Goal: Task Accomplishment & Management: Use online tool/utility

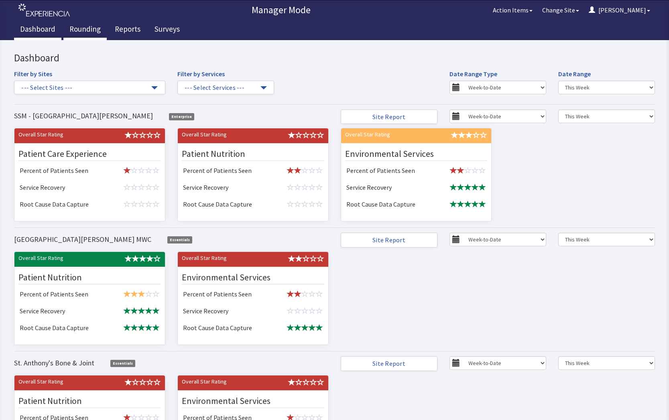
click at [82, 29] on link "Rounding" at bounding box center [84, 30] width 43 height 20
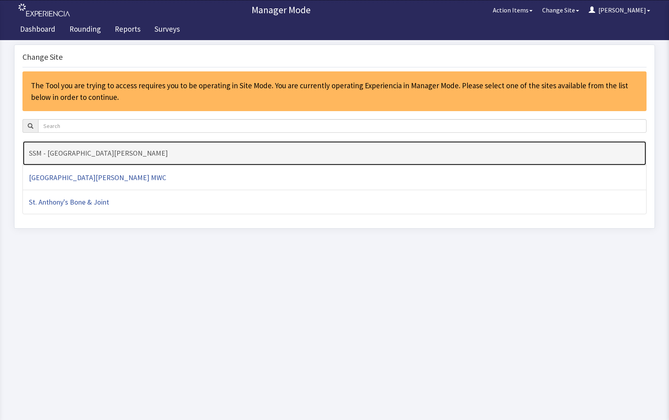
click at [110, 155] on h4 "SSM - [GEOGRAPHIC_DATA][PERSON_NAME]" at bounding box center [334, 153] width 611 height 8
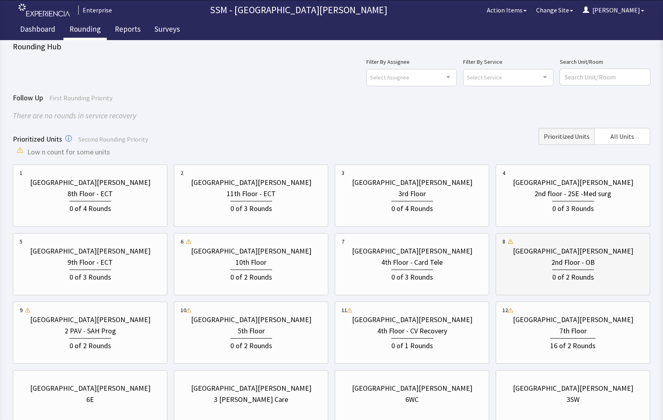
scroll to position [71, 0]
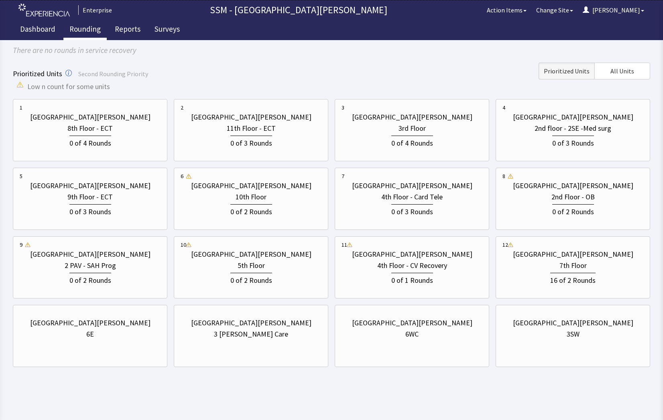
drag, startPoint x: 110, startPoint y: 349, endPoint x: 180, endPoint y: 334, distance: 71.0
click at [114, 349] on div "St. Anthony Hospital 6E" at bounding box center [90, 336] width 155 height 62
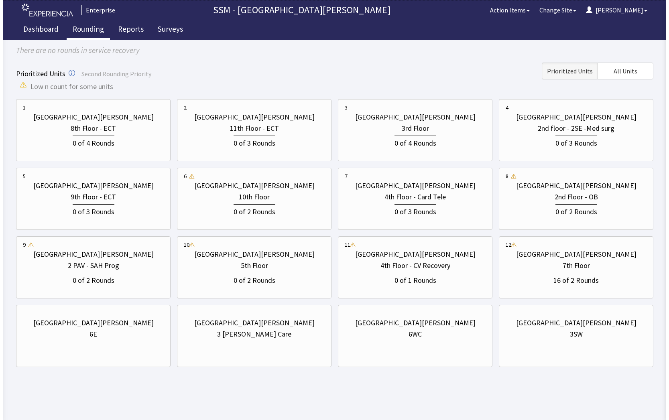
scroll to position [0, 0]
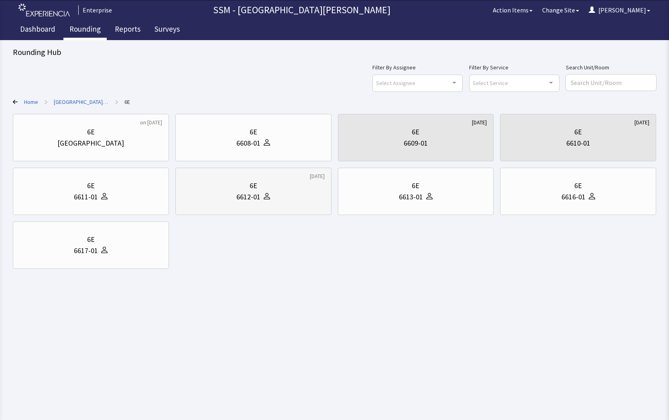
click at [270, 201] on div "6612-01" at bounding box center [253, 196] width 142 height 11
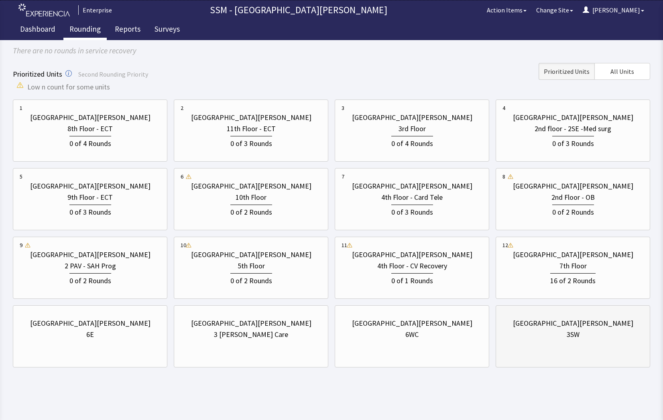
scroll to position [71, 0]
click at [418, 329] on div "6WC" at bounding box center [411, 334] width 13 height 11
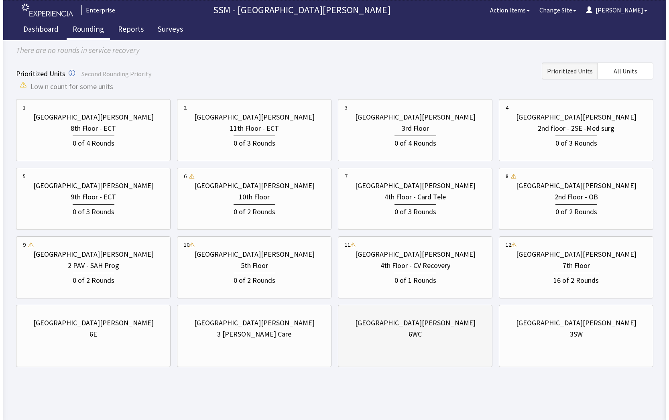
scroll to position [0, 0]
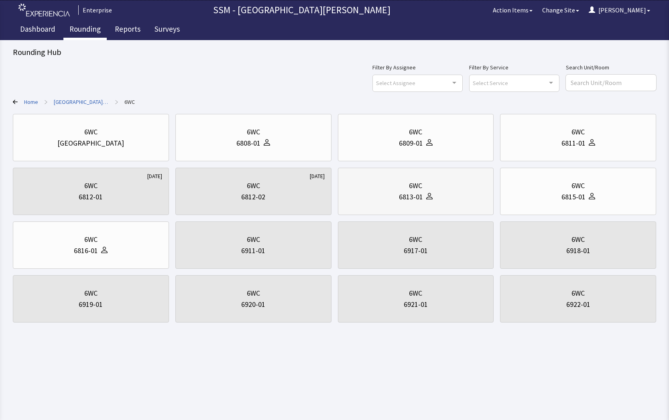
click at [438, 181] on div "6WC" at bounding box center [416, 185] width 142 height 11
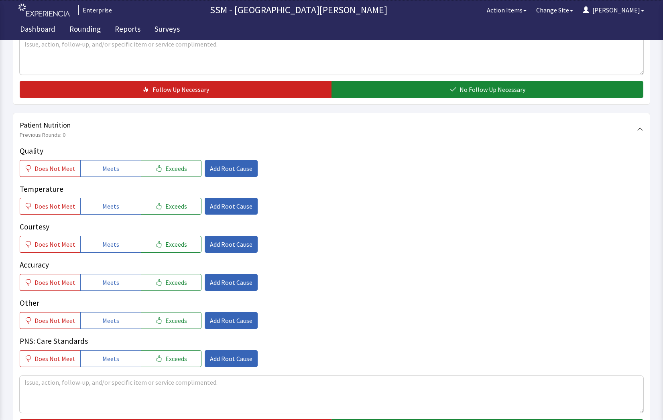
scroll to position [401, 0]
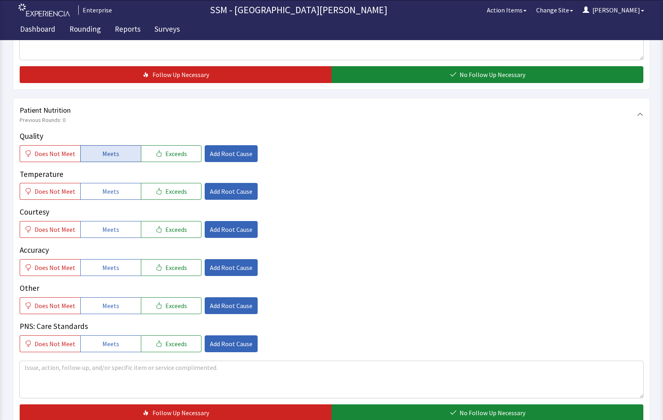
click at [103, 146] on button "Meets" at bounding box center [110, 153] width 61 height 17
click at [106, 187] on span "Meets" at bounding box center [110, 192] width 17 height 10
click at [115, 238] on button "Meets" at bounding box center [110, 229] width 61 height 17
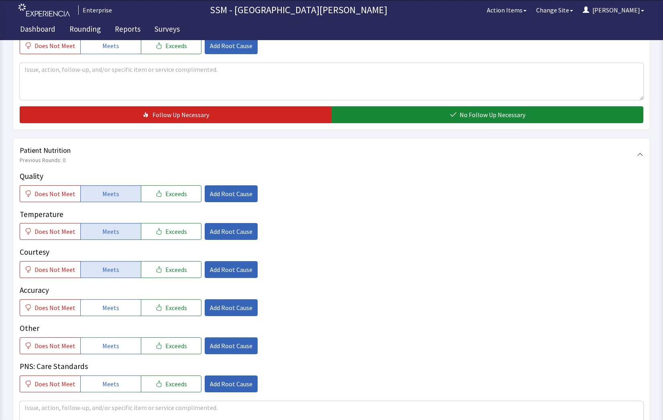
scroll to position [482, 0]
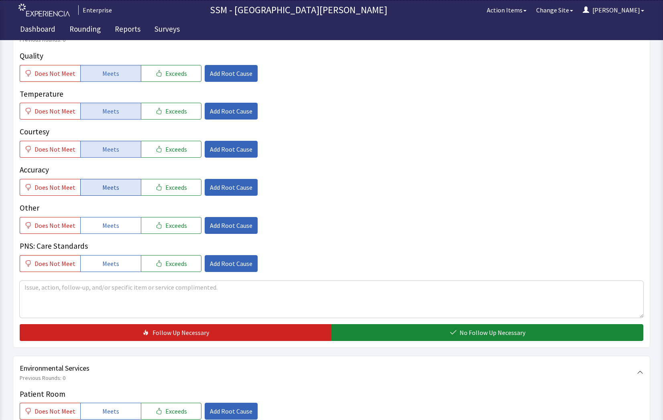
click at [113, 188] on span "Meets" at bounding box center [110, 188] width 17 height 10
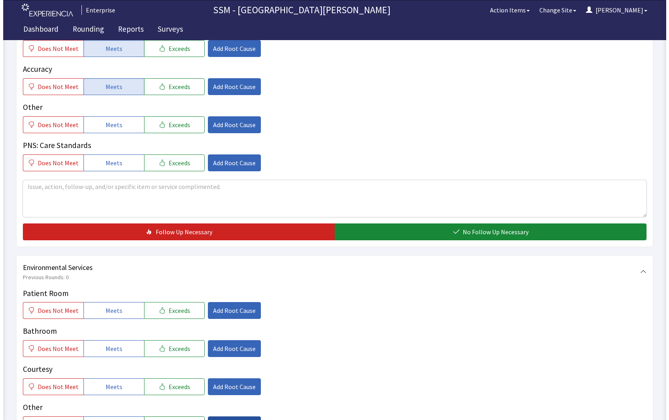
scroll to position [722, 0]
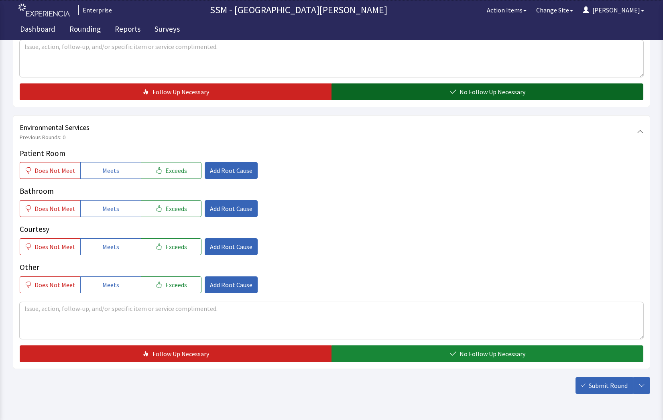
click at [464, 96] on span "No Follow Up Necessary" at bounding box center [493, 92] width 66 height 10
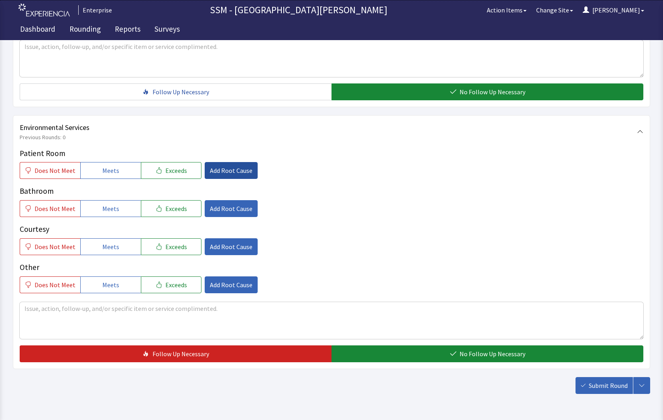
click at [212, 168] on span "Add Root Cause" at bounding box center [231, 171] width 43 height 10
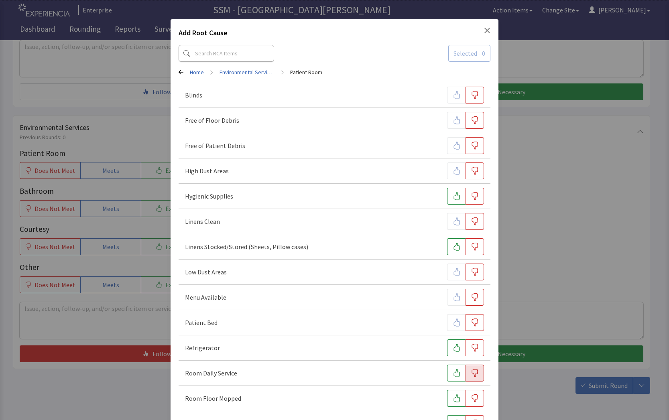
click at [471, 376] on icon "button" at bounding box center [475, 373] width 8 height 8
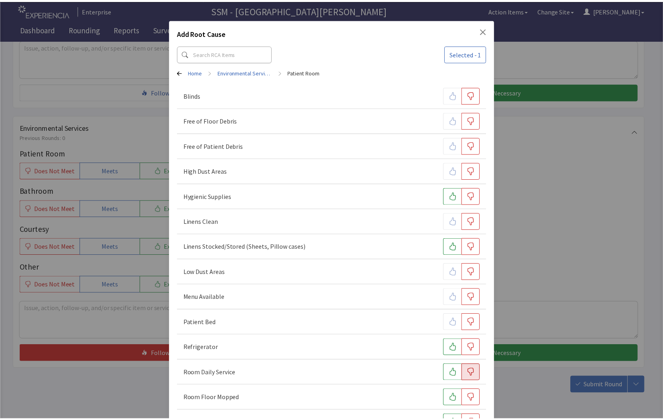
scroll to position [40, 0]
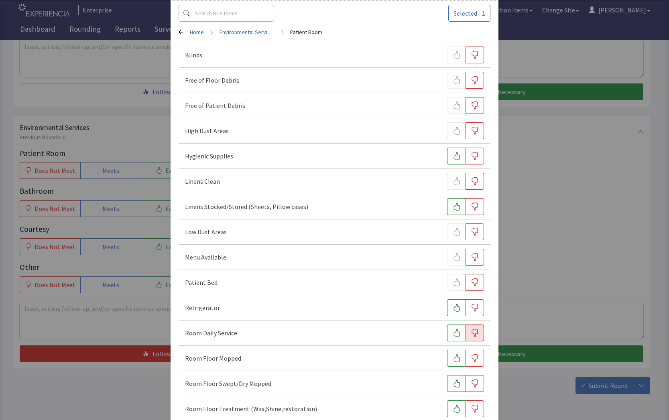
click at [118, 326] on div "Add Root Cause Selected - 1 Home > Environmental Services > Patient Room Blinds…" at bounding box center [334, 376] width 669 height 832
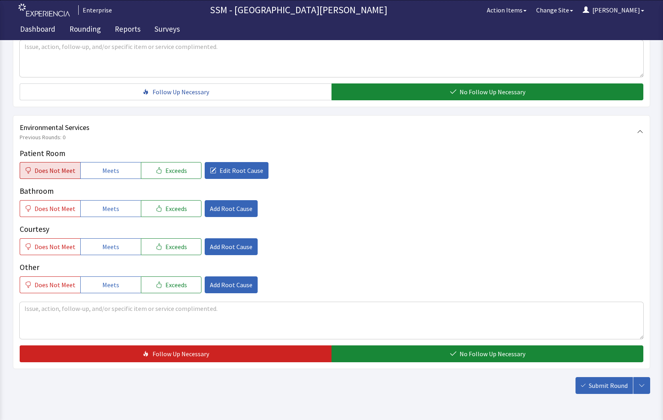
drag, startPoint x: 51, startPoint y: 171, endPoint x: 63, endPoint y: 177, distance: 12.8
click at [53, 173] on span "Does Not Meet" at bounding box center [55, 171] width 41 height 10
click at [137, 317] on textarea at bounding box center [332, 320] width 624 height 37
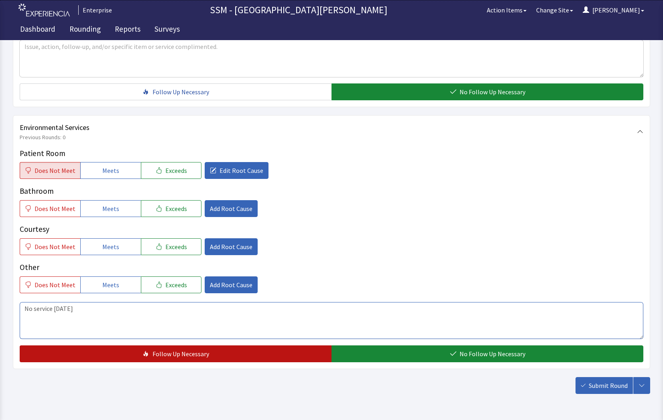
type textarea "No service yesterday"
click at [75, 354] on button "Follow Up Necessary" at bounding box center [176, 354] width 312 height 17
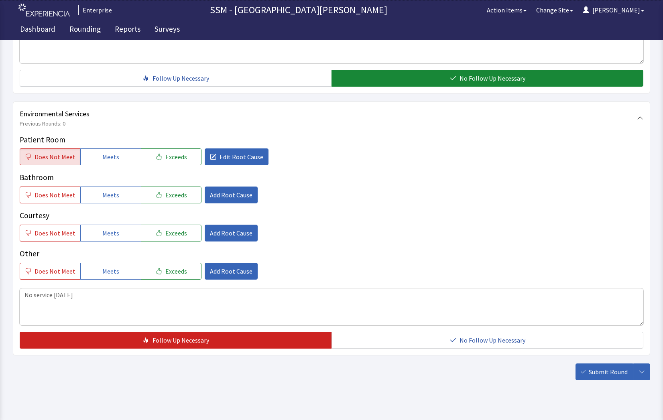
scroll to position [749, 0]
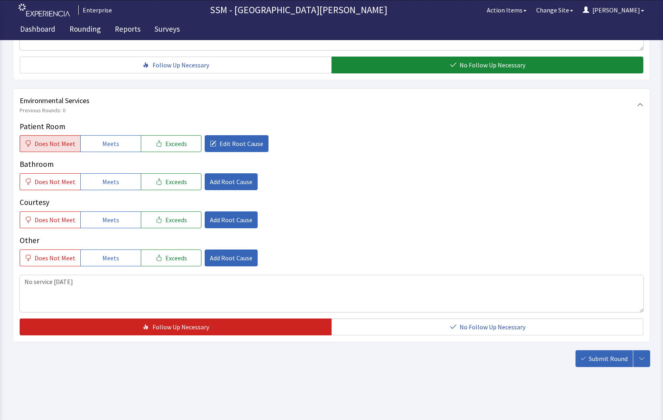
click at [506, 365] on div "Submit Round Assign, Notify, & Submit Assign & Submit Notify & Submit Submit" at bounding box center [331, 358] width 637 height 17
click at [600, 363] on span "Submit Round" at bounding box center [608, 359] width 39 height 10
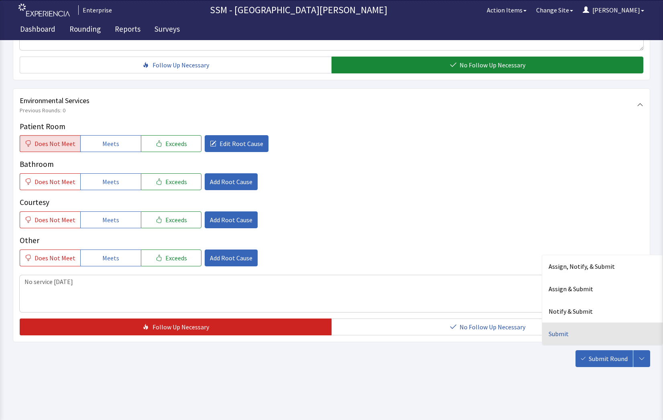
click at [551, 335] on div "Submit" at bounding box center [602, 334] width 120 height 22
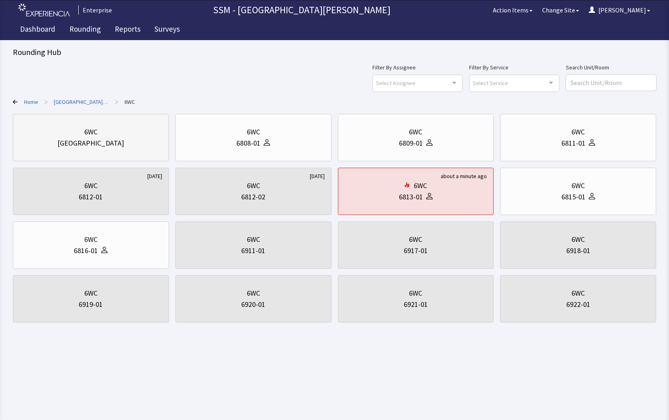
click at [93, 141] on div "[GEOGRAPHIC_DATA]" at bounding box center [90, 143] width 67 height 11
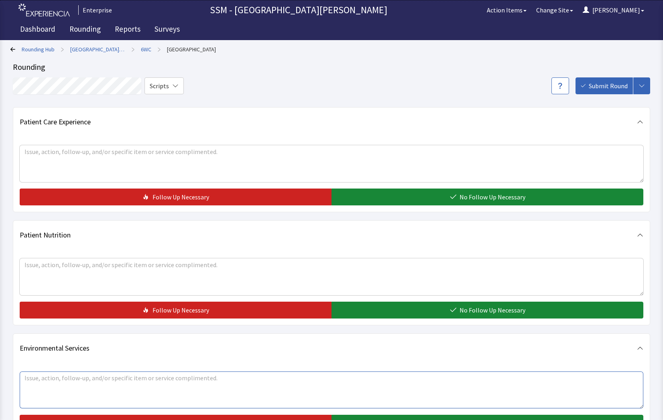
click at [65, 383] on textarea at bounding box center [332, 390] width 624 height 37
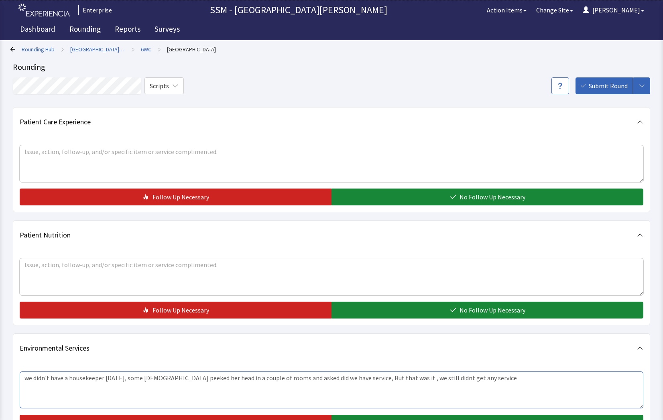
click at [346, 378] on textarea "we didn't have a housekeeper [DATE], some [DEMOGRAPHIC_DATA] peeked her head in…" at bounding box center [332, 390] width 624 height 37
click at [476, 383] on textarea "we didn't have a housekeeper yesterday, some lady peeked her head in a couple o…" at bounding box center [332, 390] width 624 height 37
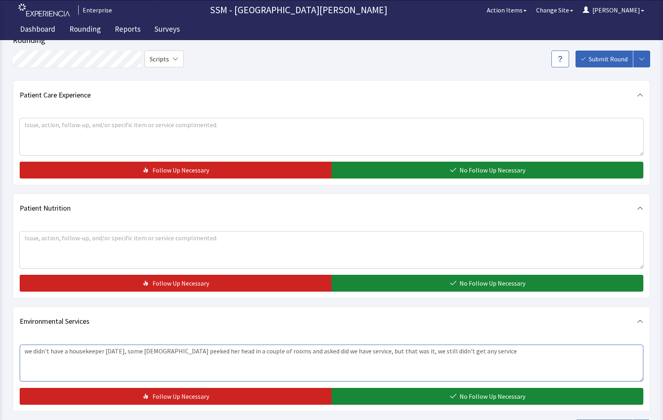
scroll to position [96, 0]
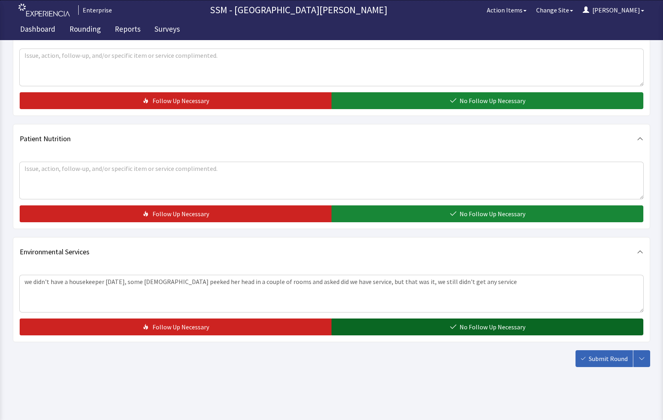
click at [425, 323] on button "No Follow Up Necessary" at bounding box center [487, 327] width 312 height 17
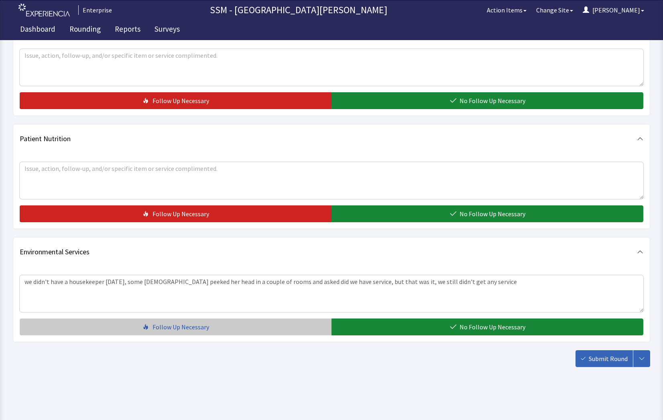
click at [165, 325] on span "Follow Up Necessary" at bounding box center [181, 327] width 57 height 10
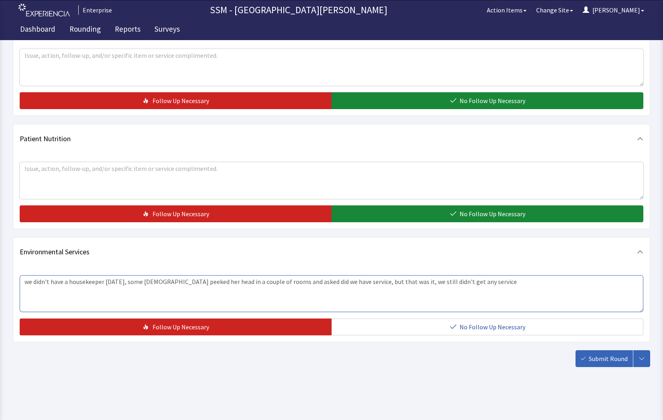
click at [476, 281] on textarea "we didn't have a housekeeper yesterday, some lady peeked her head in a couple o…" at bounding box center [332, 293] width 624 height 37
type textarea "we didn't have a housekeeper yesterday, some lady peeked her head in a couple o…"
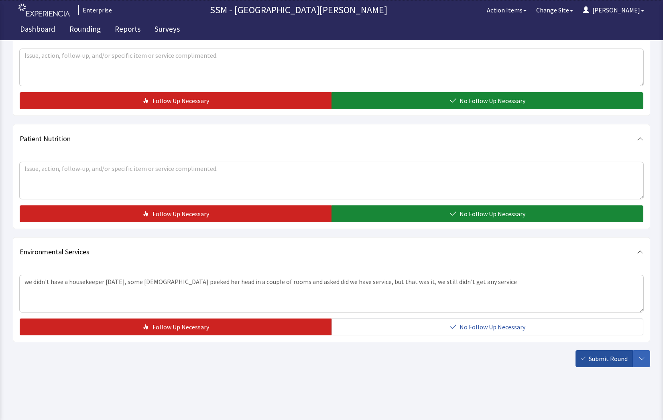
click at [591, 361] on span "Submit Round" at bounding box center [608, 359] width 39 height 10
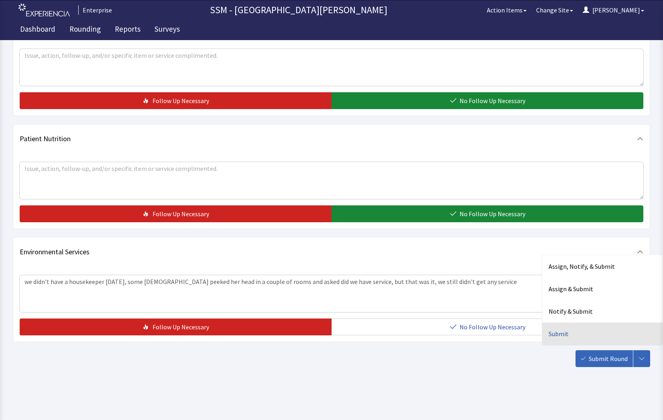
click at [562, 332] on div "Submit" at bounding box center [602, 334] width 120 height 22
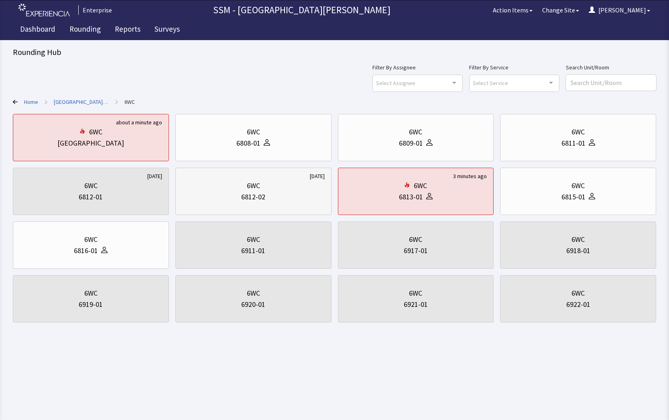
click at [216, 195] on div "6812-02" at bounding box center [253, 196] width 142 height 11
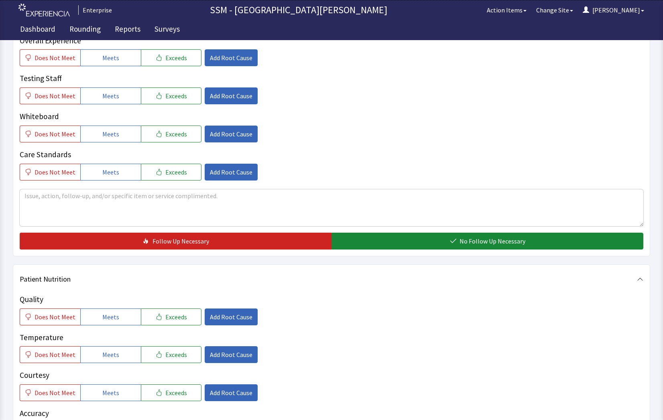
scroll to position [281, 0]
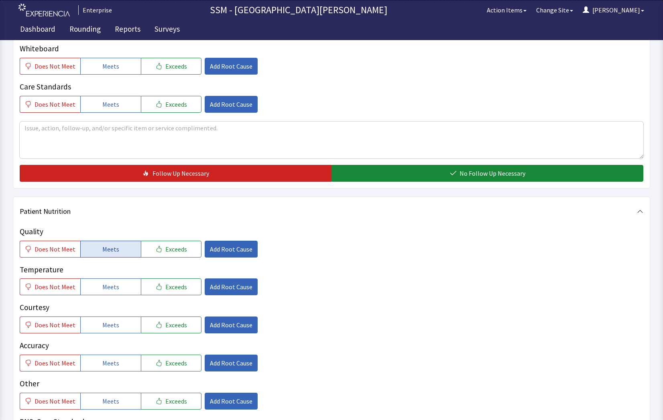
click at [112, 248] on span "Meets" at bounding box center [110, 249] width 17 height 10
click at [108, 293] on button "Meets" at bounding box center [110, 287] width 61 height 17
click at [111, 330] on span "Meets" at bounding box center [110, 325] width 17 height 10
click at [112, 367] on span "Meets" at bounding box center [110, 363] width 17 height 10
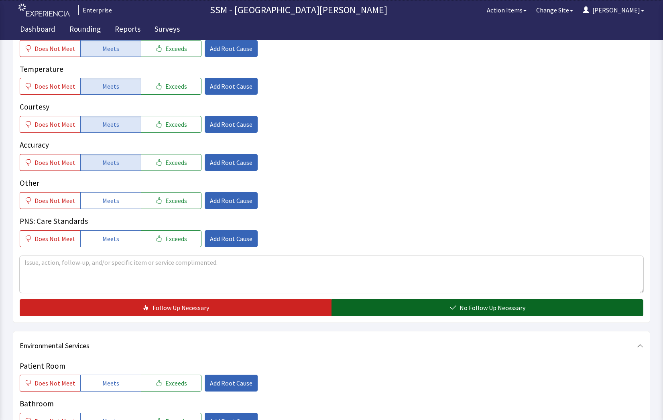
click at [501, 309] on span "No Follow Up Necessary" at bounding box center [493, 308] width 66 height 10
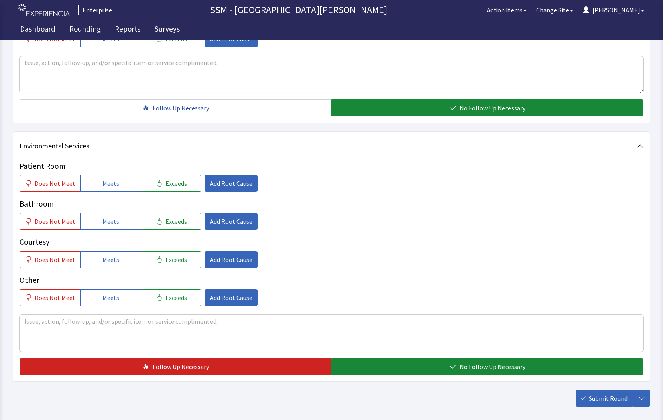
scroll to position [721, 0]
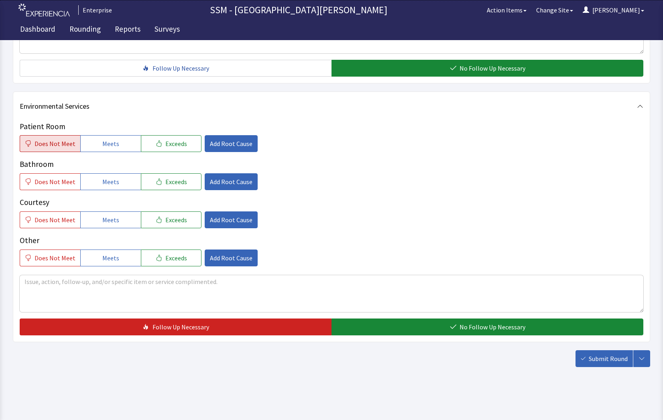
click at [32, 136] on button "Does Not Meet" at bounding box center [50, 143] width 61 height 17
click at [241, 142] on span "Add Root Cause" at bounding box center [231, 144] width 43 height 10
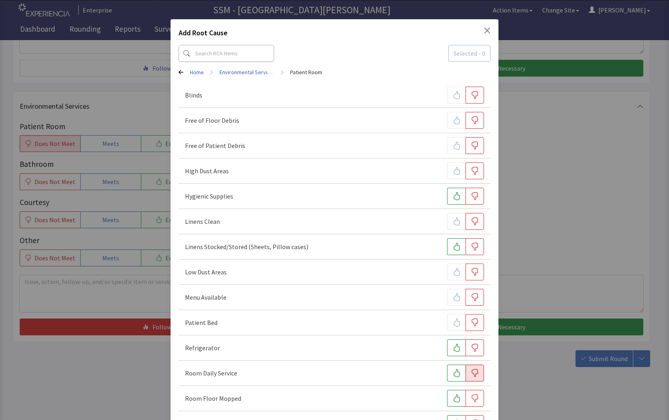
click at [474, 376] on icon "button" at bounding box center [475, 373] width 8 height 8
click at [527, 382] on div "Add Root Cause Selected - 1 Home > Environmental Services > Patient Room Blinds…" at bounding box center [334, 416] width 669 height 832
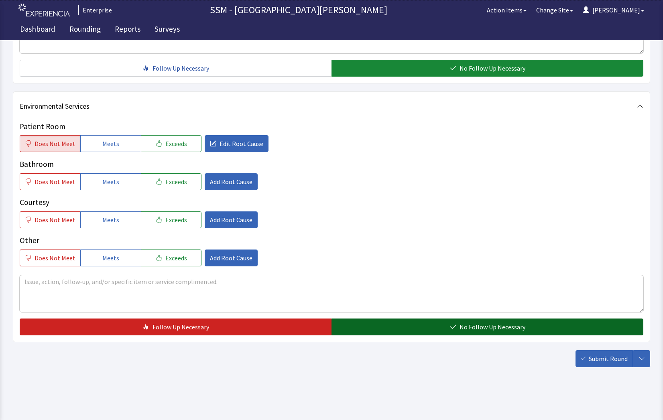
click at [408, 331] on button "No Follow Up Necessary" at bounding box center [487, 327] width 312 height 17
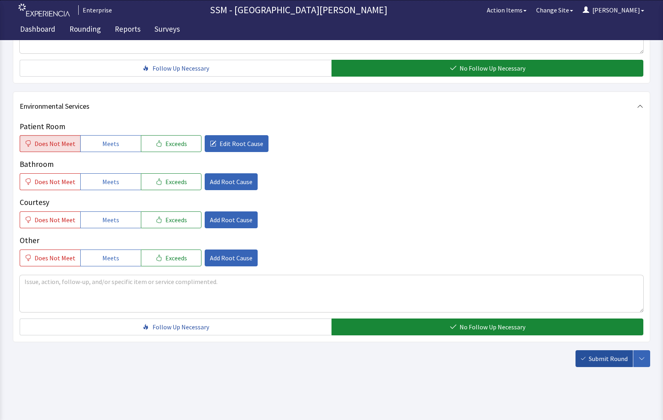
click at [581, 358] on button "Submit Round" at bounding box center [603, 358] width 57 height 17
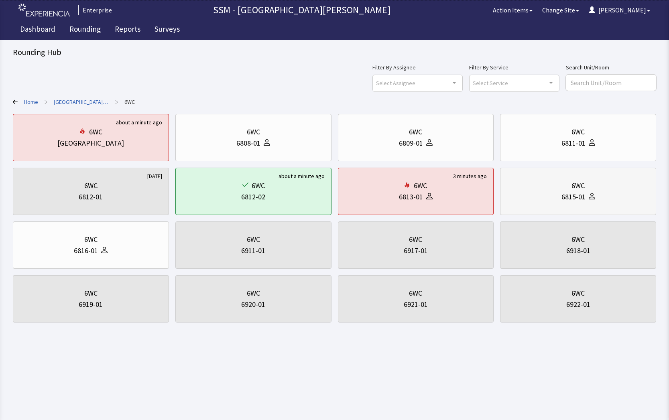
click at [559, 195] on div "6815-01" at bounding box center [578, 196] width 142 height 11
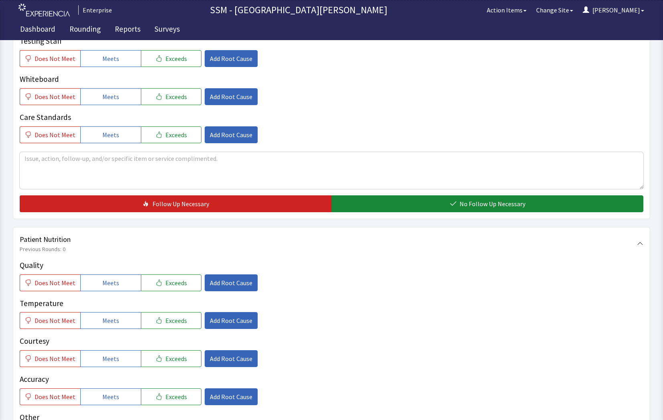
scroll to position [361, 0]
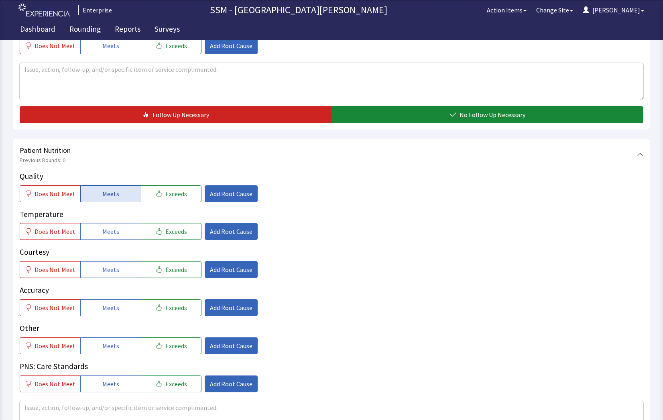
click at [111, 198] on span "Meets" at bounding box center [110, 194] width 17 height 10
click at [118, 238] on button "Meets" at bounding box center [110, 231] width 61 height 17
click at [122, 273] on button "Meets" at bounding box center [110, 269] width 61 height 17
click at [111, 308] on span "Meets" at bounding box center [110, 308] width 17 height 10
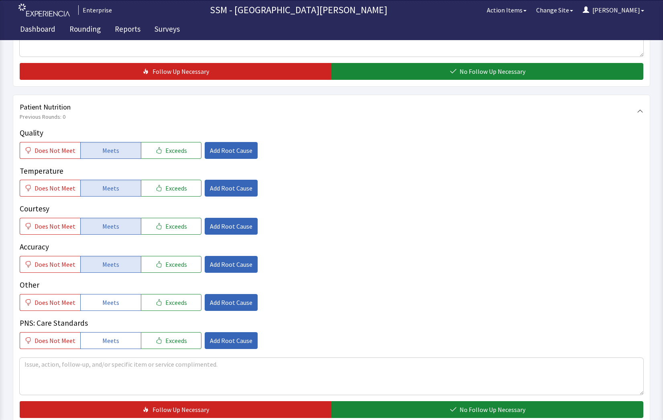
scroll to position [522, 0]
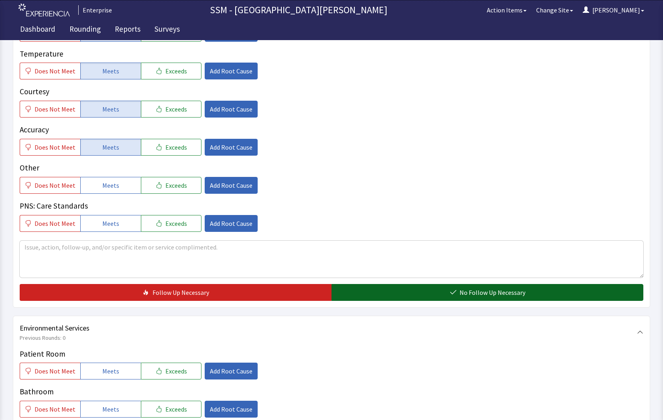
click at [399, 287] on button "No Follow Up Necessary" at bounding box center [487, 292] width 312 height 17
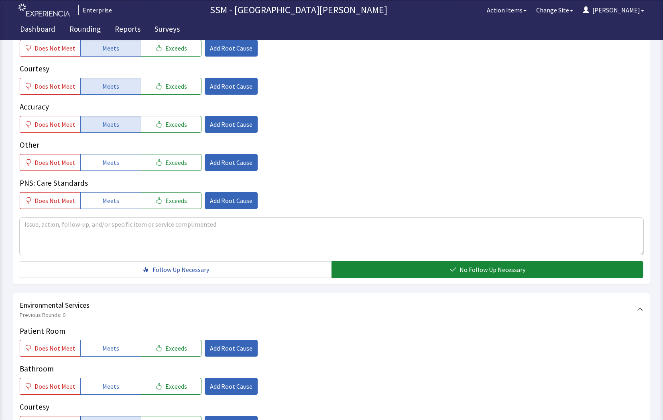
scroll to position [642, 0]
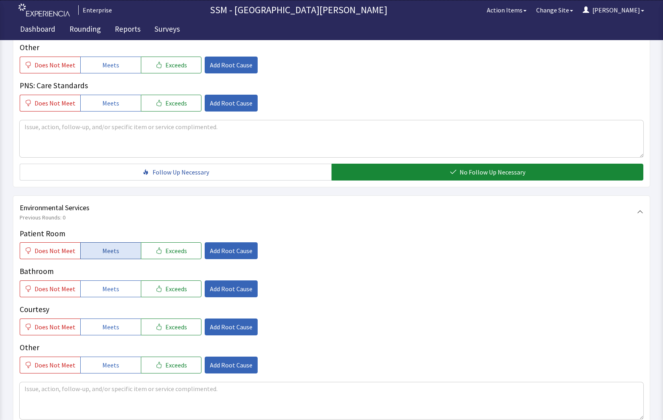
click at [108, 258] on button "Meets" at bounding box center [110, 250] width 61 height 17
click at [107, 289] on span "Meets" at bounding box center [110, 289] width 17 height 10
click at [125, 323] on button "Meets" at bounding box center [110, 327] width 61 height 17
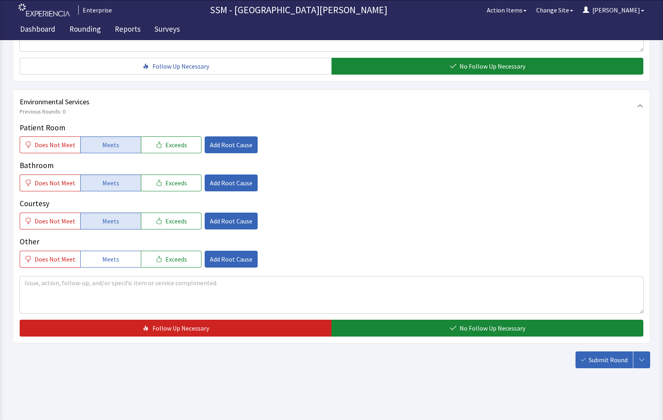
scroll to position [749, 0]
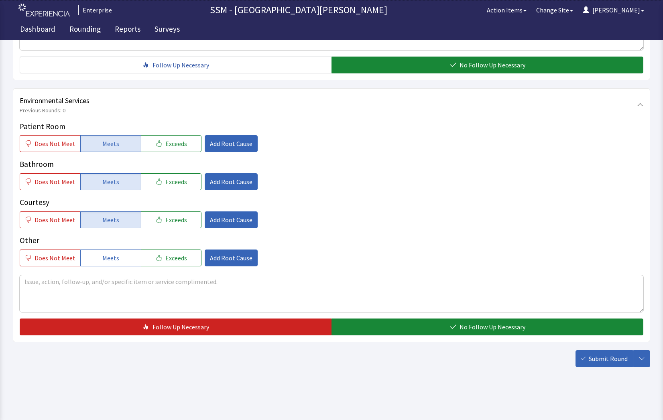
drag, startPoint x: 494, startPoint y: 326, endPoint x: 598, endPoint y: 342, distance: 105.5
click at [494, 326] on span "No Follow Up Necessary" at bounding box center [493, 327] width 66 height 10
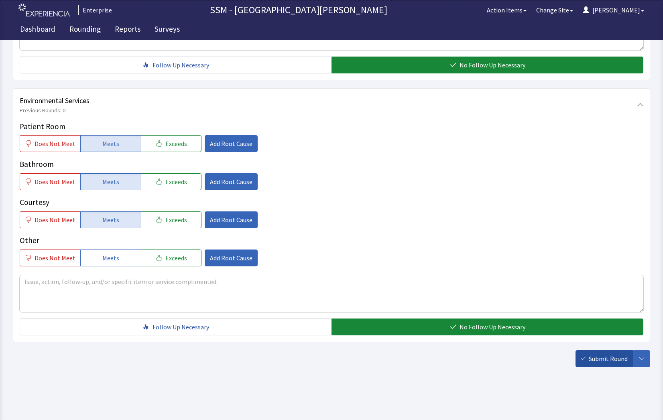
click at [601, 358] on span "Submit Round" at bounding box center [608, 359] width 39 height 10
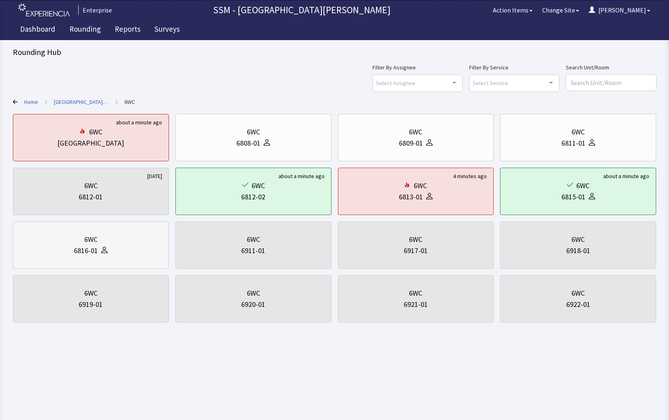
click at [104, 240] on div "6WC" at bounding box center [91, 239] width 142 height 11
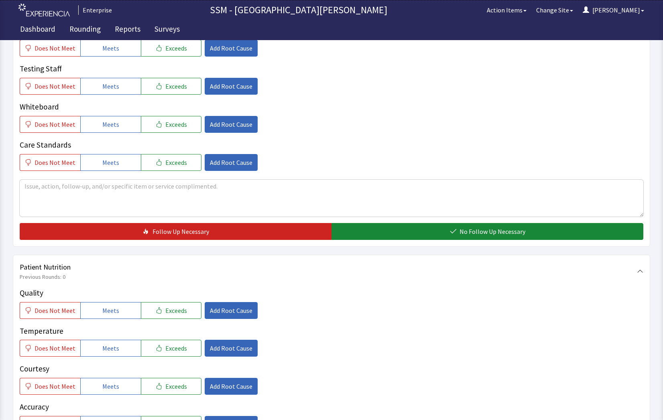
scroll to position [321, 0]
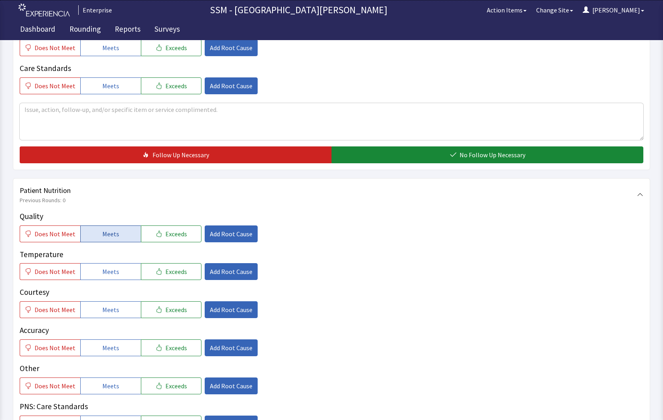
click at [110, 232] on span "Meets" at bounding box center [110, 234] width 17 height 10
click at [108, 275] on span "Meets" at bounding box center [110, 272] width 17 height 10
drag, startPoint x: 95, startPoint y: 313, endPoint x: 110, endPoint y: 346, distance: 36.1
click at [97, 315] on button "Meets" at bounding box center [110, 309] width 61 height 17
click at [108, 345] on span "Meets" at bounding box center [110, 348] width 17 height 10
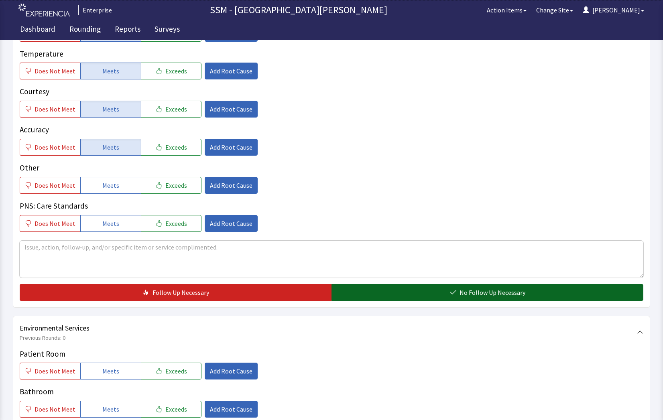
click at [418, 288] on button "No Follow Up Necessary" at bounding box center [487, 292] width 312 height 17
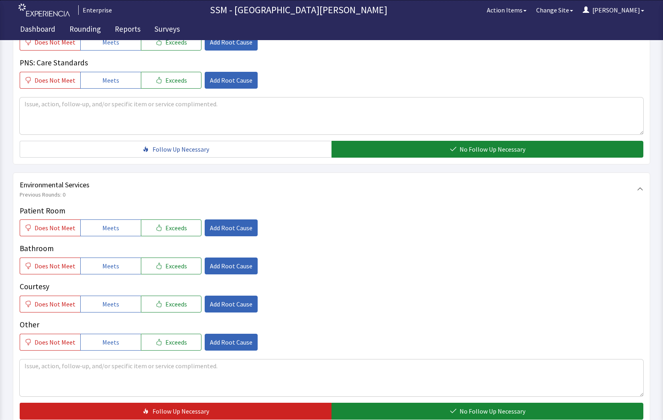
scroll to position [749, 0]
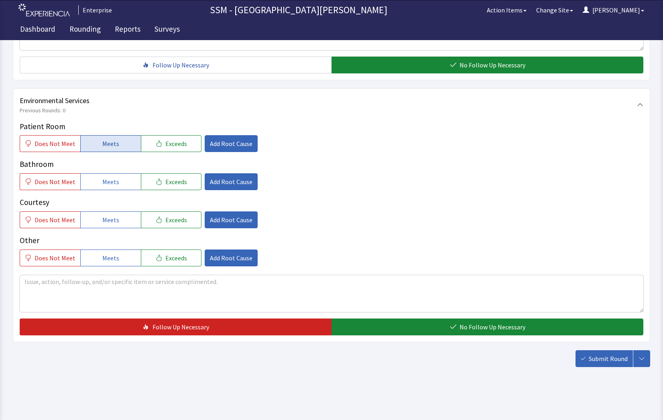
drag, startPoint x: 101, startPoint y: 139, endPoint x: 120, endPoint y: 186, distance: 50.6
click at [105, 142] on span "Meets" at bounding box center [110, 144] width 17 height 10
drag, startPoint x: 116, startPoint y: 184, endPoint x: 124, endPoint y: 208, distance: 25.8
click at [116, 186] on button "Meets" at bounding box center [110, 181] width 61 height 17
click at [122, 225] on button "Meets" at bounding box center [110, 219] width 61 height 17
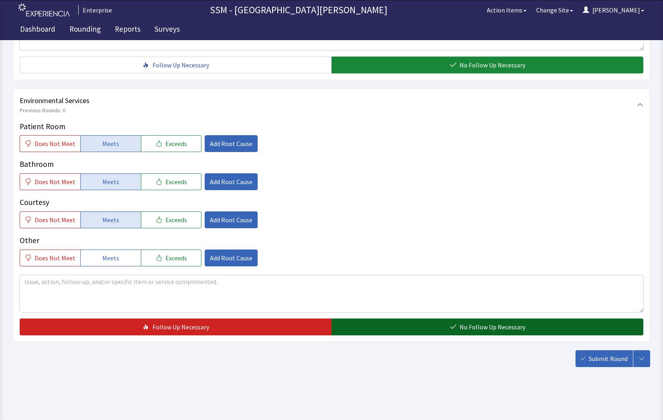
drag, startPoint x: 448, startPoint y: 323, endPoint x: 571, endPoint y: 351, distance: 125.9
click at [449, 323] on button "No Follow Up Necessary" at bounding box center [487, 327] width 312 height 17
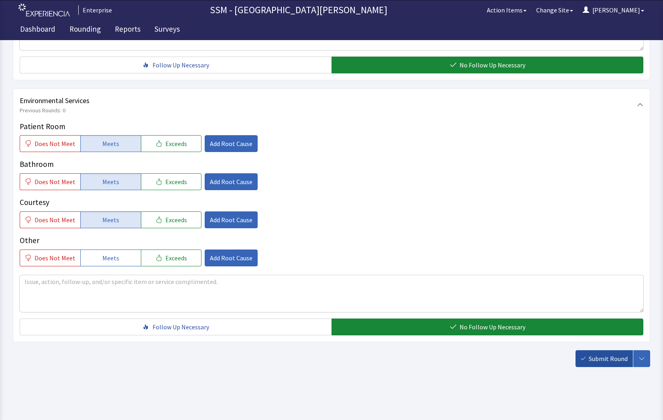
click at [615, 357] on span "Submit Round" at bounding box center [608, 359] width 39 height 10
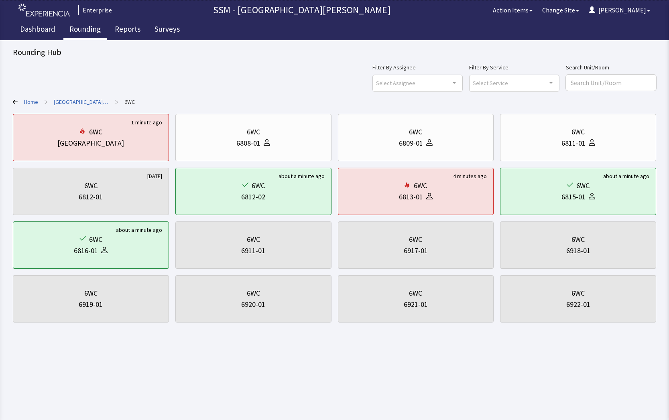
click at [80, 28] on link "Rounding" at bounding box center [84, 30] width 43 height 20
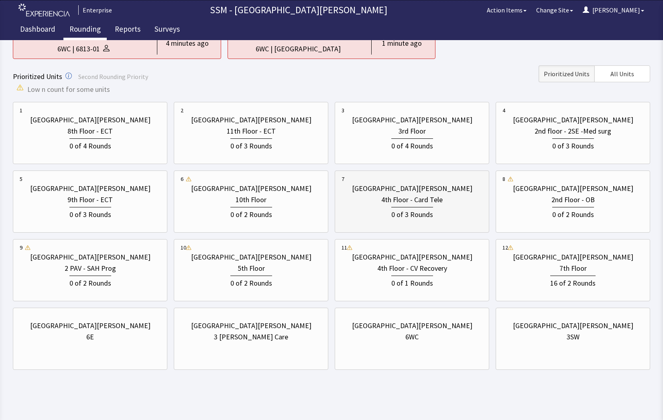
scroll to position [91, 0]
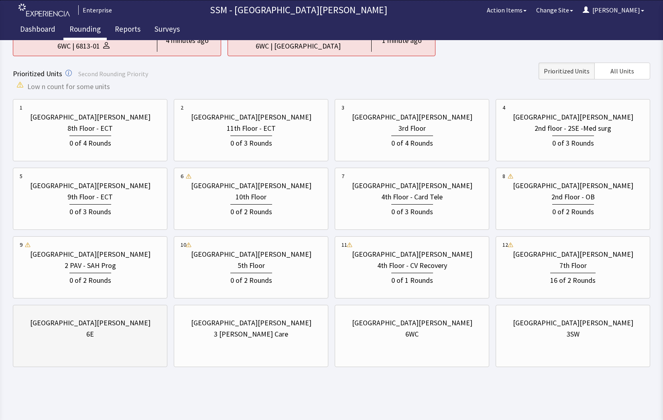
click at [61, 328] on div "[GEOGRAPHIC_DATA][PERSON_NAME]" at bounding box center [90, 322] width 120 height 11
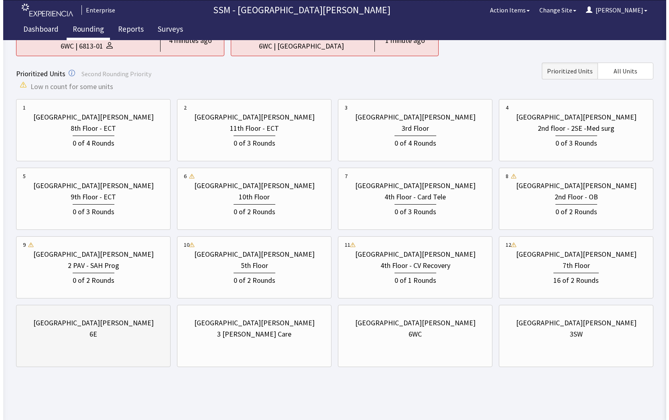
scroll to position [0, 0]
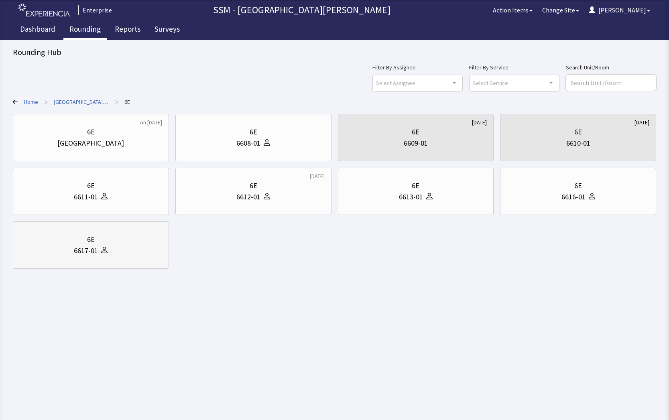
click at [46, 250] on div "6617-01" at bounding box center [91, 250] width 142 height 11
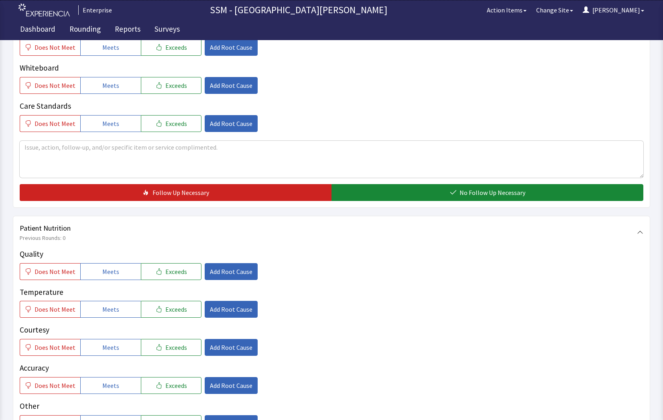
scroll to position [401, 0]
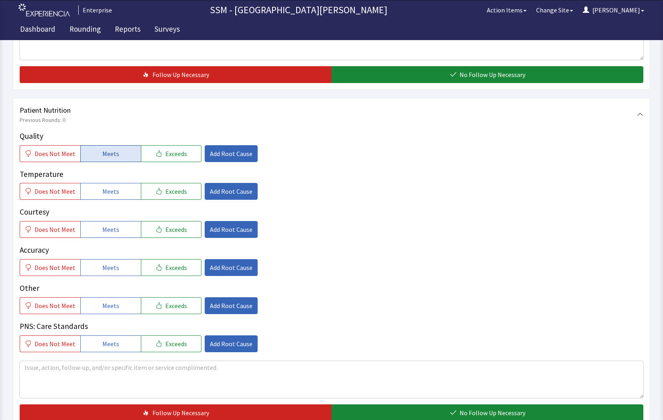
click at [99, 157] on button "Meets" at bounding box center [110, 153] width 61 height 17
click at [117, 192] on button "Meets" at bounding box center [110, 191] width 61 height 17
click at [113, 234] on span "Meets" at bounding box center [110, 230] width 17 height 10
click at [119, 274] on button "Meets" at bounding box center [110, 267] width 61 height 17
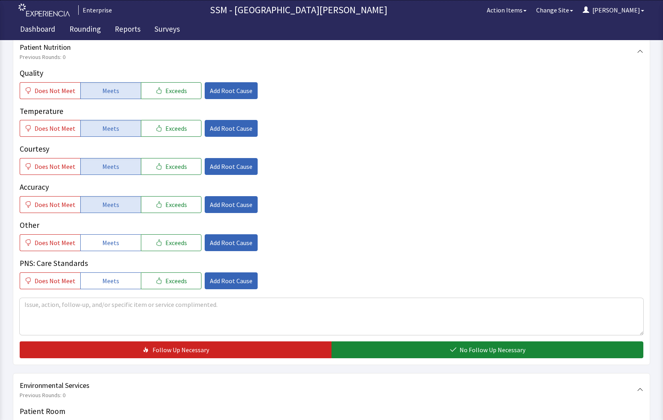
scroll to position [562, 0]
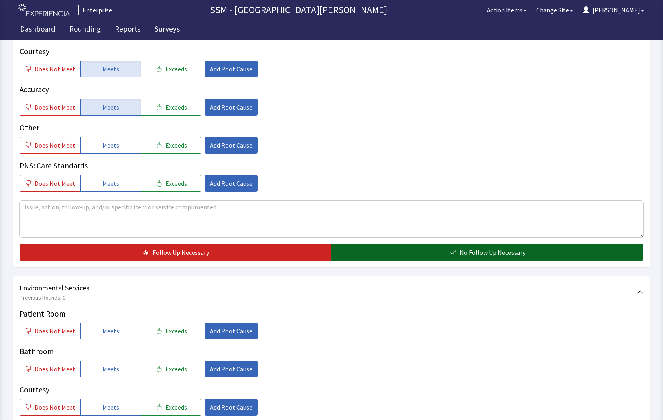
click at [462, 248] on span "No Follow Up Necessary" at bounding box center [493, 253] width 66 height 10
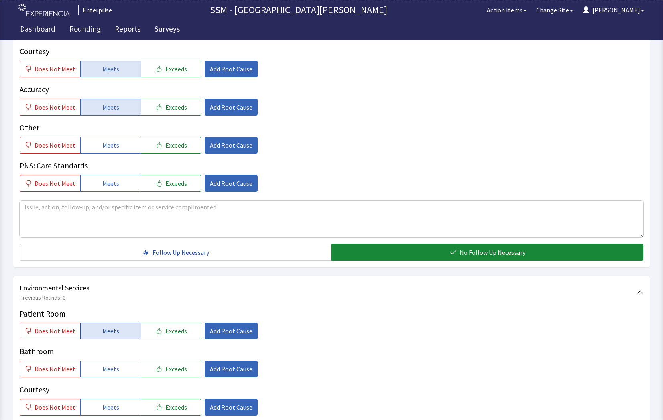
click at [97, 331] on button "Meets" at bounding box center [110, 331] width 61 height 17
drag, startPoint x: 104, startPoint y: 365, endPoint x: 106, endPoint y: 418, distance: 53.0
click at [104, 370] on span "Meets" at bounding box center [110, 369] width 17 height 10
click at [106, 415] on button "Meets" at bounding box center [110, 407] width 61 height 17
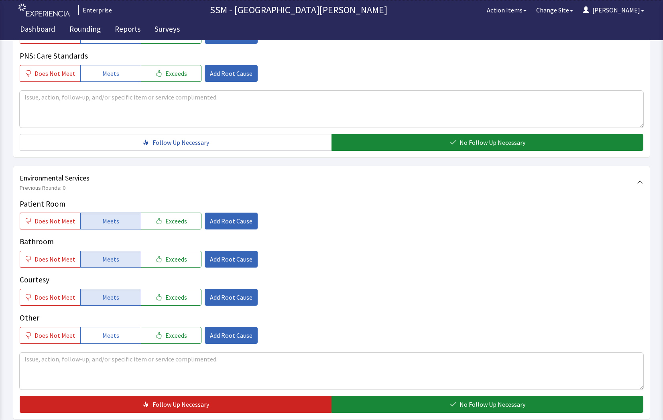
scroll to position [749, 0]
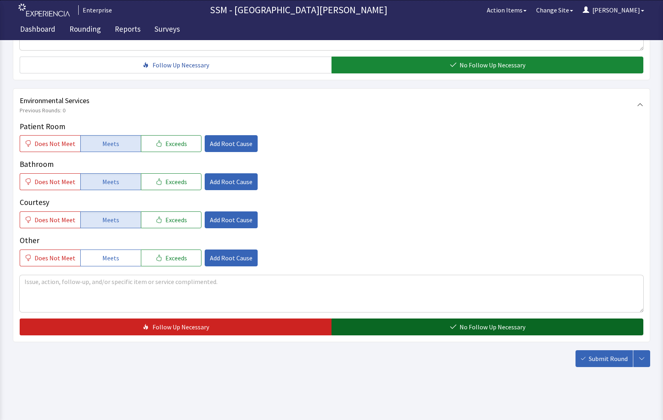
click at [398, 319] on button "No Follow Up Necessary" at bounding box center [487, 327] width 312 height 17
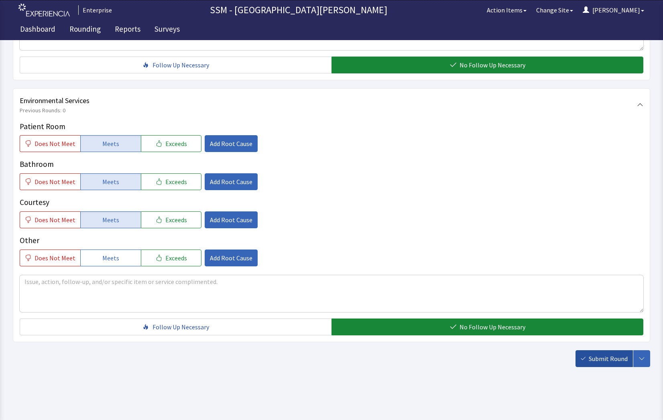
click at [589, 357] on button "Submit Round" at bounding box center [603, 358] width 57 height 17
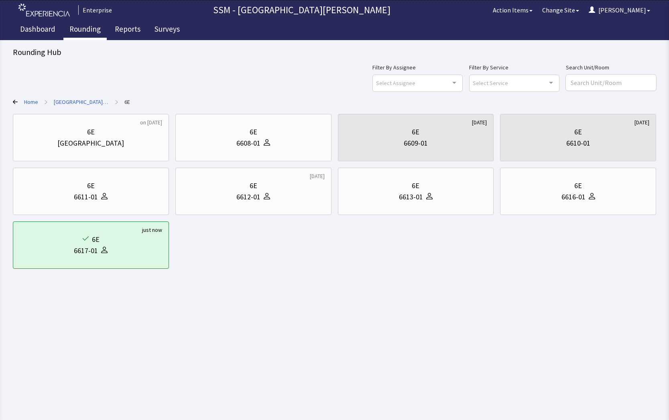
click at [81, 30] on link "Rounding" at bounding box center [84, 30] width 43 height 20
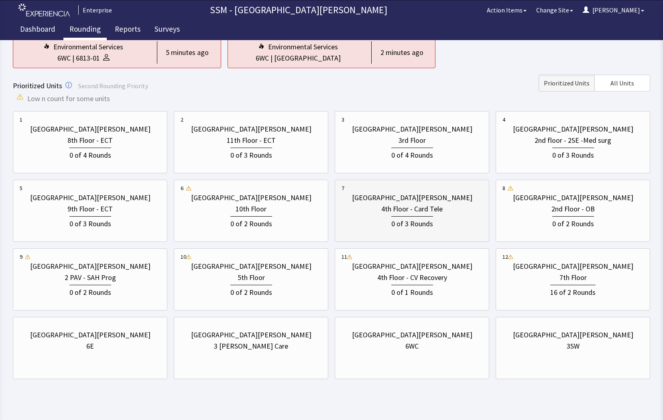
scroll to position [80, 0]
click at [315, 409] on html "Enterprise SSM - St. [PERSON_NAME] Hospital Action Items Change Site [PERSON_NA…" at bounding box center [331, 175] width 663 height 511
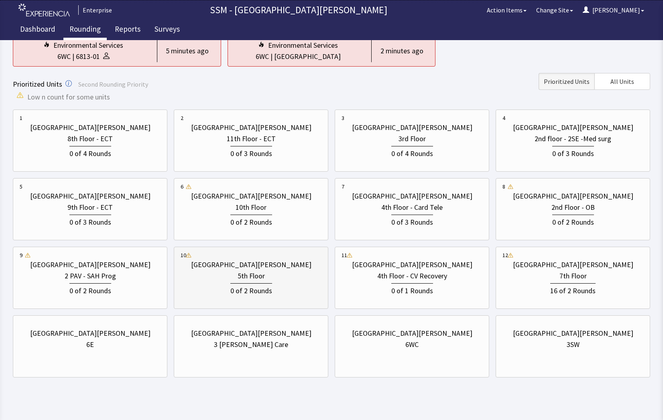
click at [290, 283] on div "0 of 2 Rounds" at bounding box center [251, 289] width 141 height 15
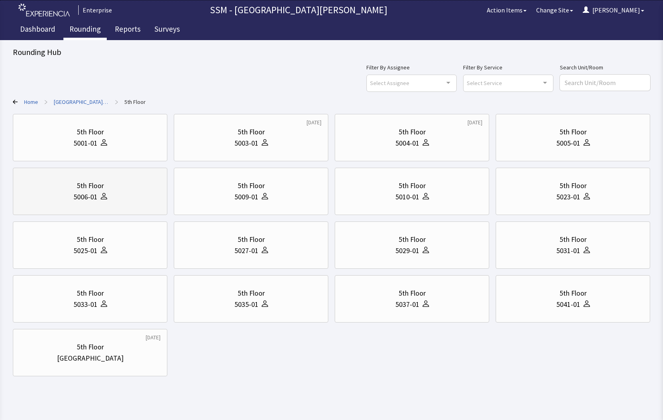
click at [72, 194] on div "5006-01" at bounding box center [90, 196] width 141 height 11
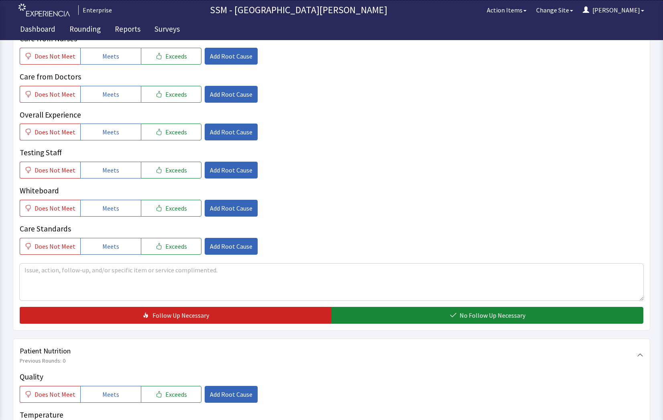
scroll to position [361, 0]
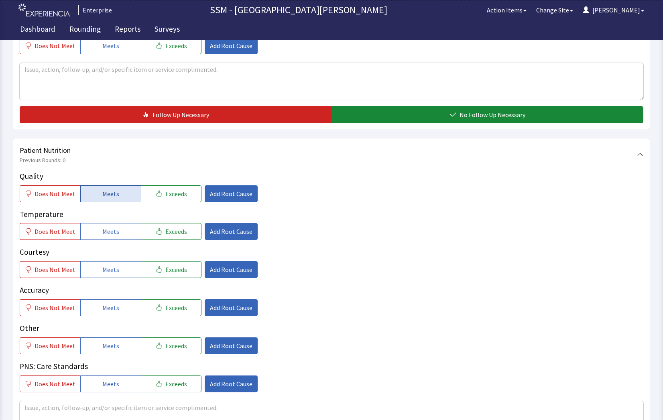
click at [104, 189] on span "Meets" at bounding box center [110, 194] width 17 height 10
click at [114, 231] on span "Meets" at bounding box center [110, 232] width 17 height 10
drag, startPoint x: 93, startPoint y: 266, endPoint x: 131, endPoint y: 310, distance: 58.3
click at [93, 267] on button "Meets" at bounding box center [110, 269] width 61 height 17
click at [124, 318] on div "Quality Does Not Meet Meets Exceeds Add Root Cause Temperature Does Not Meet Me…" at bounding box center [332, 282] width 624 height 222
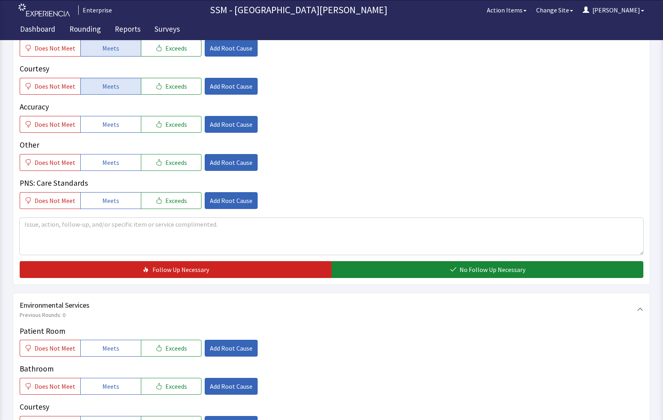
scroll to position [602, 0]
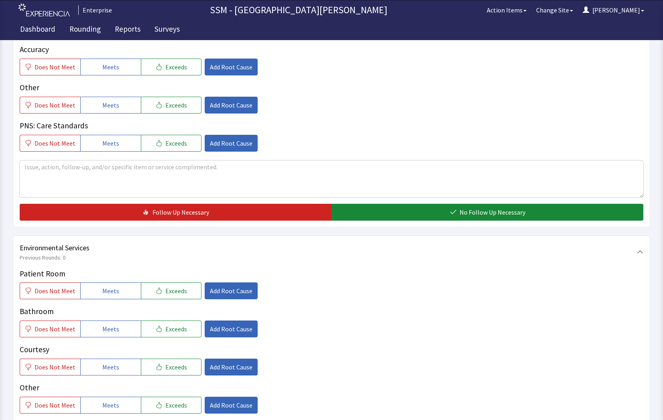
click at [430, 201] on div "Quality Does Not Meet Meets Exceeds Add Root Cause Temperature Does Not Meet Me…" at bounding box center [332, 75] width 624 height 291
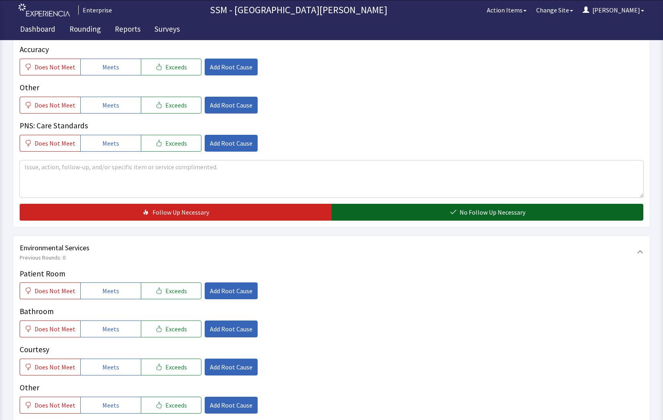
click at [434, 209] on button "No Follow Up Necessary" at bounding box center [487, 212] width 312 height 17
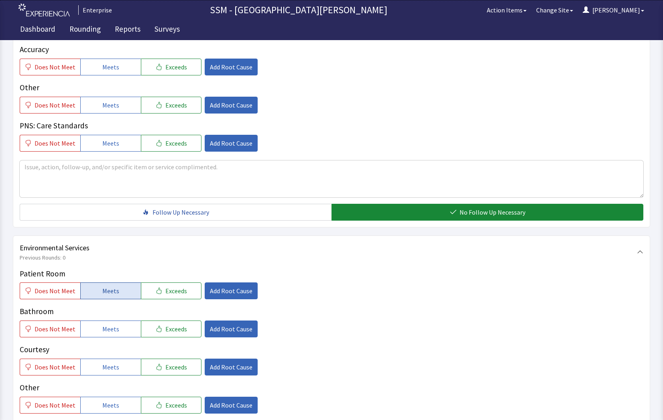
click at [104, 293] on span "Meets" at bounding box center [110, 291] width 17 height 10
click at [102, 329] on span "Meets" at bounding box center [110, 329] width 17 height 10
click at [108, 368] on span "Meets" at bounding box center [110, 367] width 17 height 10
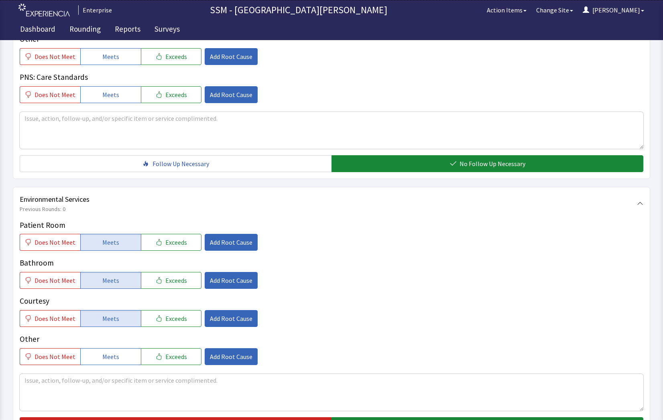
scroll to position [722, 0]
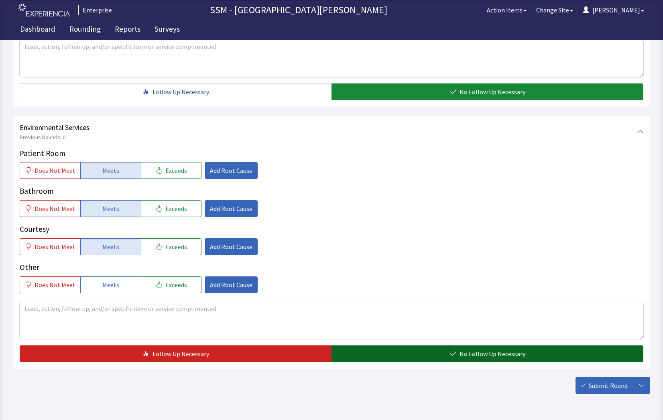
click at [489, 354] on span "No Follow Up Necessary" at bounding box center [493, 354] width 66 height 10
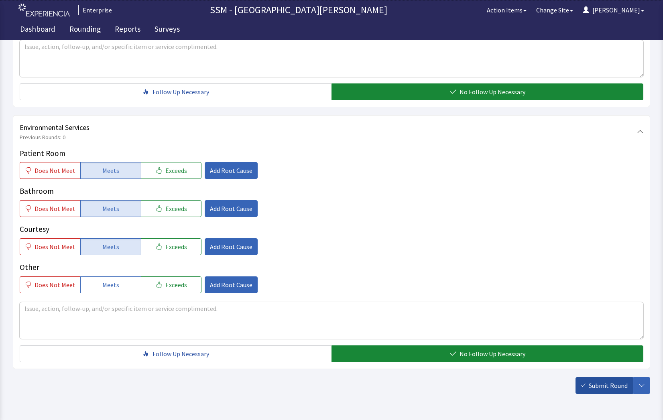
click at [593, 384] on span "Submit Round" at bounding box center [608, 386] width 39 height 10
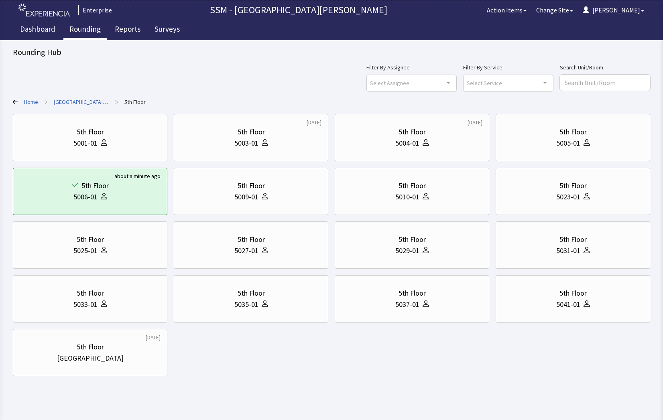
click at [86, 27] on link "Rounding" at bounding box center [84, 30] width 43 height 20
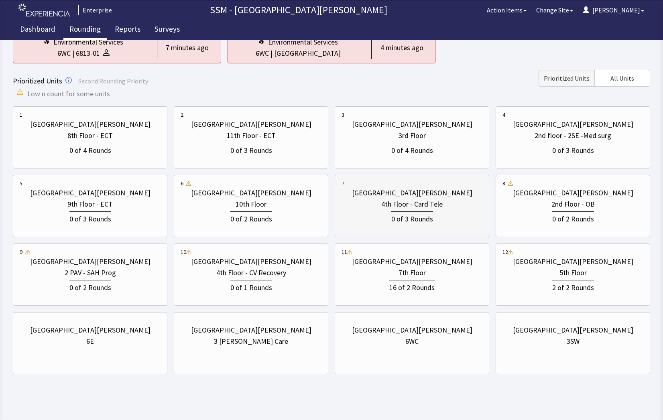
scroll to position [91, 0]
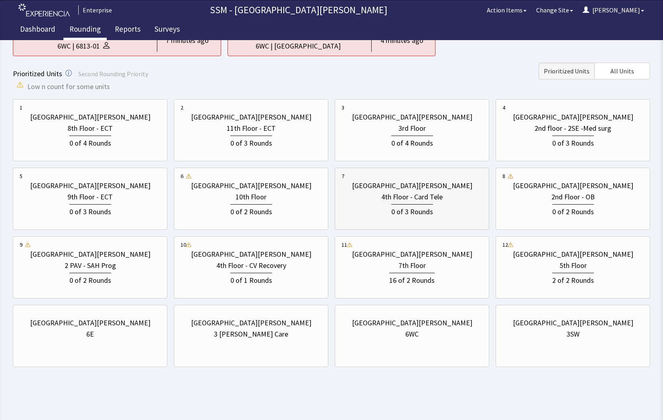
click at [442, 201] on div "4th Floor - Card Tele" at bounding box center [411, 196] width 61 height 11
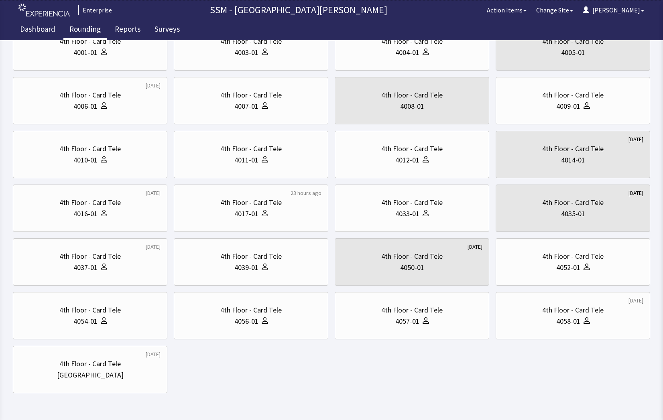
scroll to position [0, 0]
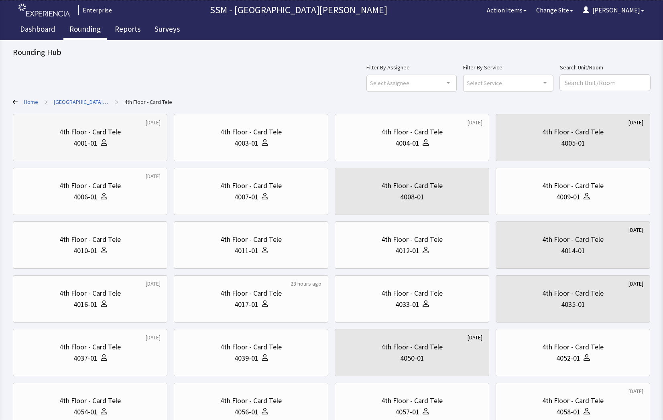
click at [42, 142] on div "4001-01" at bounding box center [90, 143] width 141 height 11
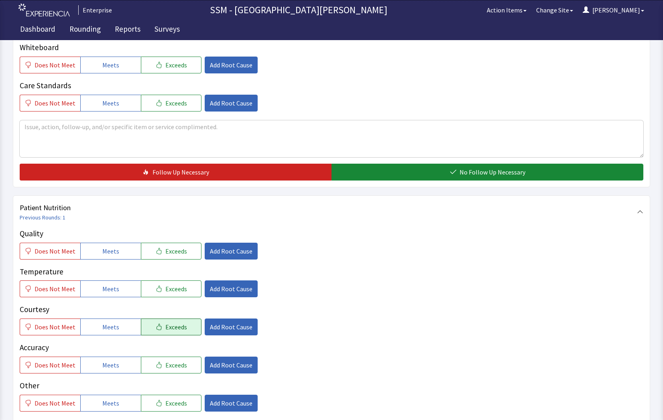
scroll to position [361, 0]
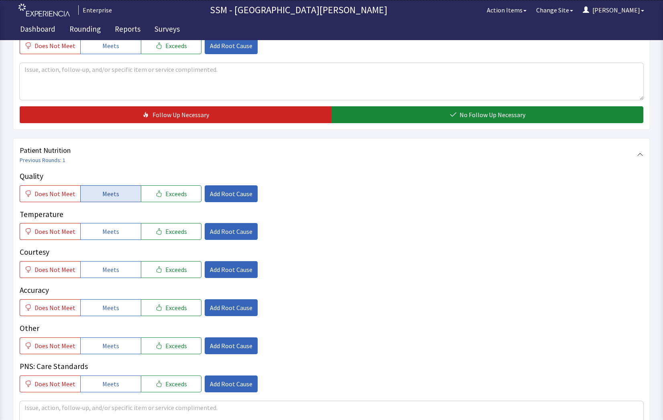
click at [103, 192] on span "Meets" at bounding box center [110, 194] width 17 height 10
drag, startPoint x: 118, startPoint y: 233, endPoint x: 118, endPoint y: 238, distance: 4.9
click at [118, 235] on button "Meets" at bounding box center [110, 231] width 61 height 17
drag, startPoint x: 116, startPoint y: 271, endPoint x: 116, endPoint y: 299, distance: 27.3
click at [117, 279] on div "Quality Does Not Meet Meets Exceeds Add Root Cause Temperature Does Not Meet Me…" at bounding box center [332, 282] width 624 height 222
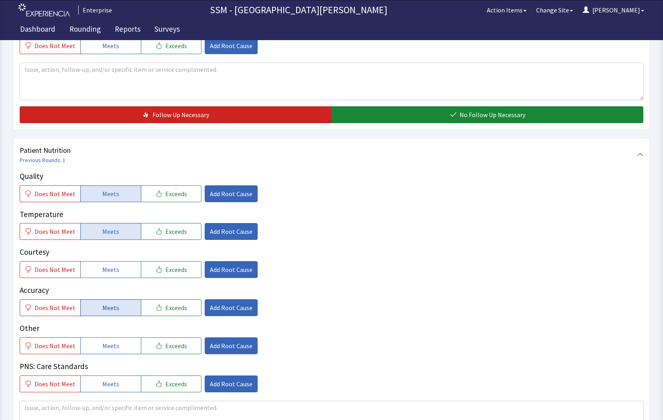
click at [112, 308] on span "Meets" at bounding box center [110, 308] width 17 height 10
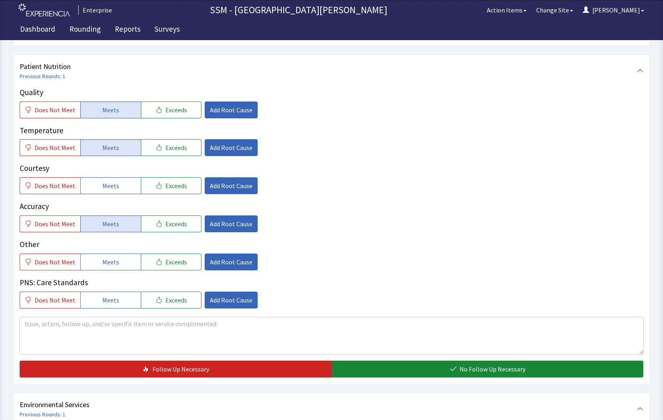
scroll to position [522, 0]
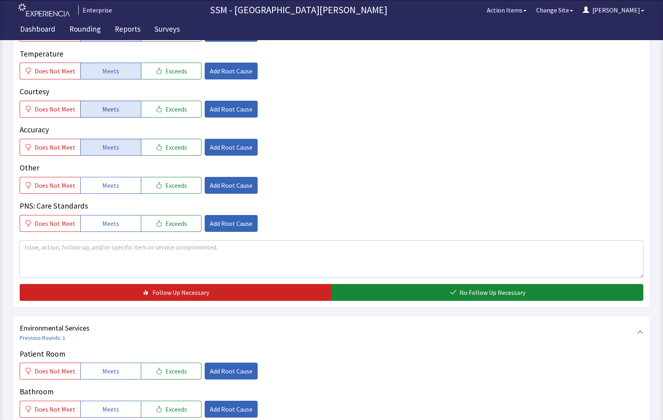
click at [102, 111] on span "Meets" at bounding box center [110, 109] width 17 height 10
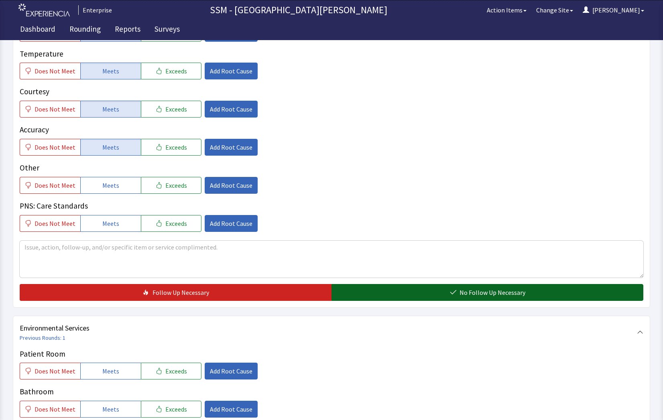
click at [395, 292] on button "No Follow Up Necessary" at bounding box center [487, 292] width 312 height 17
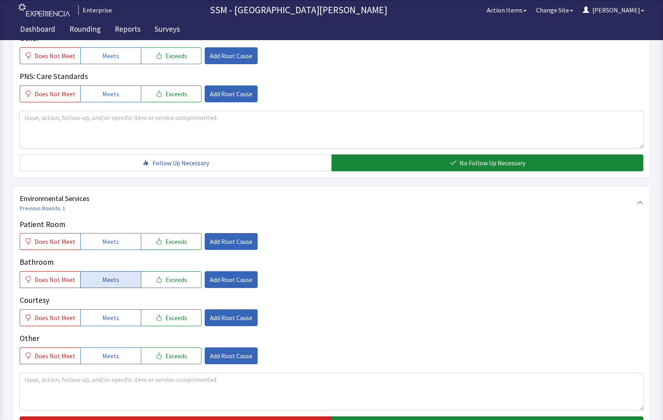
scroll to position [682, 0]
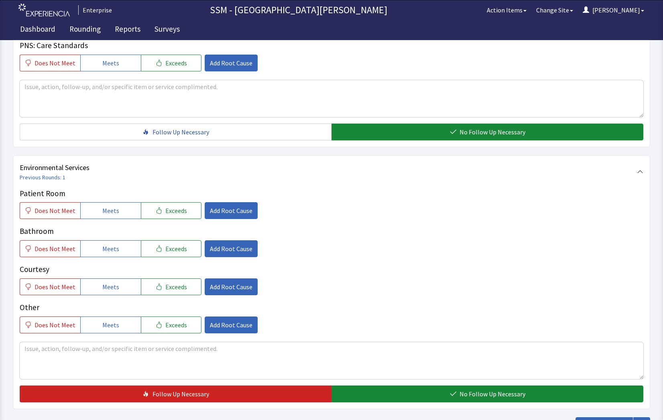
click at [91, 201] on div "Patient Room Does Not Meet Meets Exceeds Add Root Cause" at bounding box center [332, 204] width 624 height 32
drag, startPoint x: 101, startPoint y: 207, endPoint x: 112, endPoint y: 221, distance: 17.7
click at [108, 215] on span "Meets" at bounding box center [110, 211] width 17 height 10
drag, startPoint x: 110, startPoint y: 244, endPoint x: 119, endPoint y: 291, distance: 47.8
click at [112, 247] on span "Meets" at bounding box center [110, 249] width 17 height 10
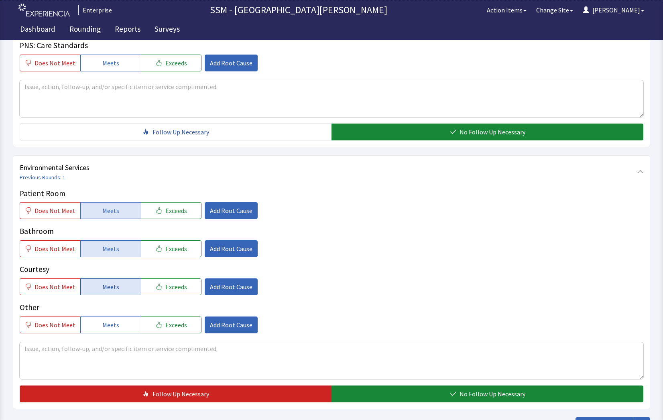
click at [118, 288] on button "Meets" at bounding box center [110, 287] width 61 height 17
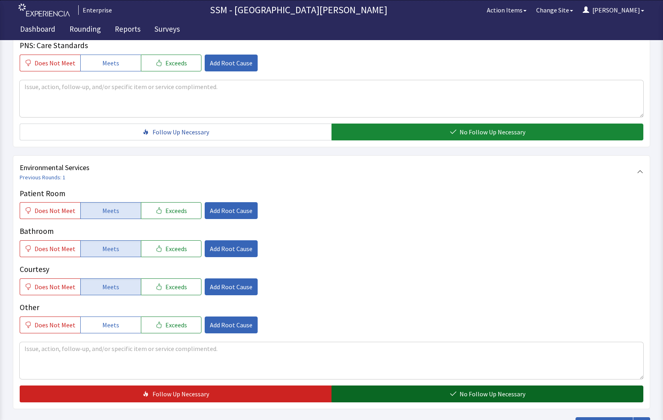
click at [411, 394] on button "No Follow Up Necessary" at bounding box center [487, 394] width 312 height 17
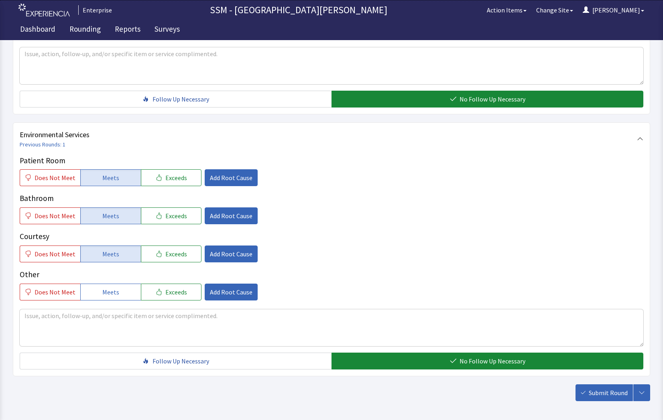
scroll to position [749, 0]
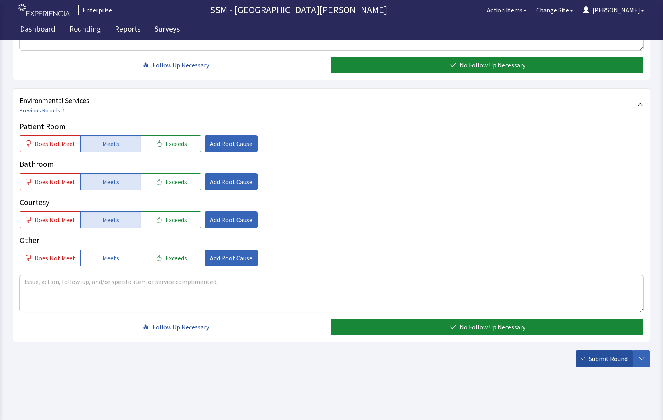
click at [591, 363] on span "Submit Round" at bounding box center [608, 359] width 39 height 10
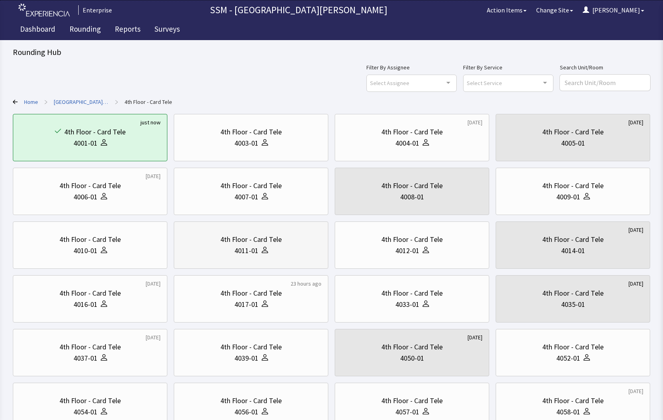
click at [242, 254] on div "4011-01" at bounding box center [246, 250] width 24 height 11
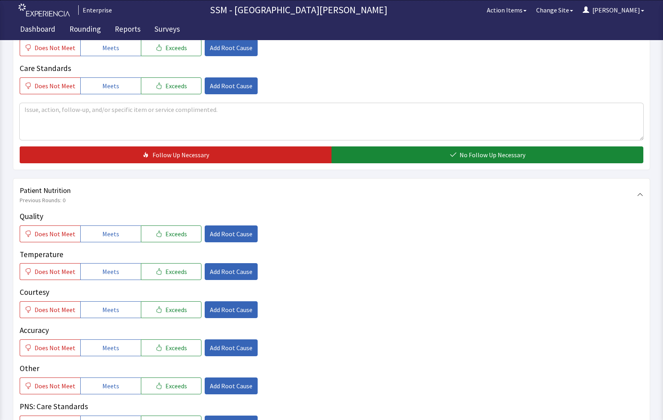
scroll to position [361, 0]
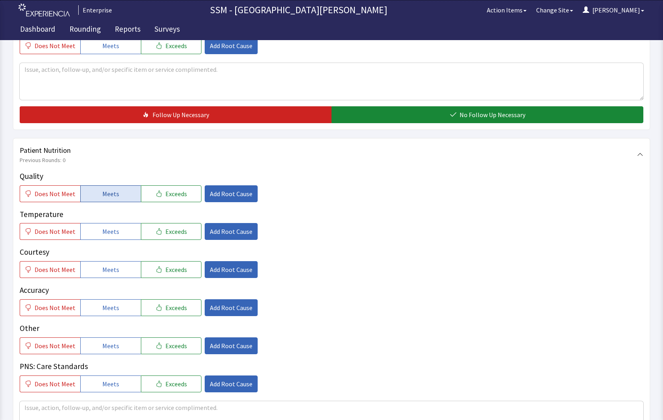
click at [114, 199] on button "Meets" at bounding box center [110, 193] width 61 height 17
click at [120, 230] on button "Meets" at bounding box center [110, 231] width 61 height 17
drag, startPoint x: 114, startPoint y: 273, endPoint x: 113, endPoint y: 280, distance: 6.9
click at [113, 280] on div "Quality Does Not Meet Meets Exceeds Add Root Cause Temperature Does Not Meet Me…" at bounding box center [332, 282] width 624 height 222
click at [112, 312] on span "Meets" at bounding box center [110, 308] width 17 height 10
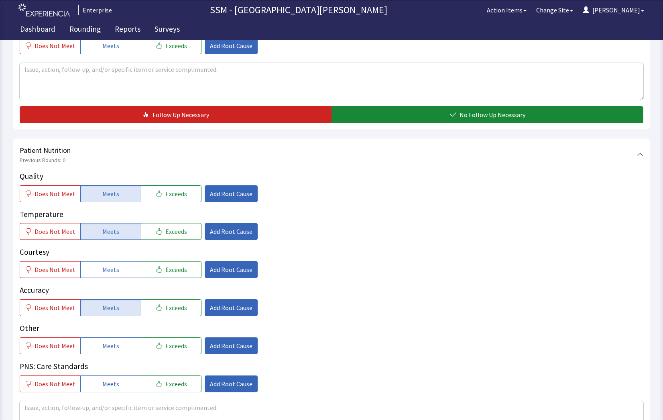
click at [113, 259] on div "Courtesy Does Not Meet Meets Exceeds Add Root Cause" at bounding box center [332, 262] width 624 height 32
click at [115, 272] on span "Meets" at bounding box center [110, 270] width 17 height 10
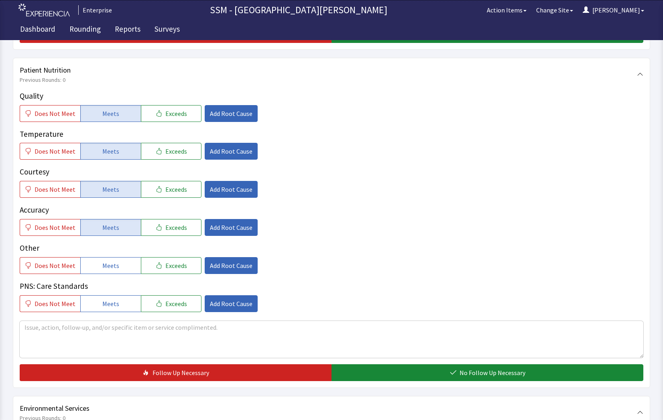
scroll to position [642, 0]
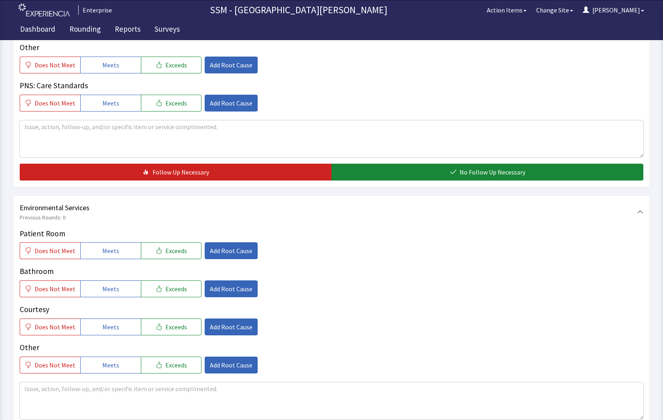
drag, startPoint x: 461, startPoint y: 169, endPoint x: 138, endPoint y: 207, distance: 325.0
click at [452, 173] on button "No Follow Up Necessary" at bounding box center [487, 172] width 312 height 17
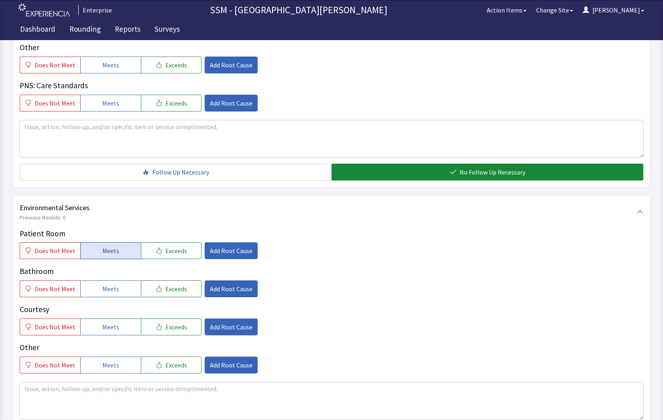
click at [99, 246] on button "Meets" at bounding box center [110, 250] width 61 height 17
click at [99, 292] on button "Meets" at bounding box center [110, 289] width 61 height 17
click at [109, 331] on span "Meets" at bounding box center [110, 327] width 17 height 10
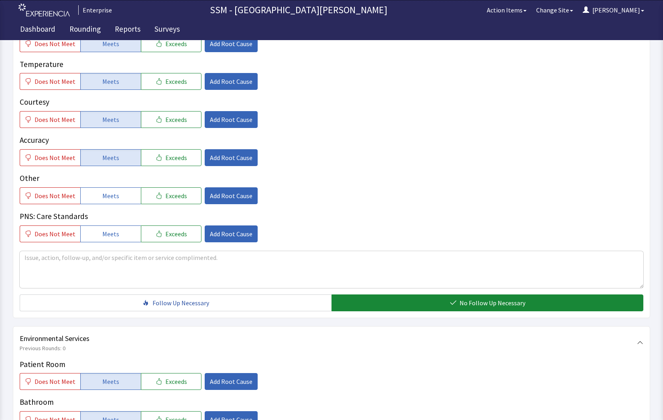
scroll to position [482, 0]
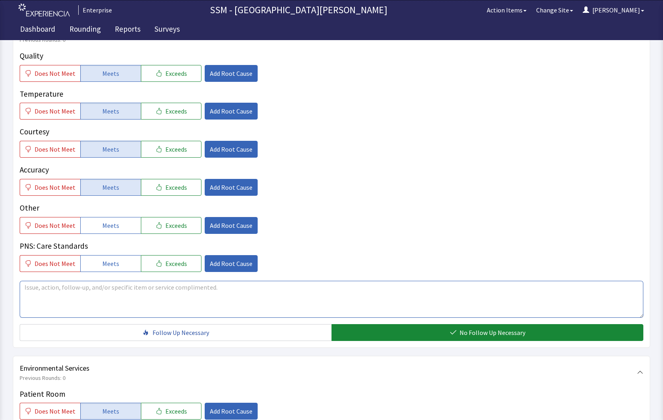
click at [130, 305] on textarea at bounding box center [332, 299] width 624 height 37
click at [101, 287] on textarea "meals are ok, I miss my salt , the meals are Blah" at bounding box center [332, 299] width 624 height 37
drag, startPoint x: 98, startPoint y: 288, endPoint x: 104, endPoint y: 288, distance: 6.0
click at [103, 288] on textarea "meals are ok, I miss my salt , on this renal diet, the meals are Blah" at bounding box center [332, 299] width 624 height 37
click at [102, 292] on textarea "meals are ok, I miss my salt , on this renal diet, the meals are Blah" at bounding box center [332, 299] width 624 height 37
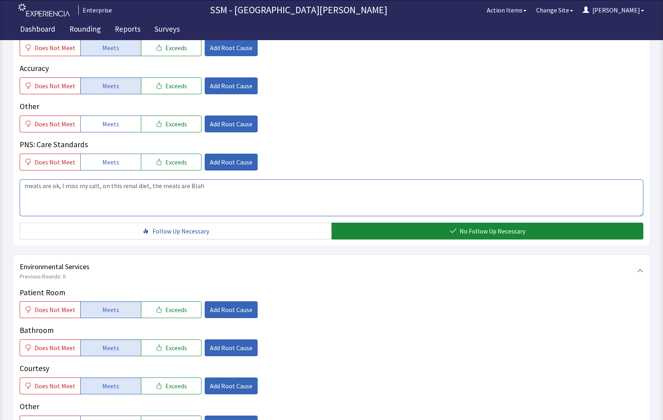
scroll to position [682, 0]
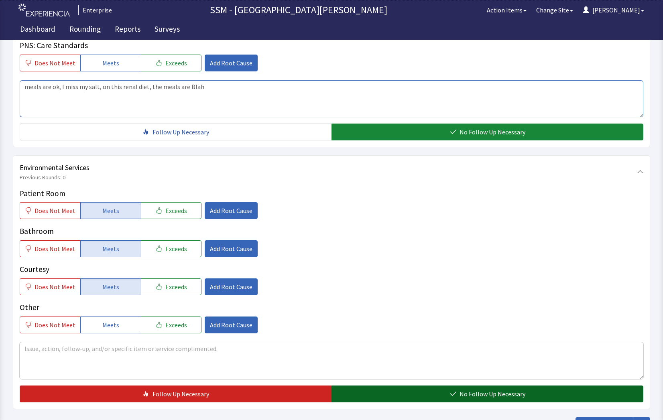
type textarea "meals are ok, I miss my salt, on this renal diet, the meals are Blah"
click at [486, 394] on span "No Follow Up Necessary" at bounding box center [493, 394] width 66 height 10
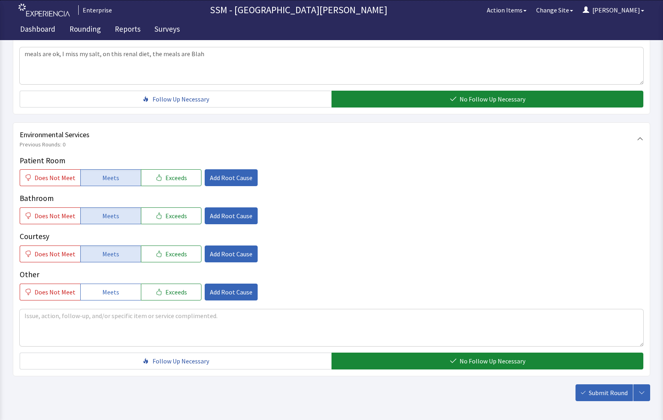
scroll to position [749, 0]
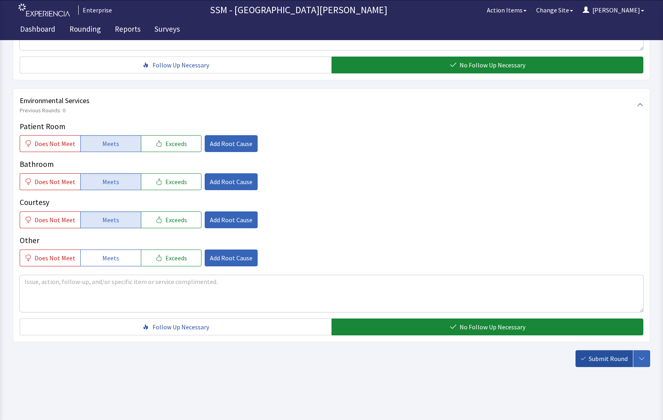
click at [603, 360] on span "Submit Round" at bounding box center [608, 359] width 39 height 10
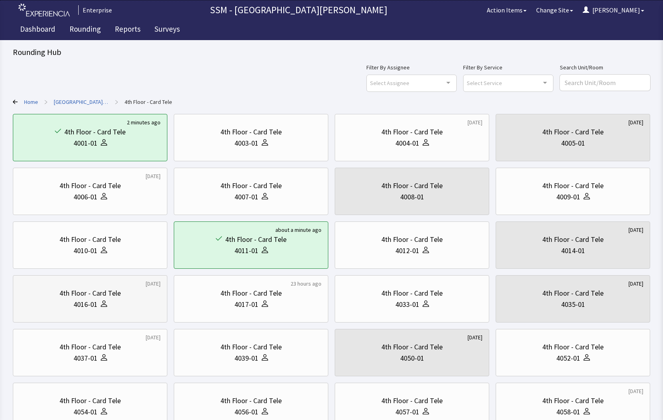
click at [98, 297] on div "4th Floor - Card Tele" at bounding box center [89, 293] width 61 height 11
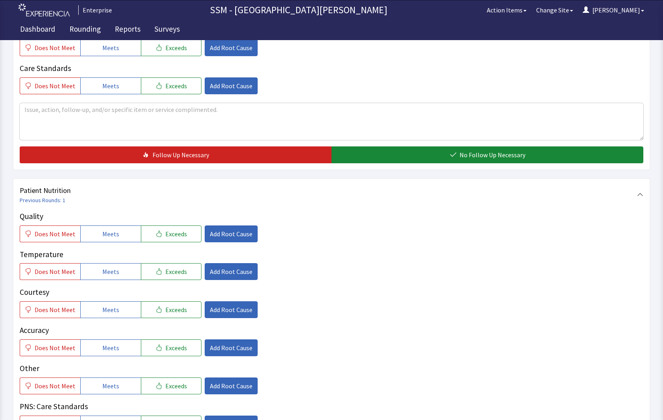
scroll to position [361, 0]
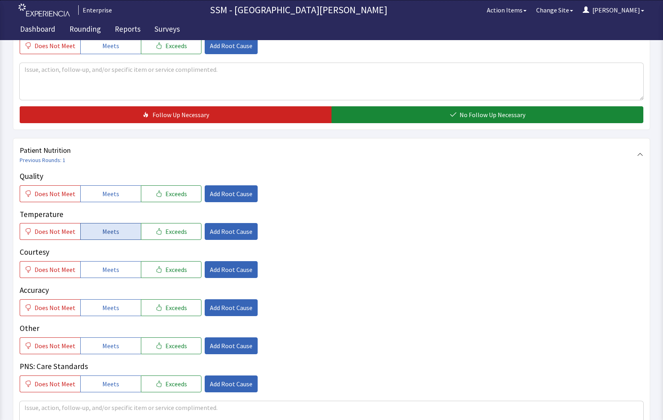
click at [113, 233] on span "Meets" at bounding box center [110, 232] width 17 height 10
click at [105, 196] on span "Meets" at bounding box center [110, 194] width 17 height 10
click at [116, 272] on button "Meets" at bounding box center [110, 269] width 61 height 17
click at [104, 316] on div "Quality Does Not Meet Meets Exceeds Add Root Cause Temperature Does Not Meet Me…" at bounding box center [332, 282] width 624 height 222
click at [106, 309] on span "Meets" at bounding box center [110, 308] width 17 height 10
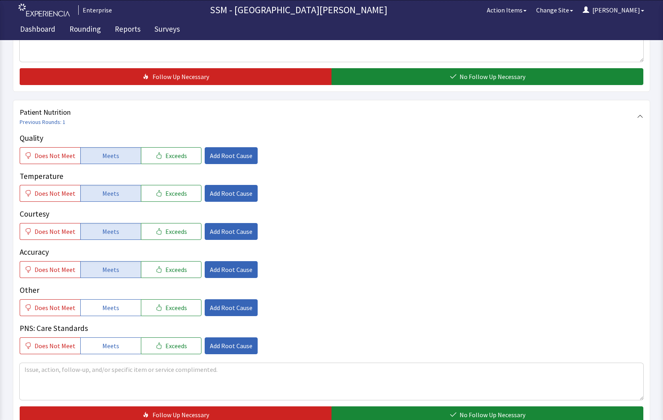
scroll to position [522, 0]
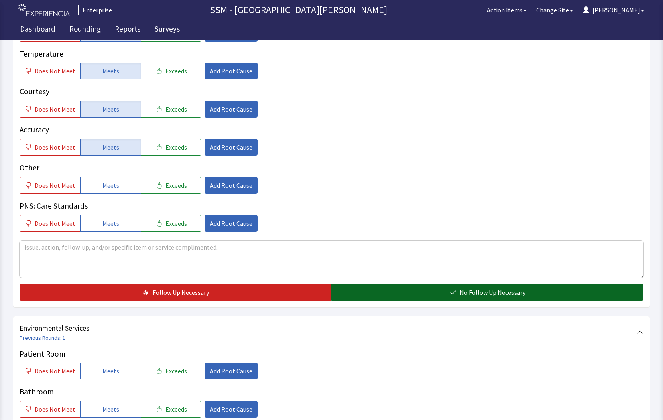
click at [543, 292] on button "No Follow Up Necessary" at bounding box center [487, 292] width 312 height 17
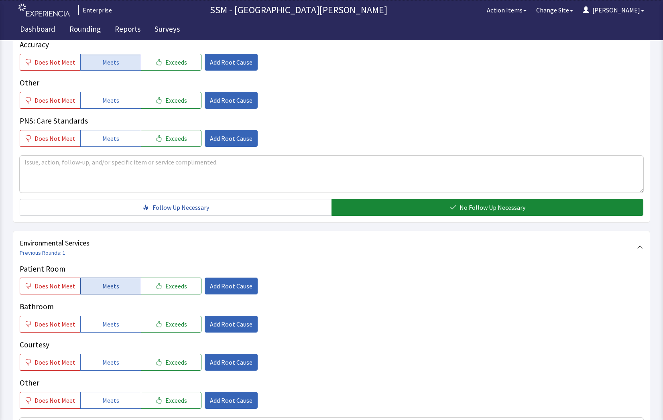
scroll to position [642, 0]
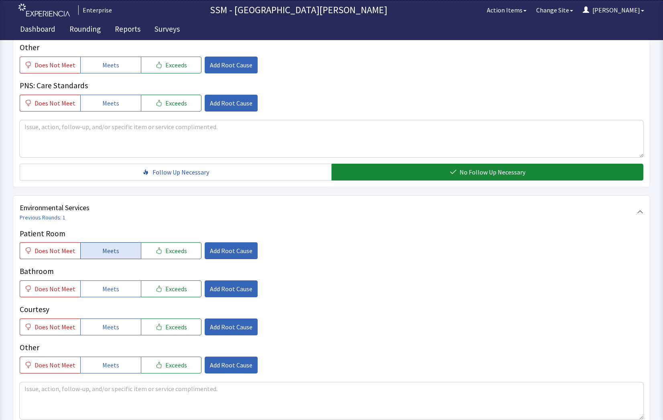
click at [94, 252] on button "Meets" at bounding box center [110, 250] width 61 height 17
click at [106, 292] on span "Meets" at bounding box center [110, 289] width 17 height 10
click at [108, 325] on span "Meets" at bounding box center [110, 327] width 17 height 10
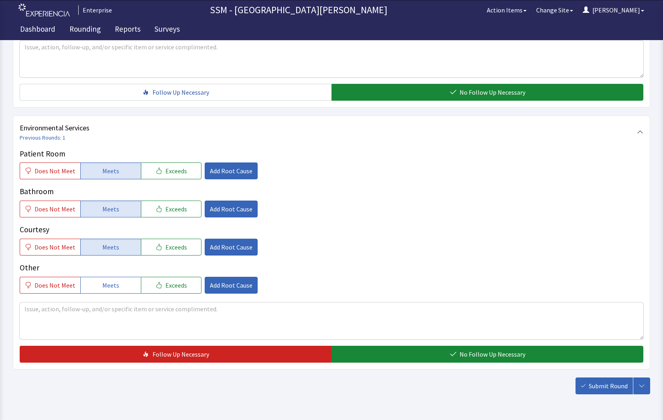
scroll to position [749, 0]
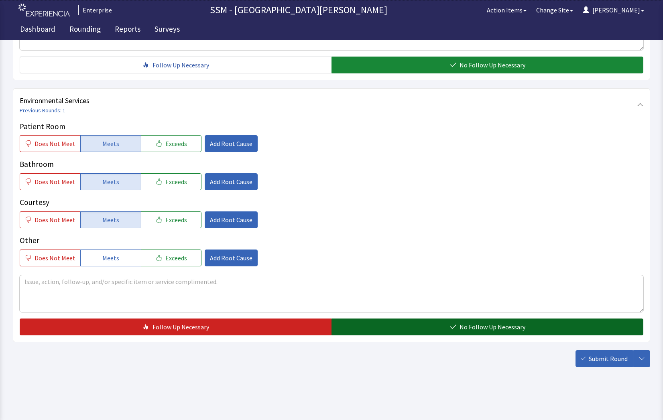
click at [452, 334] on button "No Follow Up Necessary" at bounding box center [487, 327] width 312 height 17
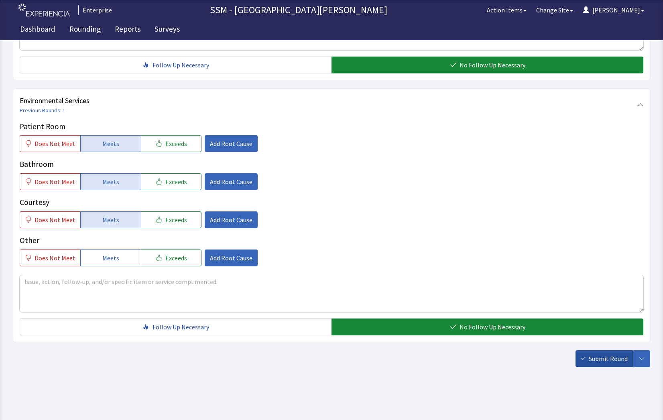
click at [589, 361] on button "Submit Round" at bounding box center [603, 358] width 57 height 17
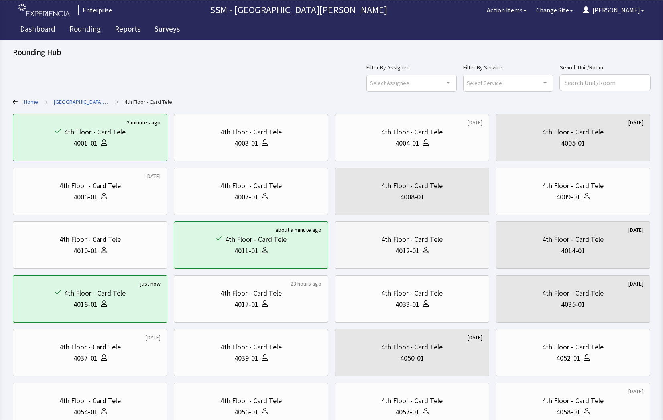
click at [443, 244] on div "4th Floor - Card Tele" at bounding box center [412, 239] width 141 height 11
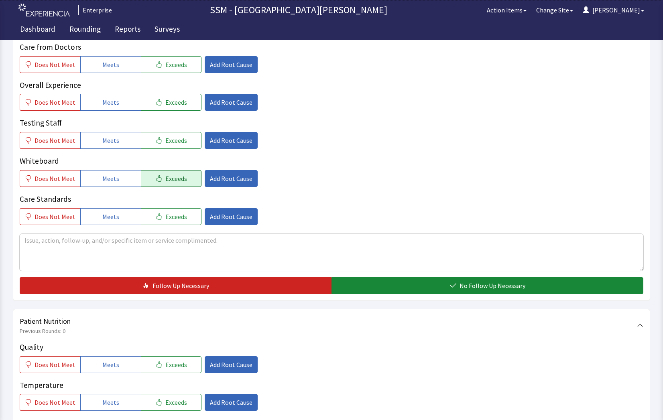
scroll to position [281, 0]
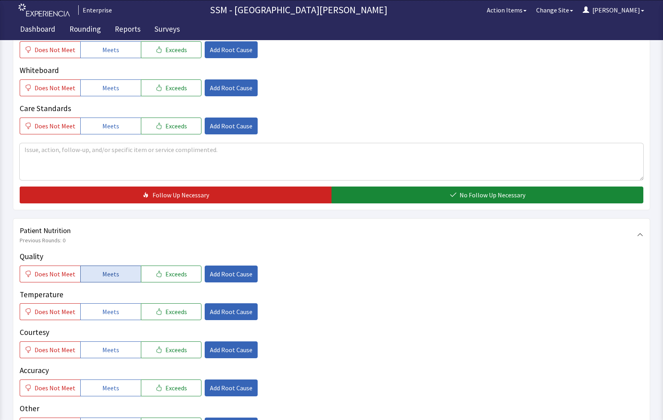
click at [85, 273] on button "Meets" at bounding box center [110, 274] width 61 height 17
click at [89, 319] on button "Meets" at bounding box center [110, 311] width 61 height 17
click at [95, 342] on button "Meets" at bounding box center [110, 350] width 61 height 17
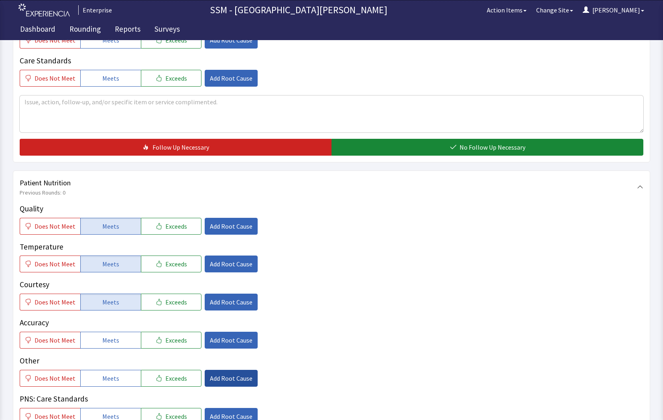
scroll to position [401, 0]
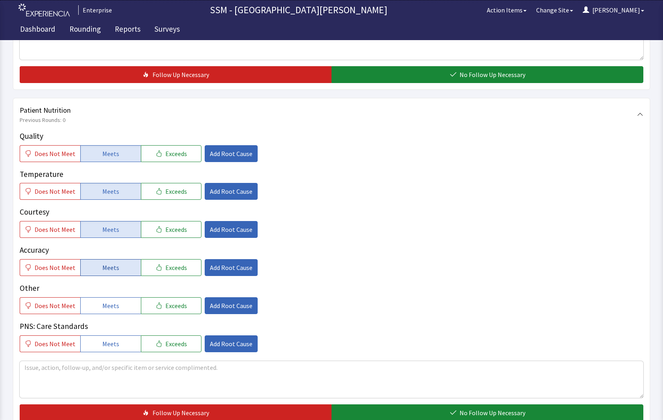
click at [102, 268] on span "Meets" at bounding box center [110, 268] width 17 height 10
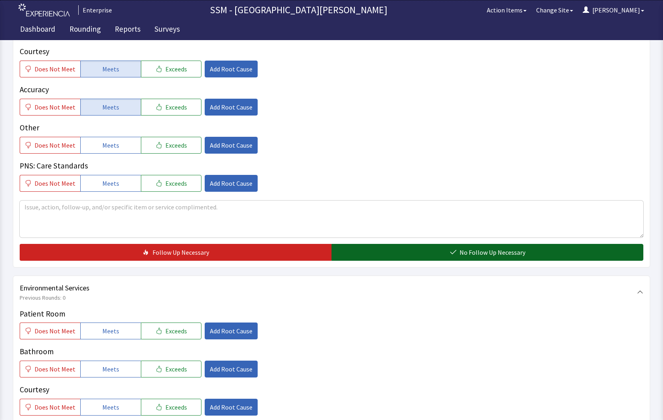
click at [435, 245] on button "No Follow Up Necessary" at bounding box center [487, 252] width 312 height 17
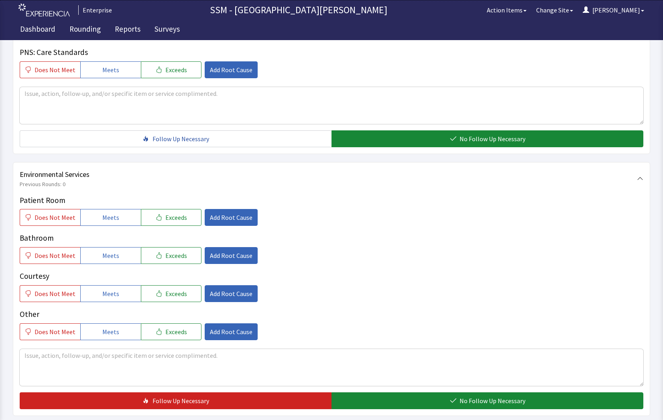
scroll to position [749, 0]
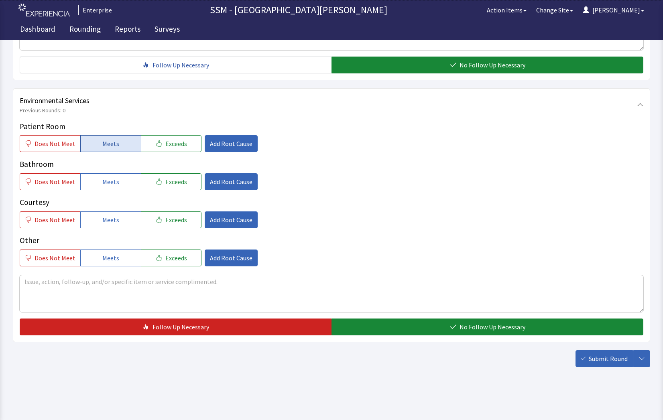
click at [105, 144] on span "Meets" at bounding box center [110, 144] width 17 height 10
click at [106, 181] on span "Meets" at bounding box center [110, 182] width 17 height 10
drag, startPoint x: 113, startPoint y: 220, endPoint x: 228, endPoint y: 253, distance: 120.3
click at [115, 220] on span "Meets" at bounding box center [110, 220] width 17 height 10
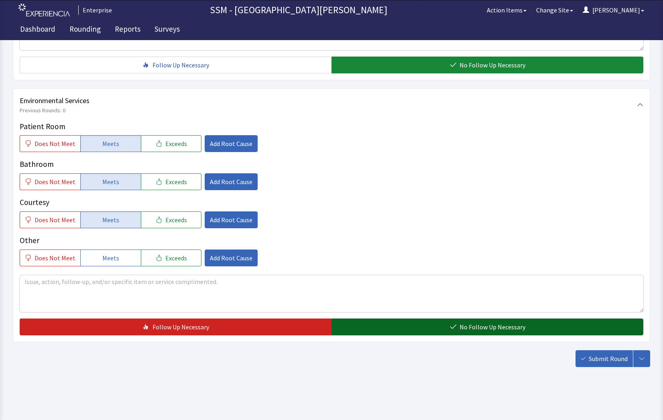
drag, startPoint x: 431, startPoint y: 327, endPoint x: 465, endPoint y: 331, distance: 34.7
click at [439, 328] on button "No Follow Up Necessary" at bounding box center [487, 327] width 312 height 17
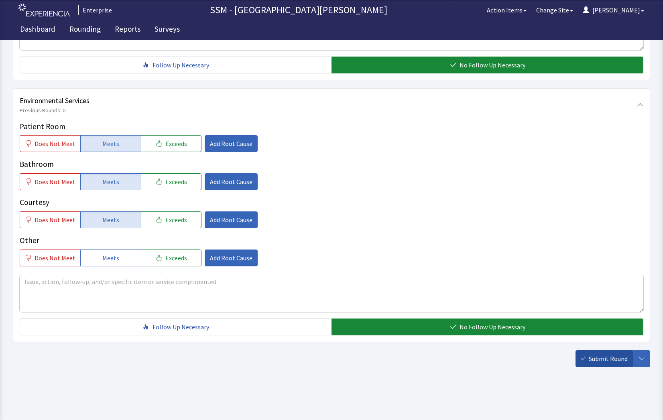
click at [602, 359] on span "Submit Round" at bounding box center [608, 359] width 39 height 10
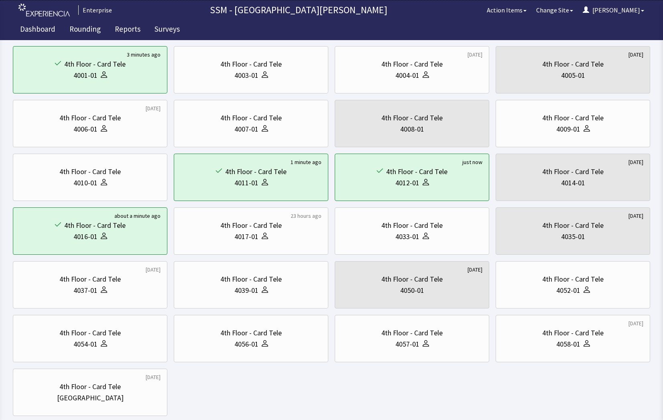
scroll to position [117, 0]
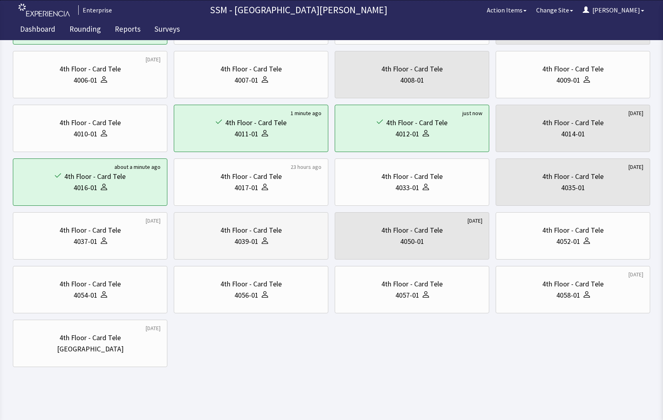
click at [276, 246] on div "4039-01" at bounding box center [251, 241] width 141 height 11
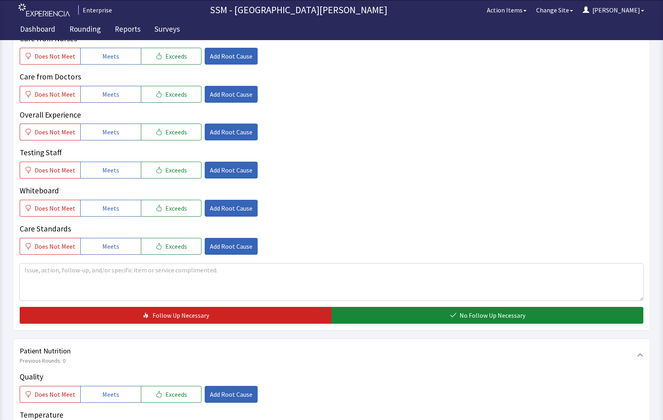
scroll to position [401, 0]
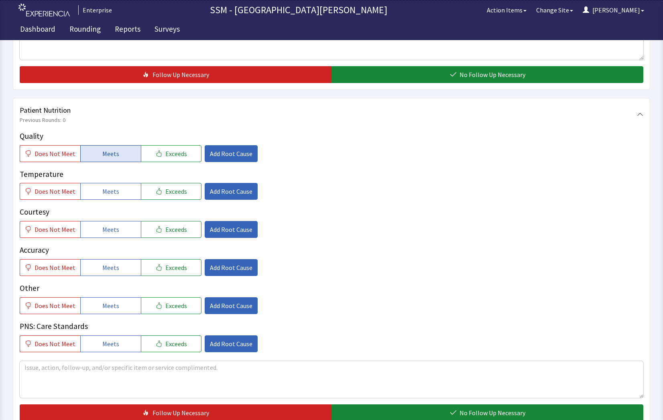
click at [124, 157] on button "Meets" at bounding box center [110, 153] width 61 height 17
click at [110, 198] on button "Meets" at bounding box center [110, 191] width 61 height 17
click at [113, 232] on span "Meets" at bounding box center [110, 230] width 17 height 10
click at [114, 268] on span "Meets" at bounding box center [110, 268] width 17 height 10
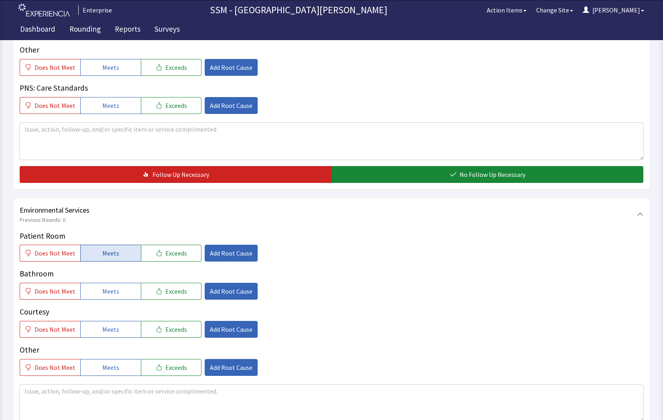
scroll to position [642, 0]
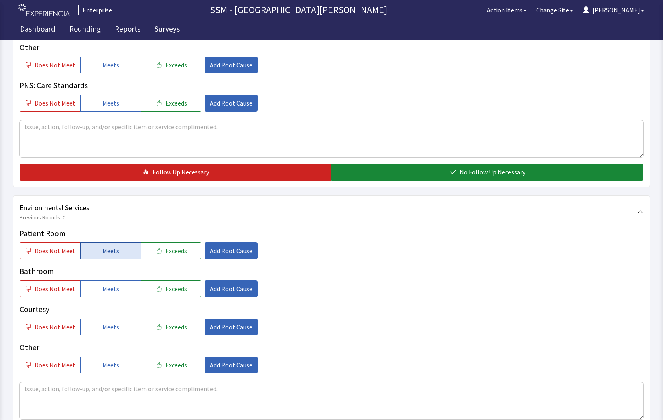
click at [113, 246] on button "Meets" at bounding box center [110, 250] width 61 height 17
drag, startPoint x: 106, startPoint y: 286, endPoint x: 112, endPoint y: 317, distance: 32.3
click at [106, 286] on span "Meets" at bounding box center [110, 289] width 17 height 10
click at [112, 321] on button "Meets" at bounding box center [110, 327] width 61 height 17
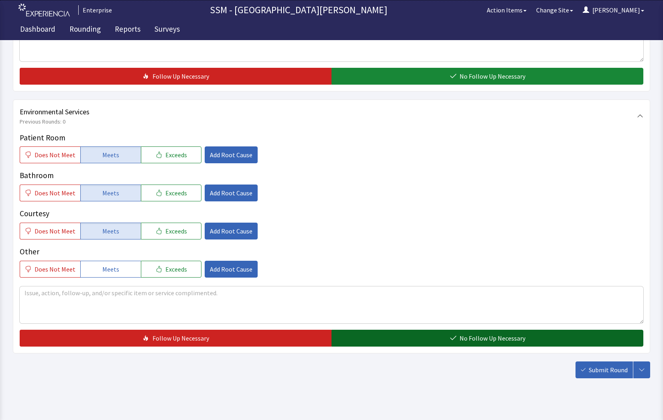
scroll to position [749, 0]
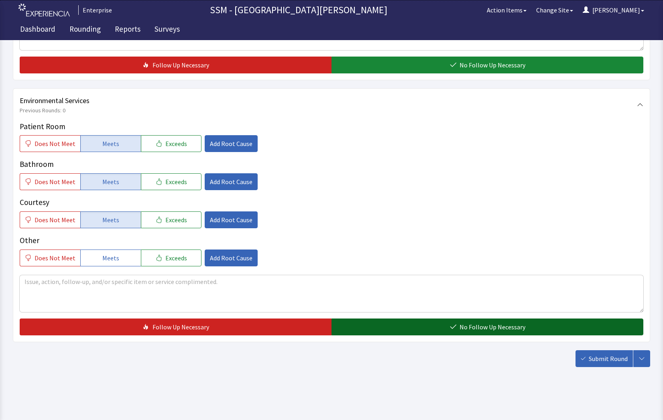
click at [494, 334] on button "No Follow Up Necessary" at bounding box center [487, 327] width 312 height 17
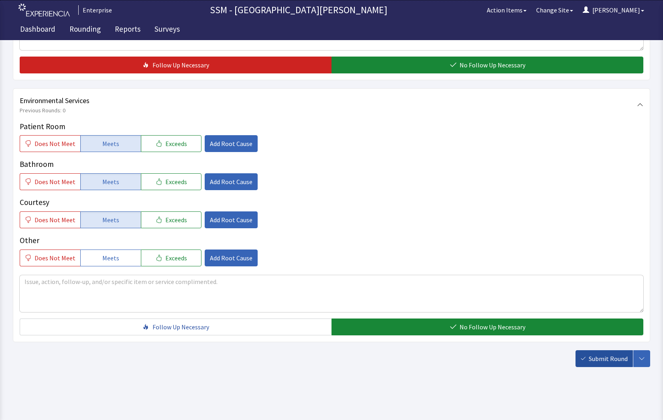
click at [600, 363] on span "Submit Round" at bounding box center [608, 359] width 39 height 10
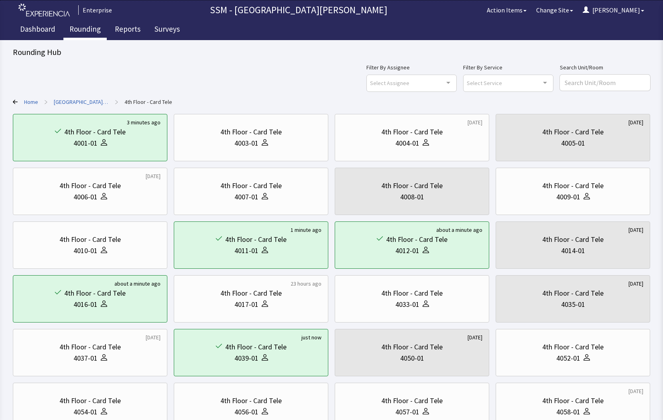
click at [86, 33] on link "Rounding" at bounding box center [84, 30] width 43 height 20
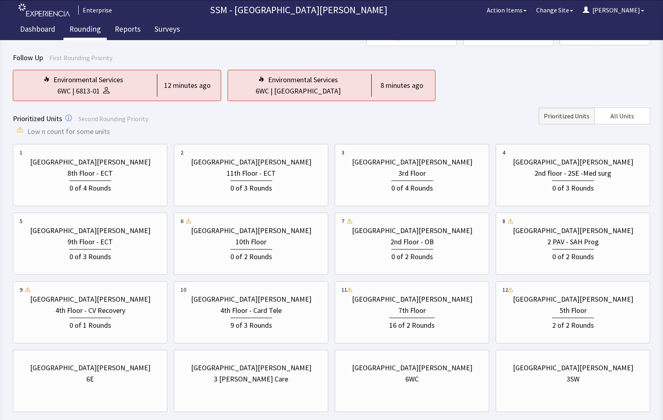
scroll to position [91, 0]
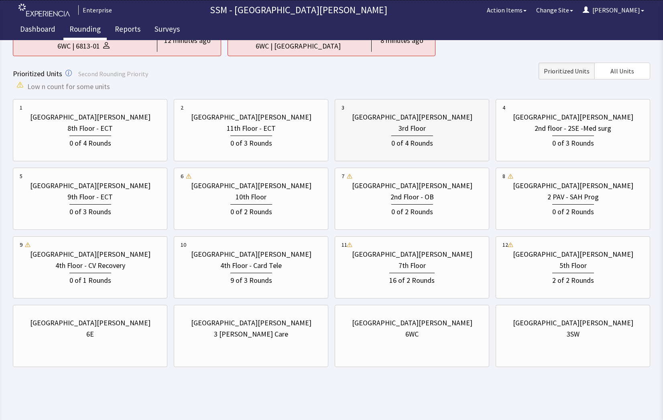
click at [431, 143] on div "0 of 4 Rounds" at bounding box center [412, 142] width 42 height 13
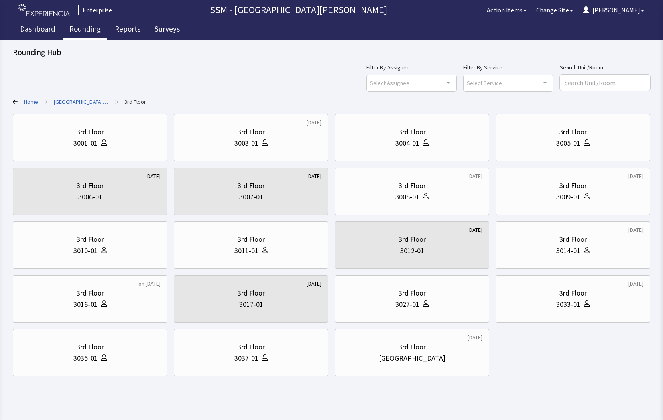
click at [531, 377] on body "Enterprise SSM - St. Anthony Hospital Action Items Change Site Dorothy Menu Men…" at bounding box center [331, 195] width 663 height 391
click at [244, 146] on div "3003-01" at bounding box center [246, 143] width 24 height 11
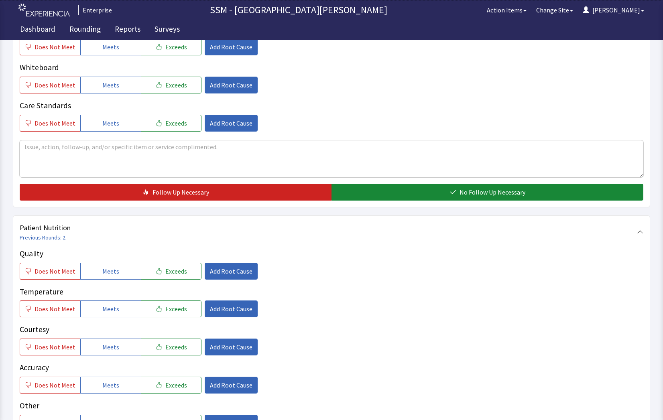
scroll to position [361, 0]
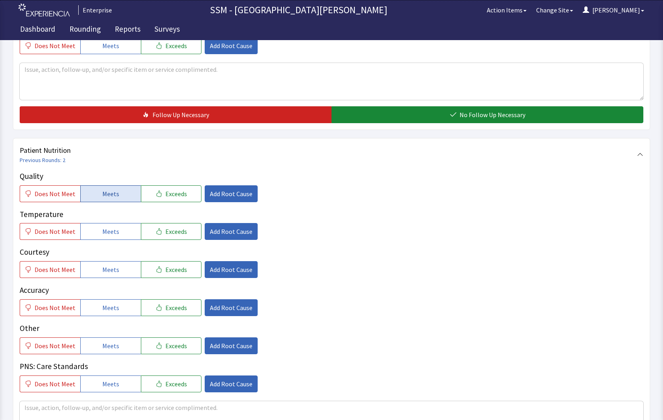
click at [119, 197] on button "Meets" at bounding box center [110, 193] width 61 height 17
drag, startPoint x: 120, startPoint y: 229, endPoint x: 117, endPoint y: 267, distance: 37.8
click at [122, 238] on button "Meets" at bounding box center [110, 231] width 61 height 17
drag, startPoint x: 114, startPoint y: 272, endPoint x: 108, endPoint y: 295, distance: 23.5
click at [110, 281] on div "Quality Does Not Meet Meets Exceeds Add Root Cause Temperature Does Not Meet Me…" at bounding box center [332, 282] width 624 height 222
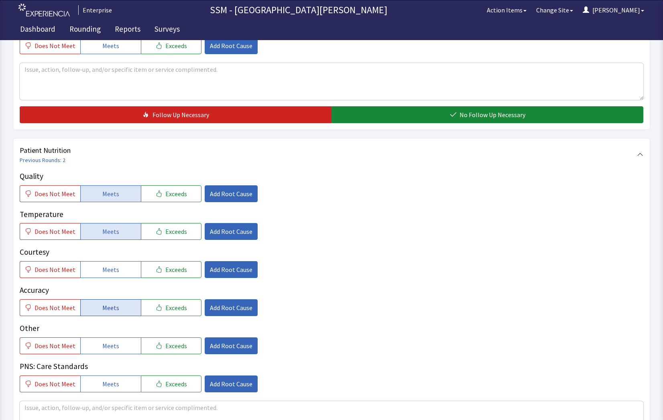
click at [104, 306] on span "Meets" at bounding box center [110, 308] width 17 height 10
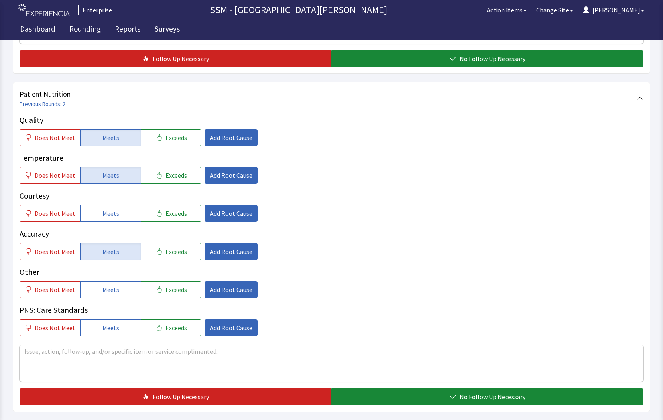
scroll to position [522, 0]
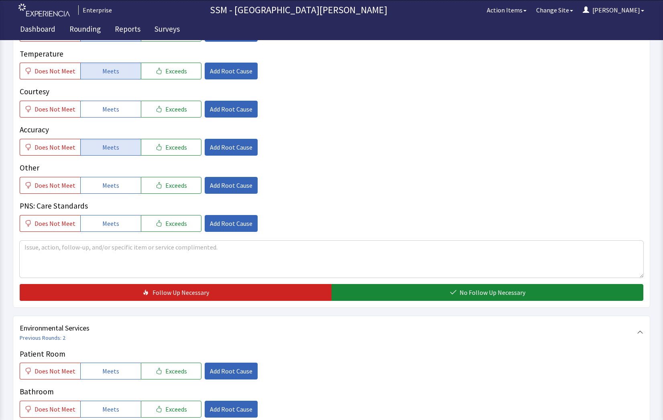
drag, startPoint x: 115, startPoint y: 108, endPoint x: 171, endPoint y: 130, distance: 59.8
click at [117, 109] on button "Meets" at bounding box center [110, 109] width 61 height 17
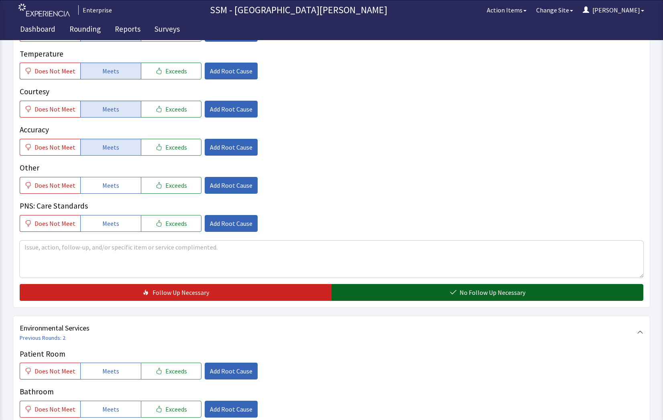
click at [508, 297] on span "No Follow Up Necessary" at bounding box center [493, 293] width 66 height 10
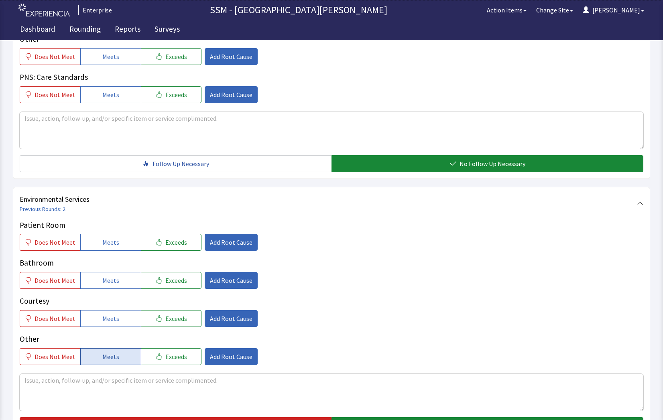
scroll to position [722, 0]
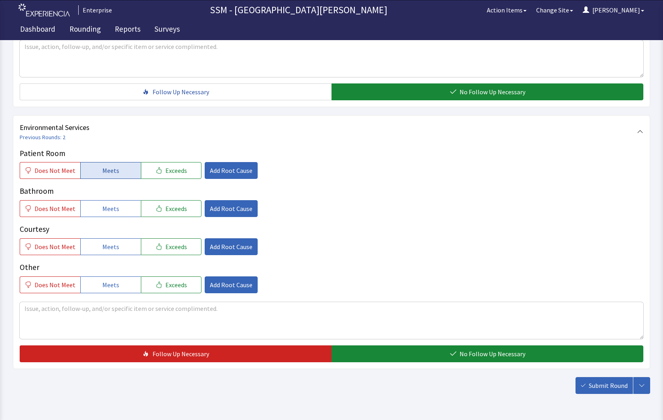
click at [114, 165] on button "Meets" at bounding box center [110, 170] width 61 height 17
click at [111, 214] on button "Meets" at bounding box center [110, 208] width 61 height 17
click at [119, 252] on button "Meets" at bounding box center [110, 246] width 61 height 17
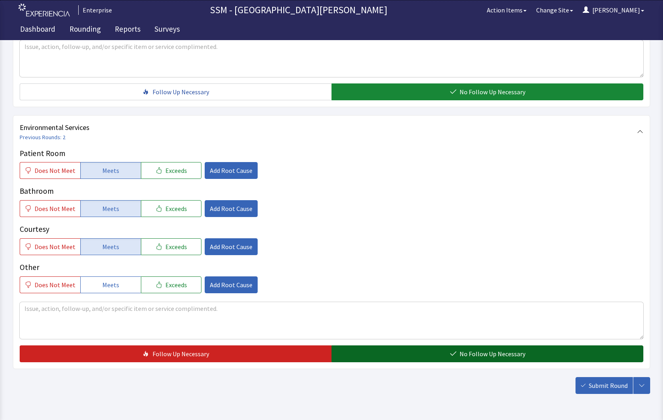
click at [505, 353] on span "No Follow Up Necessary" at bounding box center [493, 354] width 66 height 10
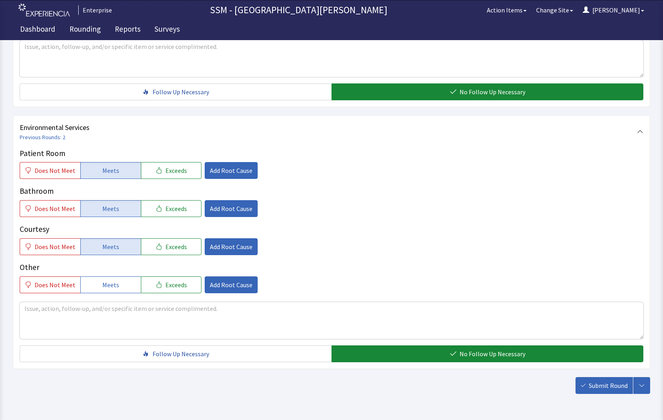
click at [599, 386] on span "Submit Round" at bounding box center [608, 386] width 39 height 10
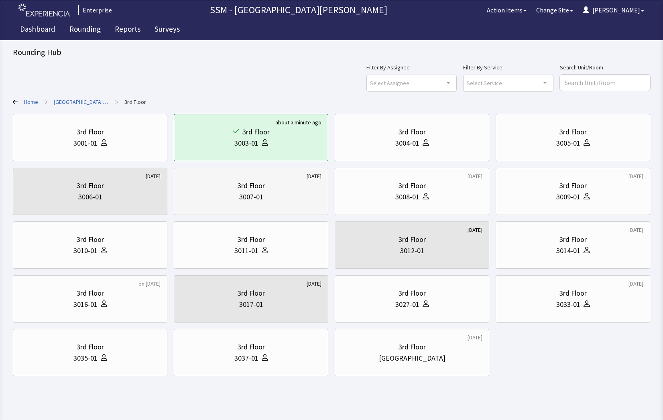
click at [308, 192] on div "3007-01" at bounding box center [251, 196] width 141 height 11
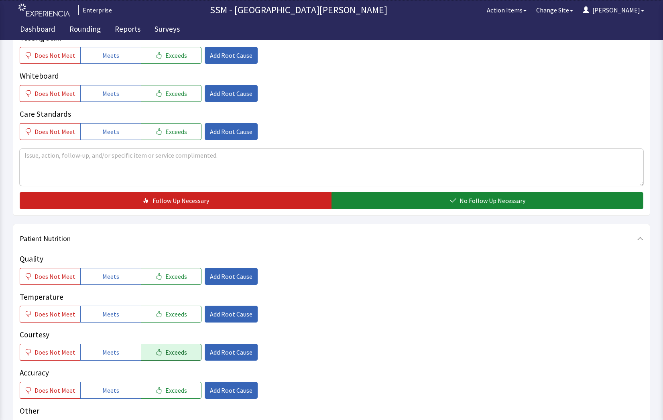
scroll to position [281, 0]
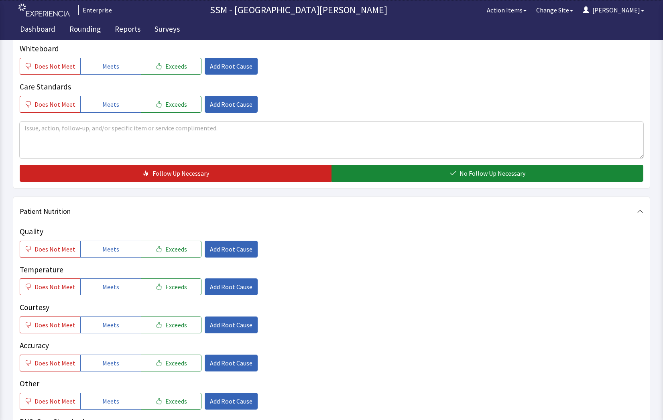
click at [121, 258] on div "Quality Does Not Meet Meets Exceeds Add Root Cause Temperature Does Not Meet Me…" at bounding box center [332, 337] width 624 height 222
click at [110, 279] on button "Meets" at bounding box center [110, 287] width 61 height 17
click at [102, 250] on span "Meets" at bounding box center [110, 249] width 17 height 10
drag, startPoint x: 112, startPoint y: 320, endPoint x: 107, endPoint y: 343, distance: 23.5
click at [112, 321] on span "Meets" at bounding box center [110, 325] width 17 height 10
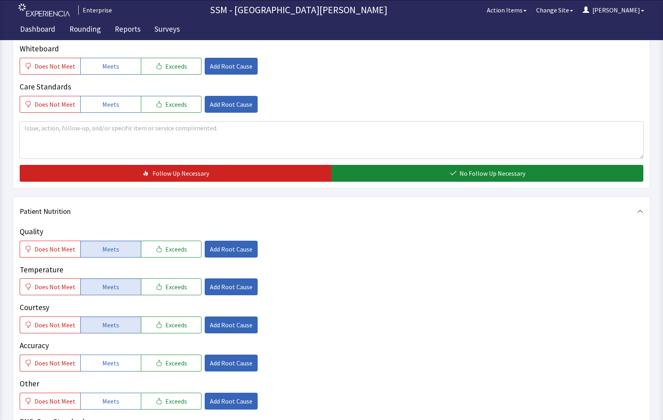
drag, startPoint x: 99, startPoint y: 360, endPoint x: 162, endPoint y: 336, distance: 67.4
click at [100, 360] on button "Meets" at bounding box center [110, 363] width 61 height 17
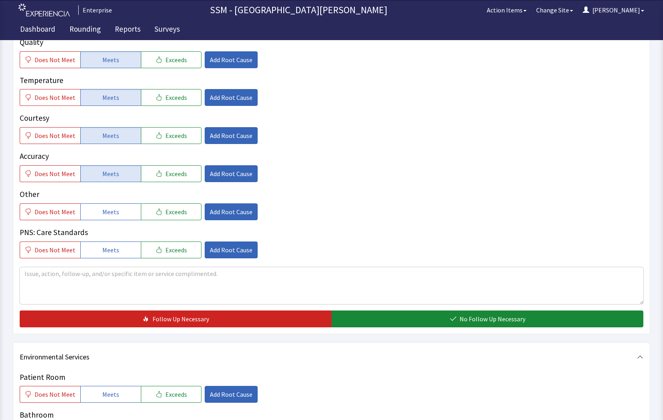
scroll to position [522, 0]
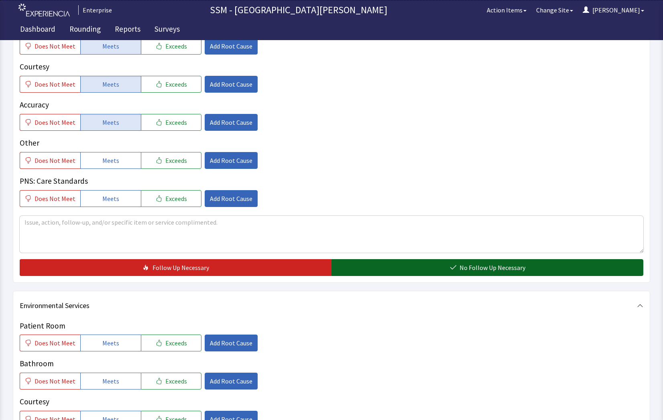
click at [385, 272] on button "No Follow Up Necessary" at bounding box center [487, 267] width 312 height 17
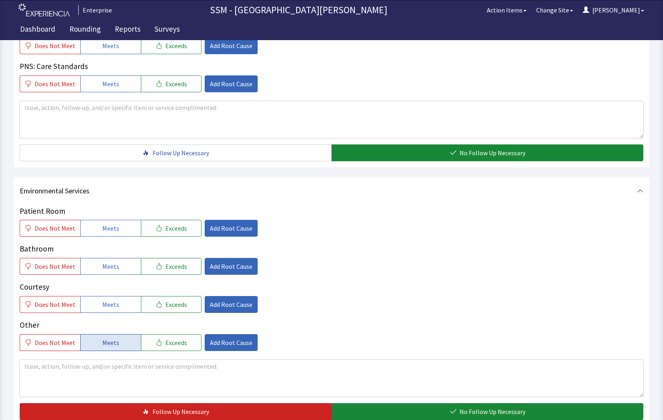
scroll to position [721, 0]
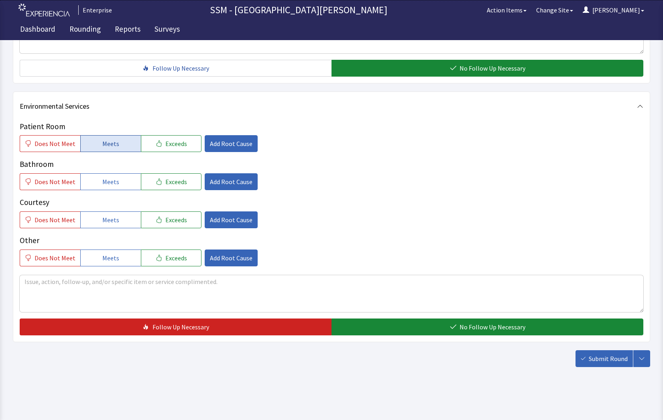
click at [102, 145] on span "Meets" at bounding box center [110, 144] width 17 height 10
drag, startPoint x: 105, startPoint y: 182, endPoint x: 106, endPoint y: 209, distance: 26.9
click at [105, 183] on span "Meets" at bounding box center [110, 182] width 17 height 10
click at [107, 221] on span "Meets" at bounding box center [110, 220] width 17 height 10
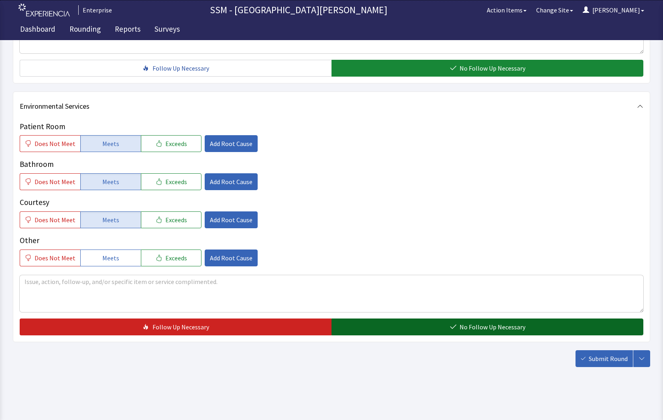
drag, startPoint x: 439, startPoint y: 331, endPoint x: 537, endPoint y: 336, distance: 97.2
click at [447, 332] on button "No Follow Up Necessary" at bounding box center [487, 327] width 312 height 17
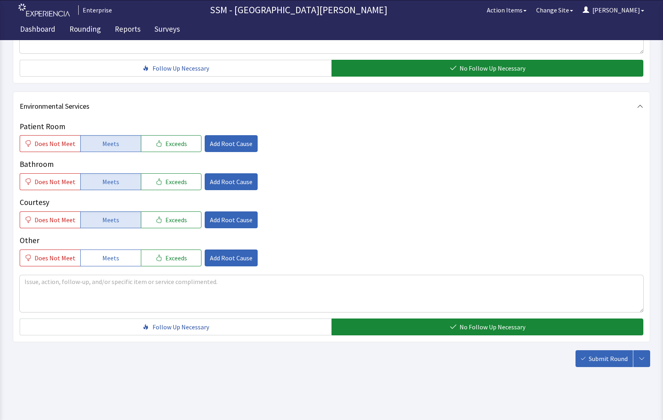
drag, startPoint x: 606, startPoint y: 356, endPoint x: 595, endPoint y: 354, distance: 11.0
click at [606, 356] on span "Submit Round" at bounding box center [608, 359] width 39 height 10
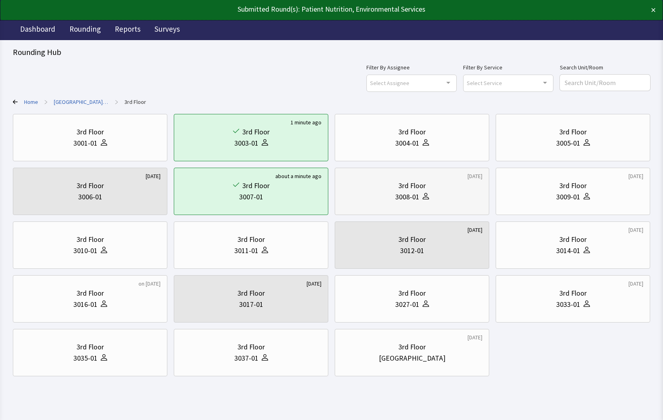
click at [396, 200] on div "3008-01" at bounding box center [407, 196] width 24 height 11
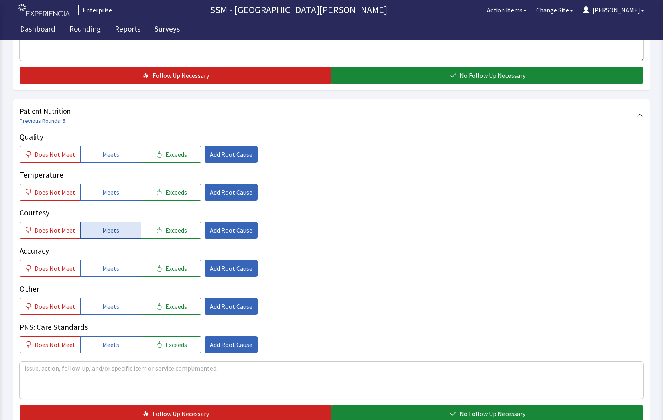
scroll to position [401, 0]
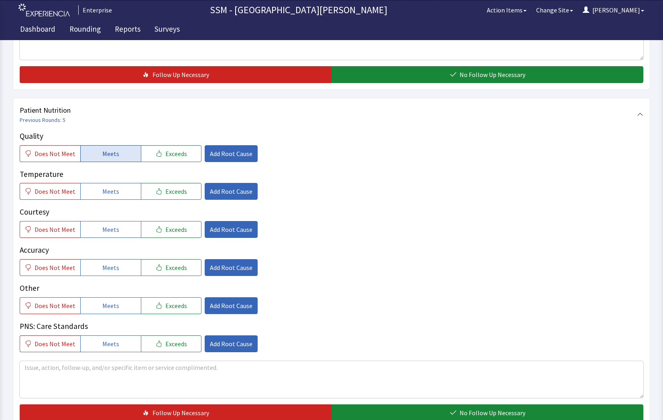
click at [107, 147] on button "Meets" at bounding box center [110, 153] width 61 height 17
drag, startPoint x: 115, startPoint y: 197, endPoint x: 116, endPoint y: 207, distance: 9.8
click at [115, 200] on button "Meets" at bounding box center [110, 191] width 61 height 17
click at [114, 229] on span "Meets" at bounding box center [110, 230] width 17 height 10
click at [119, 279] on div "Quality Does Not Meet Meets Exceeds Add Root Cause Temperature Does Not Meet Me…" at bounding box center [332, 241] width 624 height 222
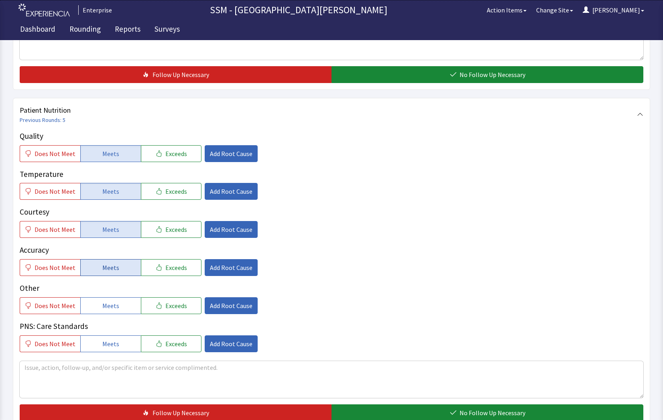
click at [117, 264] on button "Meets" at bounding box center [110, 267] width 61 height 17
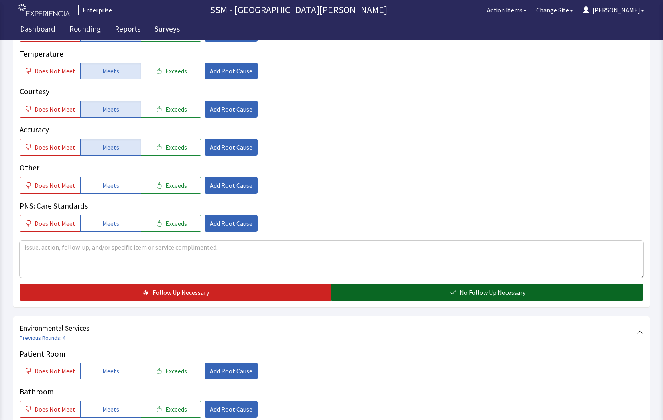
click at [431, 298] on button "No Follow Up Necessary" at bounding box center [487, 292] width 312 height 17
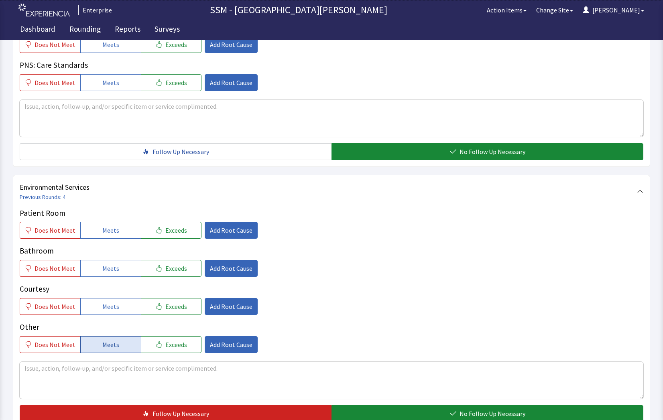
scroll to position [722, 0]
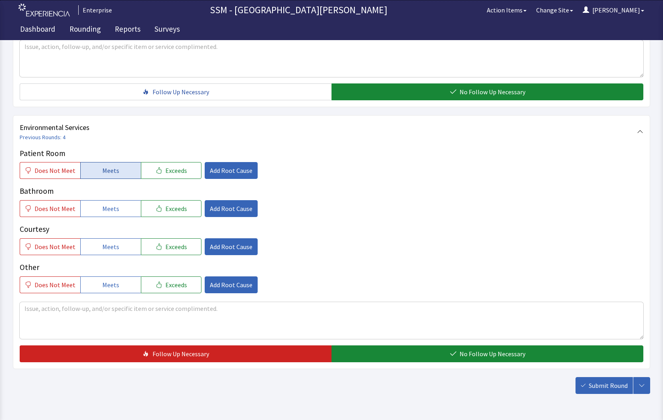
click at [93, 173] on button "Meets" at bounding box center [110, 170] width 61 height 17
drag, startPoint x: 94, startPoint y: 210, endPoint x: 104, endPoint y: 230, distance: 22.8
click at [97, 214] on button "Meets" at bounding box center [110, 208] width 61 height 17
click at [106, 248] on span "Meets" at bounding box center [110, 247] width 17 height 10
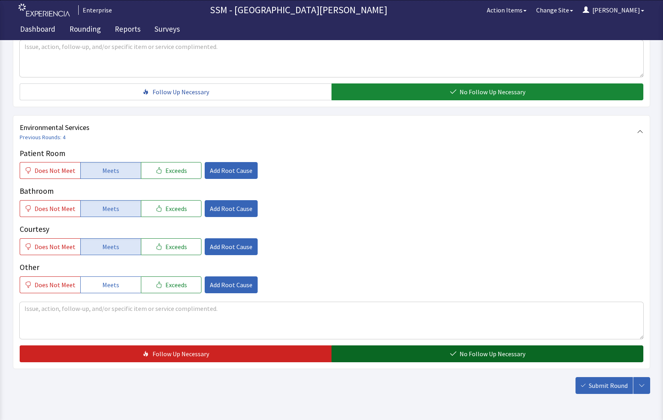
click at [473, 351] on span "No Follow Up Necessary" at bounding box center [493, 354] width 66 height 10
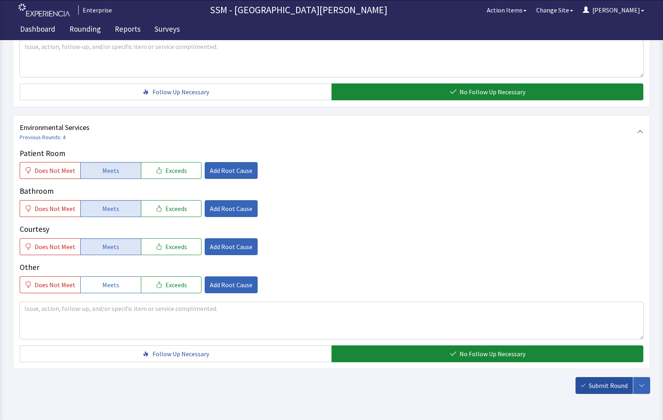
click at [588, 384] on button "Submit Round" at bounding box center [603, 385] width 57 height 17
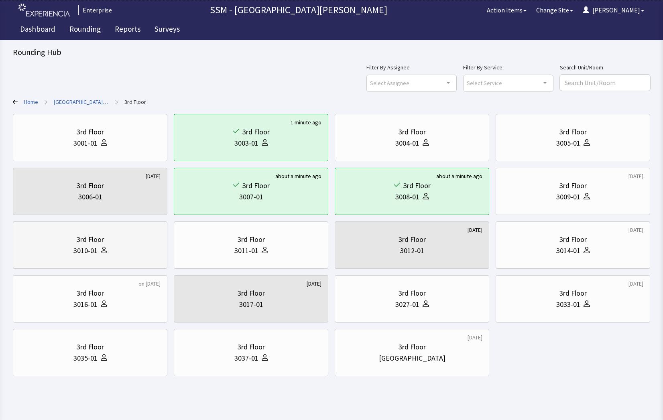
click at [81, 236] on div "3rd Floor" at bounding box center [90, 239] width 27 height 11
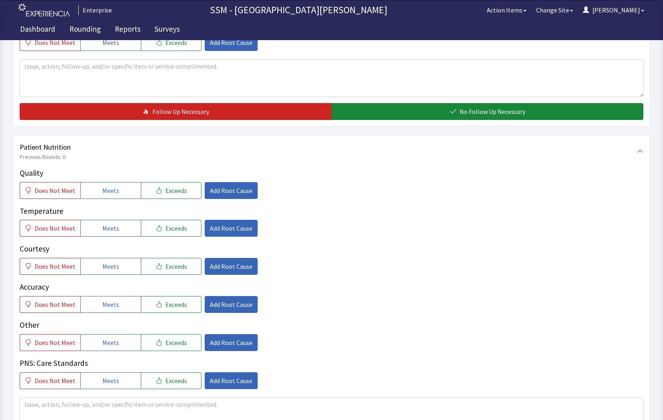
scroll to position [441, 0]
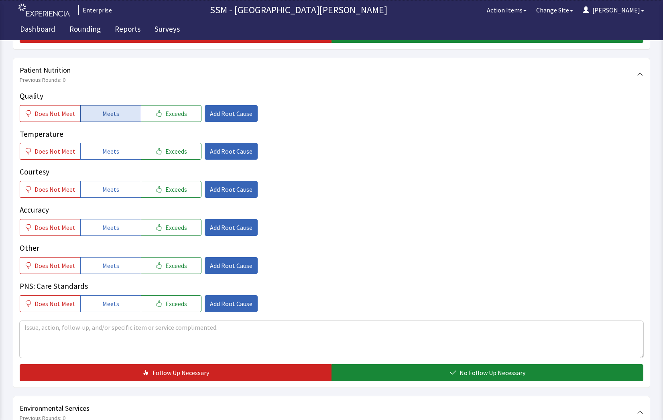
click at [93, 117] on button "Meets" at bounding box center [110, 113] width 61 height 17
click at [102, 157] on button "Meets" at bounding box center [110, 151] width 61 height 17
drag, startPoint x: 112, startPoint y: 186, endPoint x: 114, endPoint y: 220, distance: 34.6
click at [112, 187] on span "Meets" at bounding box center [110, 190] width 17 height 10
click at [114, 227] on span "Meets" at bounding box center [110, 228] width 17 height 10
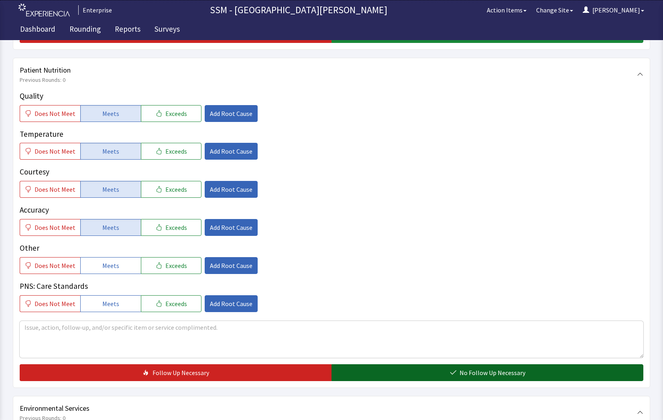
click at [508, 365] on button "No Follow Up Necessary" at bounding box center [487, 372] width 312 height 17
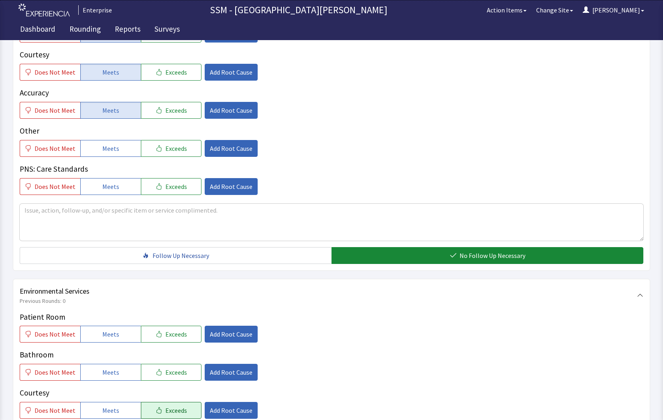
scroll to position [682, 0]
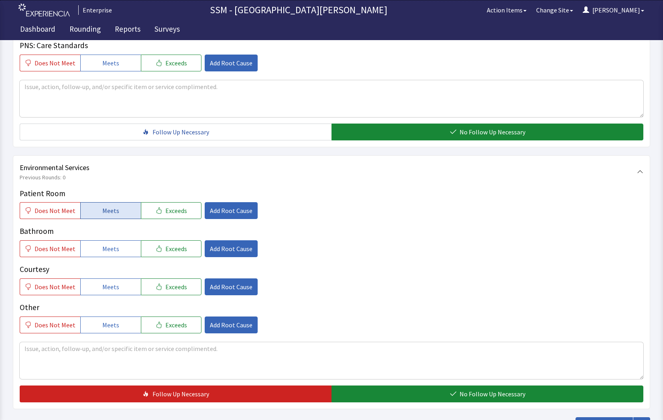
click at [112, 208] on span "Meets" at bounding box center [110, 211] width 17 height 10
click at [122, 244] on button "Meets" at bounding box center [110, 248] width 61 height 17
click at [122, 282] on button "Meets" at bounding box center [110, 287] width 61 height 17
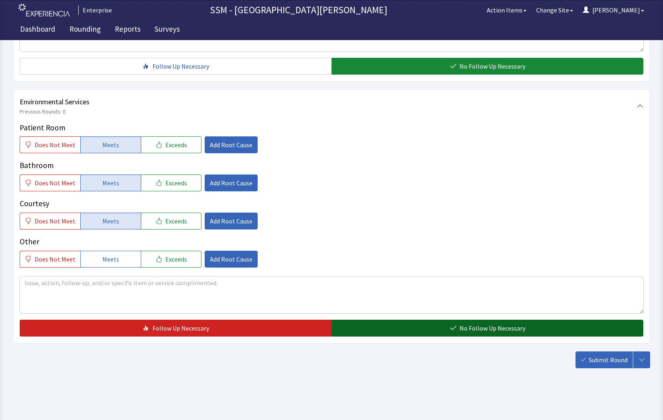
scroll to position [749, 0]
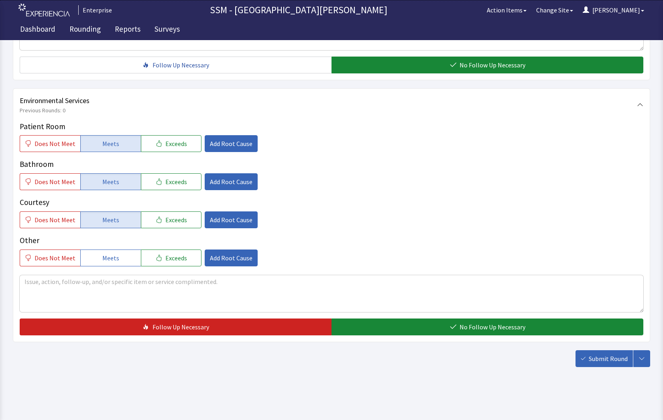
drag, startPoint x: 484, startPoint y: 321, endPoint x: 561, endPoint y: 342, distance: 79.4
click at [488, 322] on button "No Follow Up Necessary" at bounding box center [487, 327] width 312 height 17
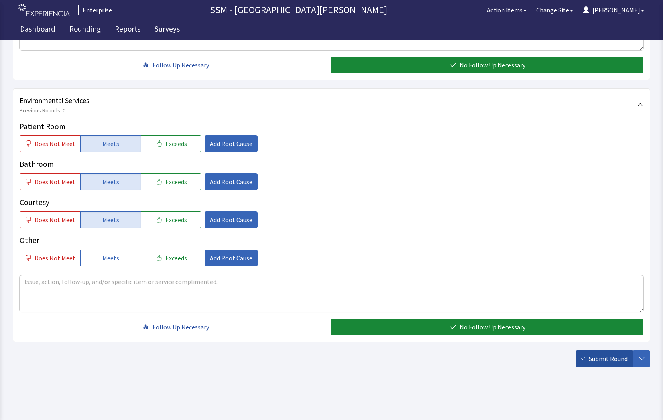
click at [595, 360] on span "Submit Round" at bounding box center [608, 359] width 39 height 10
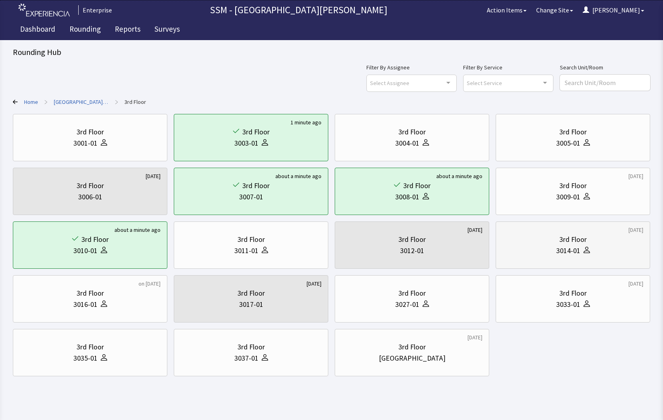
click at [540, 258] on div "3rd Floor 3014-01" at bounding box center [572, 245] width 141 height 39
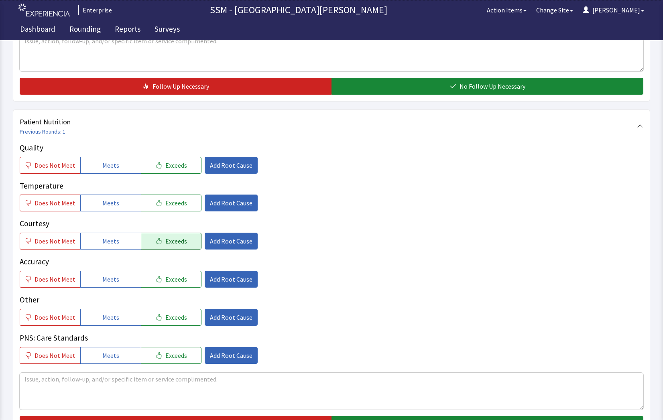
scroll to position [401, 0]
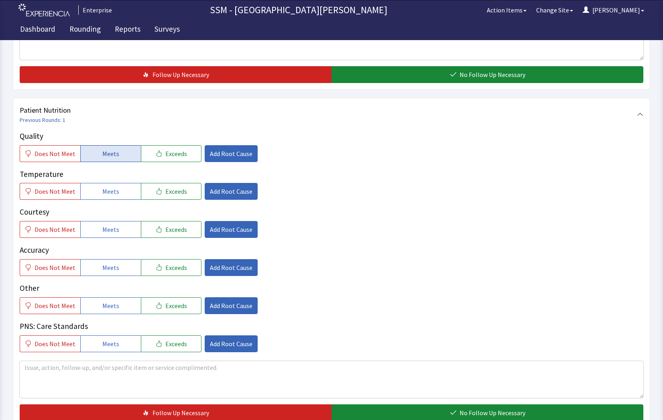
click at [99, 148] on button "Meets" at bounding box center [110, 153] width 61 height 17
drag, startPoint x: 115, startPoint y: 191, endPoint x: 111, endPoint y: 218, distance: 27.2
click at [115, 193] on span "Meets" at bounding box center [110, 192] width 17 height 10
click at [104, 234] on span "Meets" at bounding box center [110, 230] width 17 height 10
click at [110, 268] on span "Meets" at bounding box center [110, 268] width 17 height 10
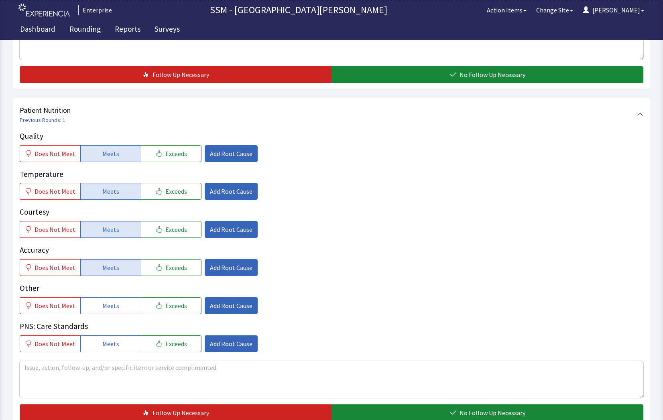
scroll to position [642, 0]
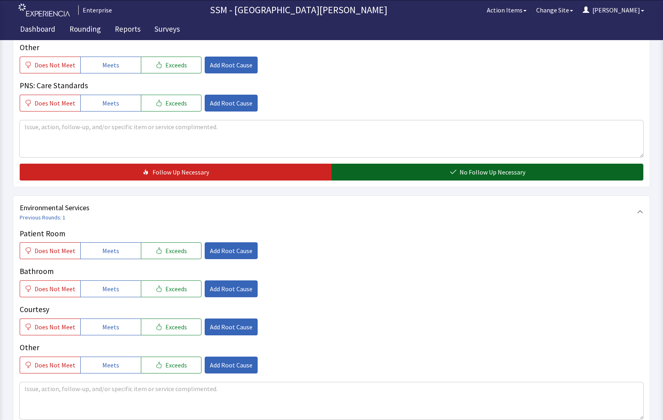
click at [450, 171] on button "No Follow Up Necessary" at bounding box center [487, 172] width 312 height 17
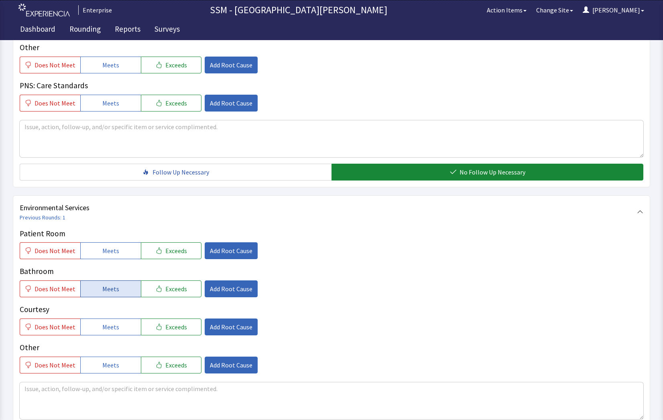
drag, startPoint x: 108, startPoint y: 247, endPoint x: 111, endPoint y: 288, distance: 41.1
click at [108, 248] on span "Meets" at bounding box center [110, 251] width 17 height 10
click at [103, 295] on button "Meets" at bounding box center [110, 289] width 61 height 17
drag, startPoint x: 104, startPoint y: 322, endPoint x: 259, endPoint y: 338, distance: 156.5
click at [105, 323] on span "Meets" at bounding box center [110, 327] width 17 height 10
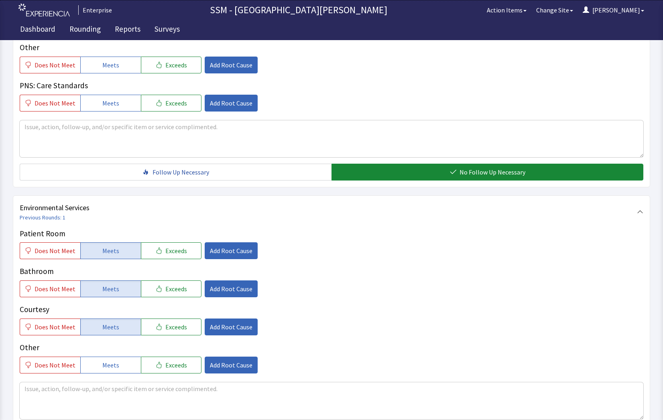
scroll to position [749, 0]
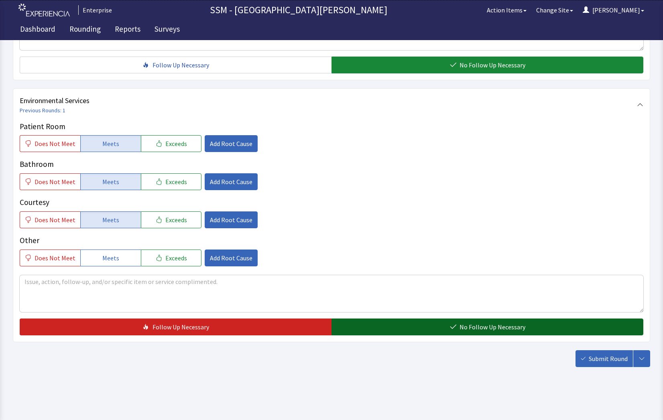
click at [443, 325] on button "No Follow Up Necessary" at bounding box center [487, 327] width 312 height 17
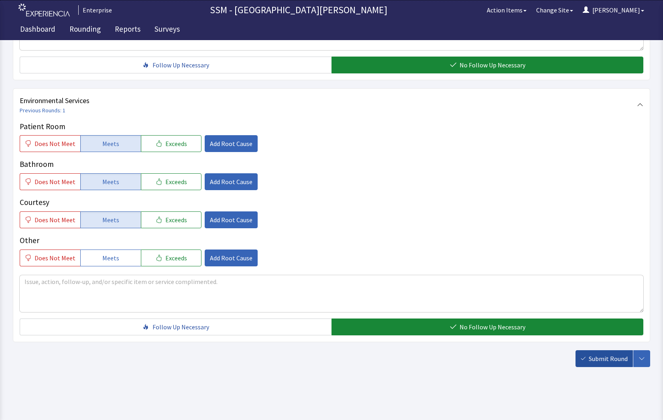
click at [605, 355] on span "Submit Round" at bounding box center [608, 359] width 39 height 10
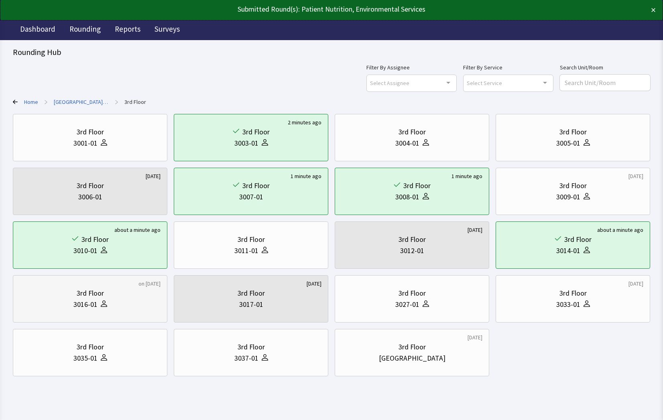
click at [102, 308] on div at bounding box center [103, 304] width 10 height 11
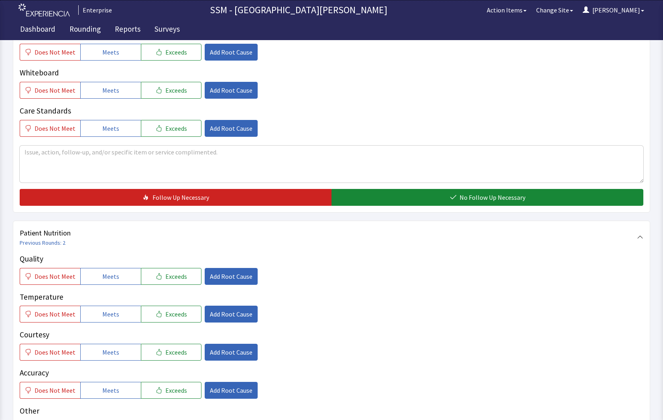
scroll to position [361, 0]
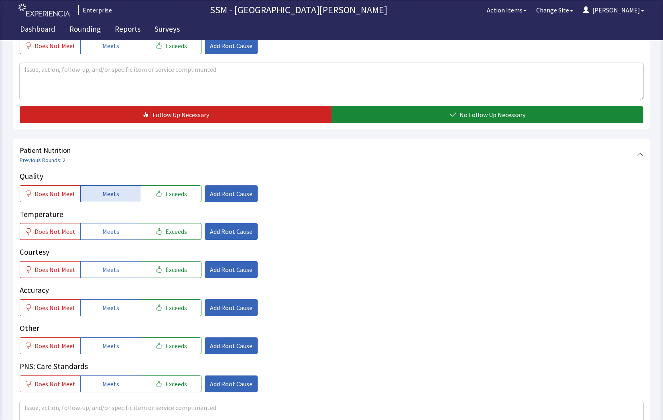
click at [98, 192] on button "Meets" at bounding box center [110, 193] width 61 height 17
click at [102, 226] on button "Meets" at bounding box center [110, 231] width 61 height 17
click at [114, 275] on button "Meets" at bounding box center [110, 269] width 61 height 17
drag, startPoint x: 120, startPoint y: 300, endPoint x: 144, endPoint y: 338, distance: 45.1
click at [120, 301] on button "Meets" at bounding box center [110, 307] width 61 height 17
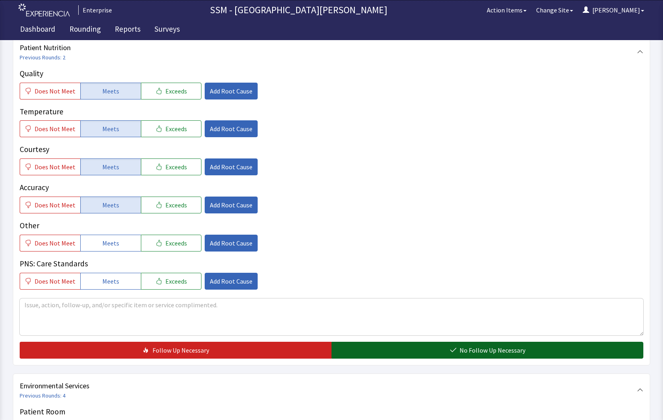
scroll to position [522, 0]
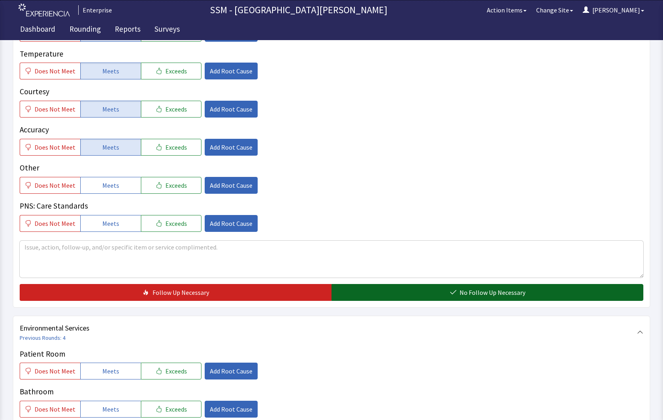
click at [489, 287] on button "No Follow Up Necessary" at bounding box center [487, 292] width 312 height 17
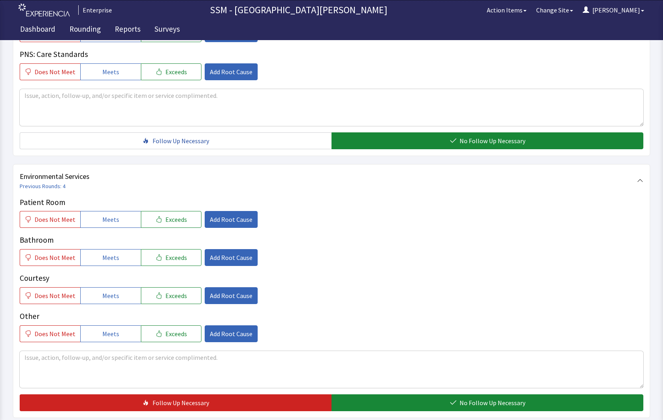
scroll to position [722, 0]
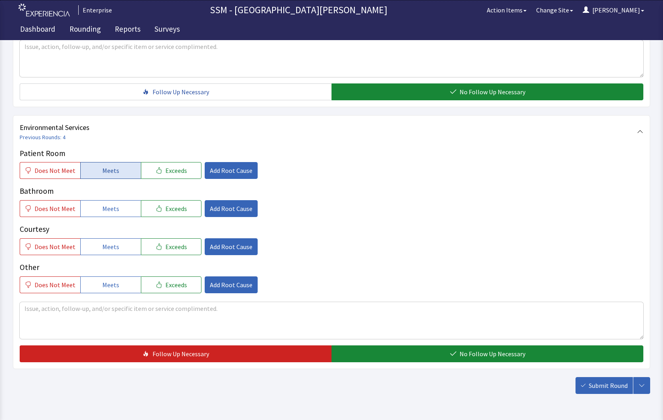
click at [94, 175] on button "Meets" at bounding box center [110, 170] width 61 height 17
click at [104, 213] on span "Meets" at bounding box center [110, 209] width 17 height 10
drag, startPoint x: 112, startPoint y: 252, endPoint x: 163, endPoint y: 265, distance: 53.0
click at [121, 256] on div "Patient Room Does Not Meet Meets Exceeds Add Root Cause Bathroom Does Not Meet …" at bounding box center [332, 221] width 624 height 146
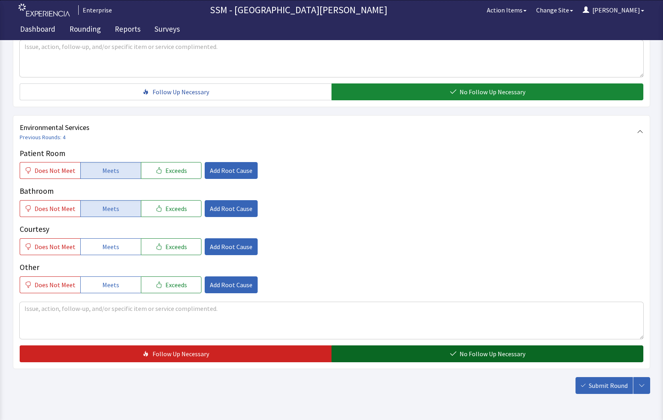
click at [465, 361] on button "No Follow Up Necessary" at bounding box center [487, 354] width 312 height 17
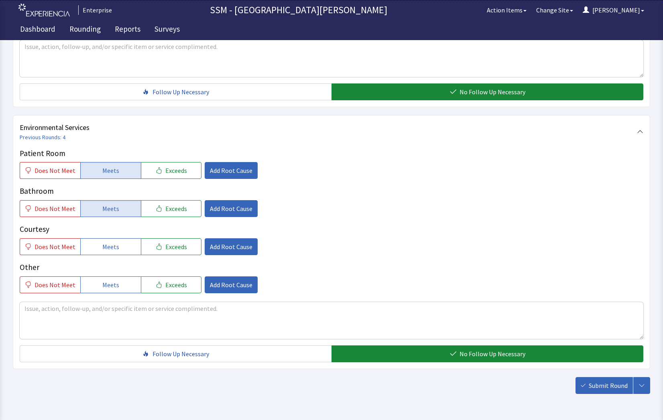
drag, startPoint x: 612, startPoint y: 386, endPoint x: 572, endPoint y: 382, distance: 40.3
click at [612, 387] on span "Submit Round" at bounding box center [608, 386] width 39 height 10
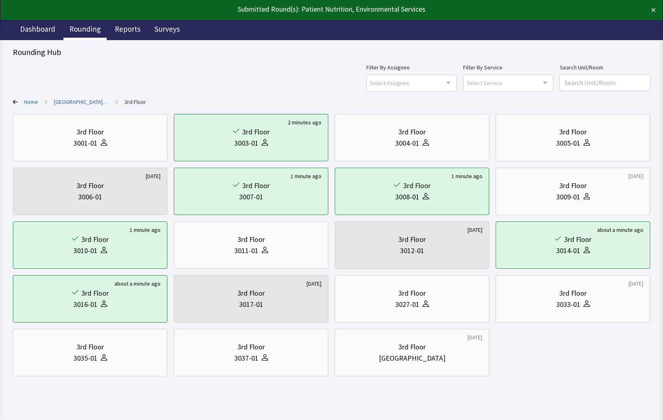
click at [86, 27] on link "Rounding" at bounding box center [84, 30] width 43 height 20
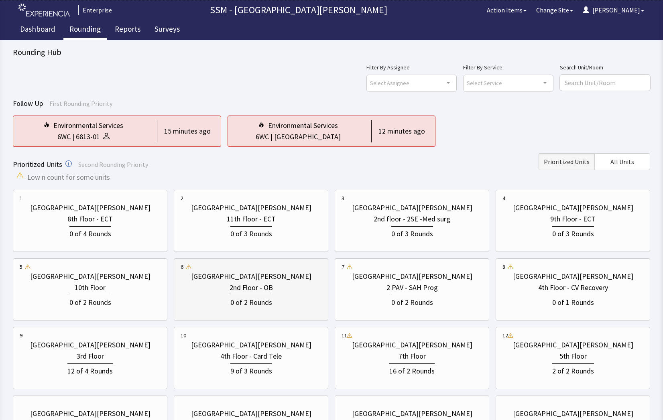
click at [218, 307] on div "0 of 2 Rounds" at bounding box center [251, 300] width 141 height 15
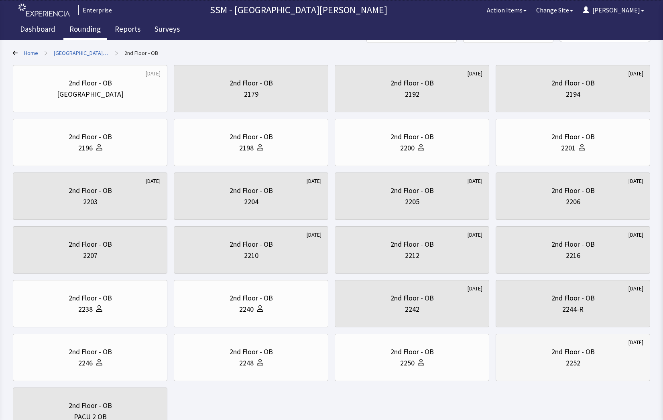
scroll to position [117, 0]
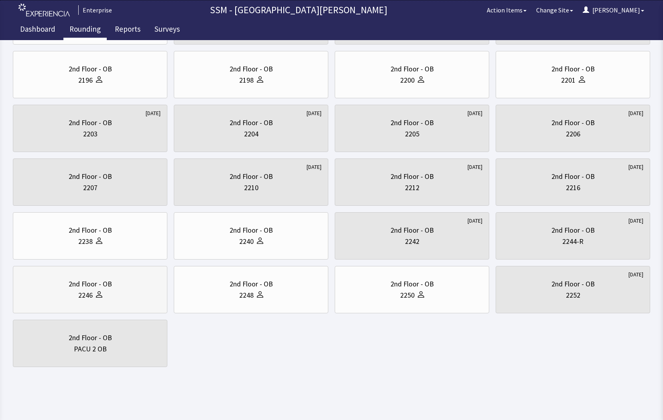
click at [93, 285] on div "2nd Floor - OB" at bounding box center [90, 284] width 43 height 11
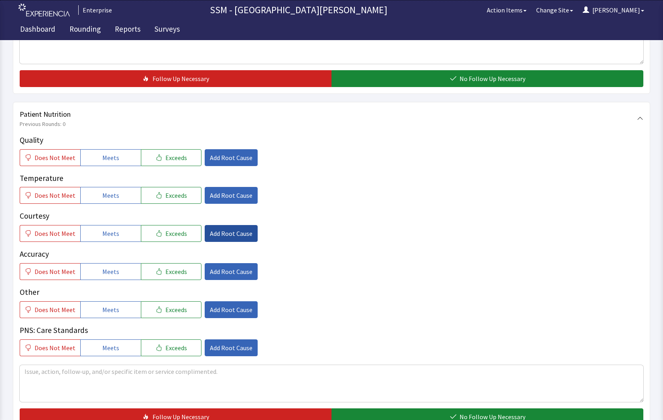
scroll to position [401, 0]
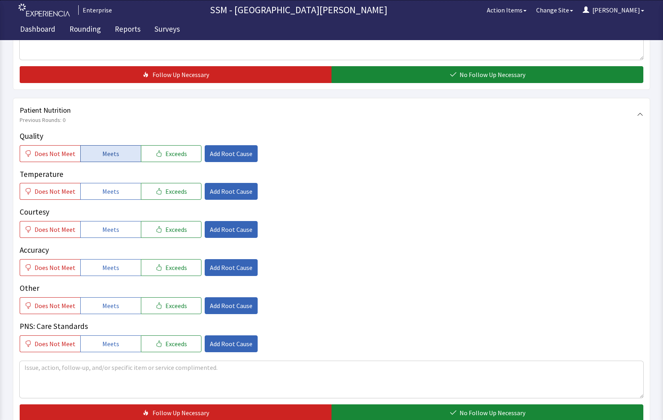
click at [119, 157] on button "Meets" at bounding box center [110, 153] width 61 height 17
click at [112, 190] on span "Meets" at bounding box center [110, 192] width 17 height 10
click at [108, 236] on button "Meets" at bounding box center [110, 229] width 61 height 17
click at [116, 274] on button "Meets" at bounding box center [110, 267] width 61 height 17
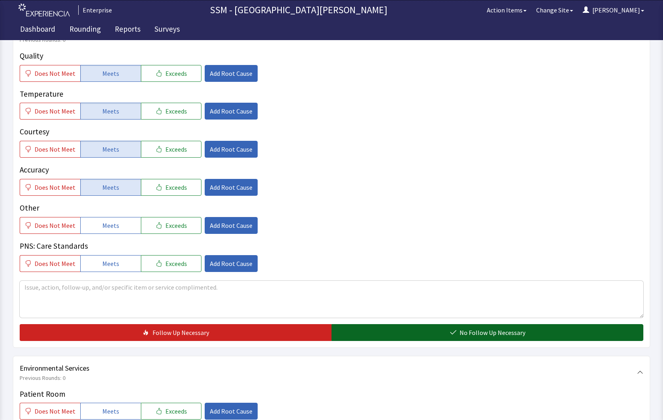
click at [426, 328] on button "No Follow Up Necessary" at bounding box center [487, 332] width 312 height 17
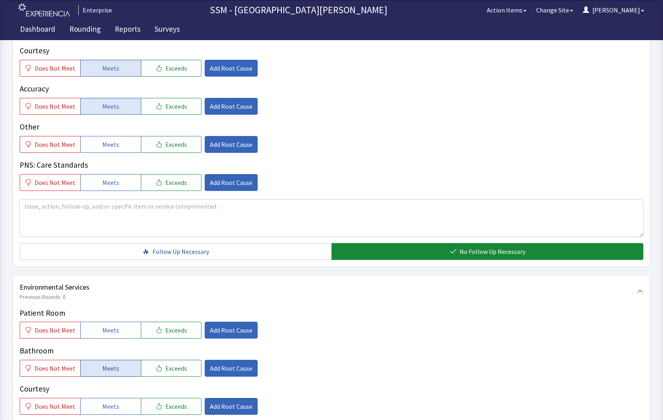
scroll to position [602, 0]
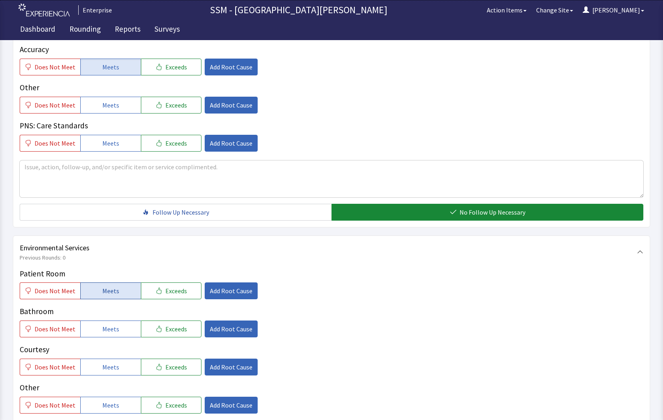
click at [107, 287] on span "Meets" at bounding box center [110, 291] width 17 height 10
click at [95, 327] on button "Meets" at bounding box center [110, 329] width 61 height 17
click at [102, 368] on span "Meets" at bounding box center [110, 367] width 17 height 10
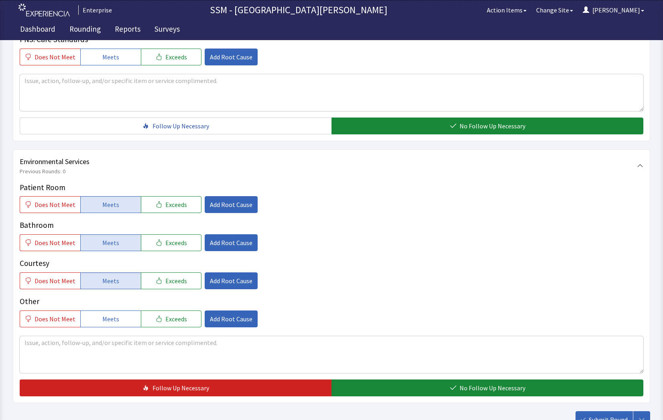
scroll to position [749, 0]
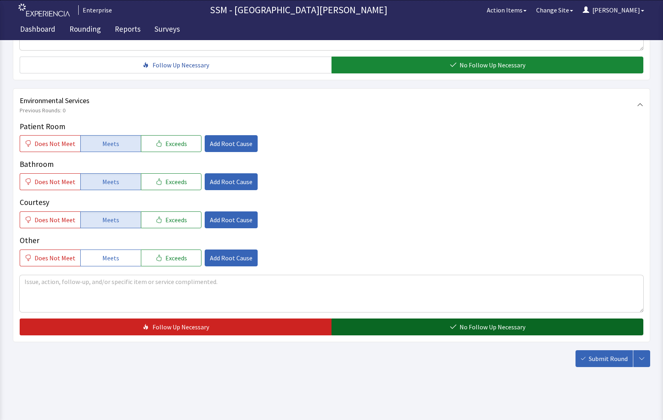
click at [452, 331] on button "No Follow Up Necessary" at bounding box center [487, 327] width 312 height 17
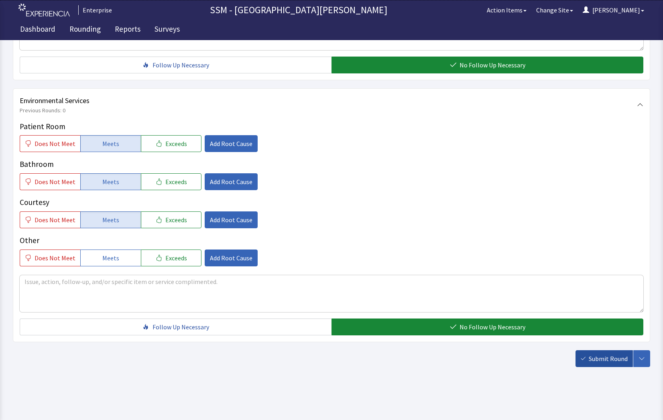
click at [600, 362] on span "Submit Round" at bounding box center [608, 359] width 39 height 10
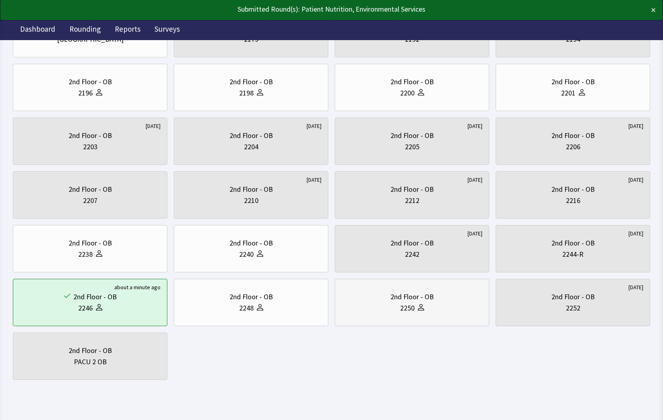
scroll to position [117, 0]
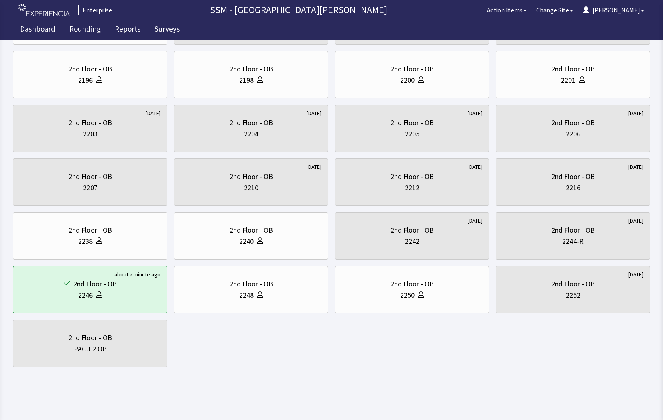
click at [433, 398] on html "Enterprise SSM - St. [PERSON_NAME] Hospital Action Items Change Site [PERSON_NA…" at bounding box center [331, 151] width 663 height 537
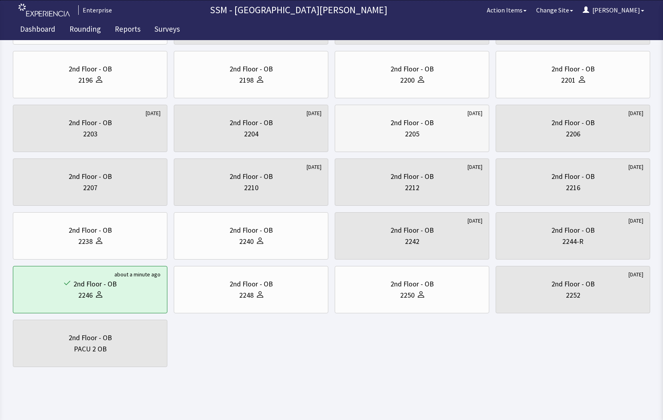
scroll to position [0, 0]
